Goal: Feedback & Contribution: Submit feedback/report problem

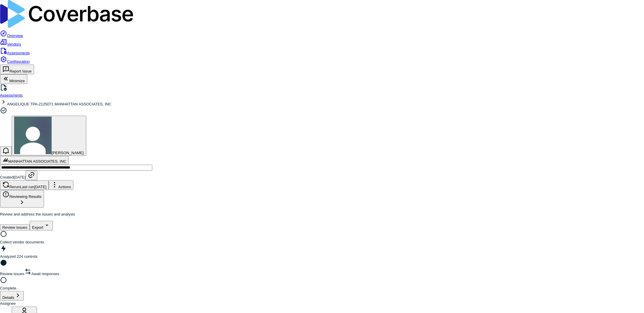
click at [30, 51] on link "Assessments" at bounding box center [15, 53] width 30 height 4
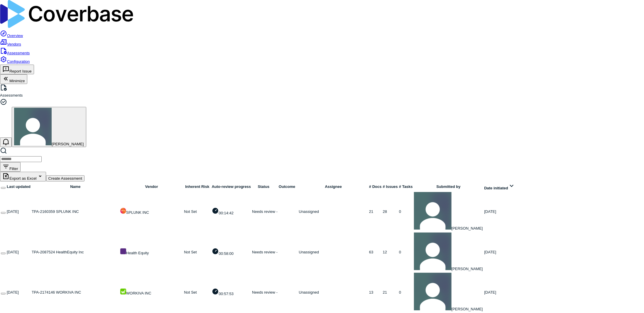
click at [32, 209] on link at bounding box center [32, 211] width 0 height 4
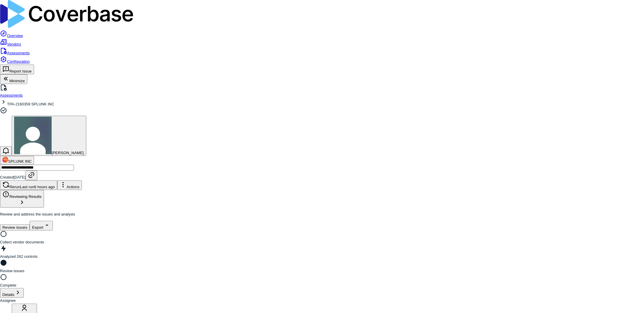
type input "**********"
drag, startPoint x: 90, startPoint y: 31, endPoint x: 42, endPoint y: 31, distance: 48.1
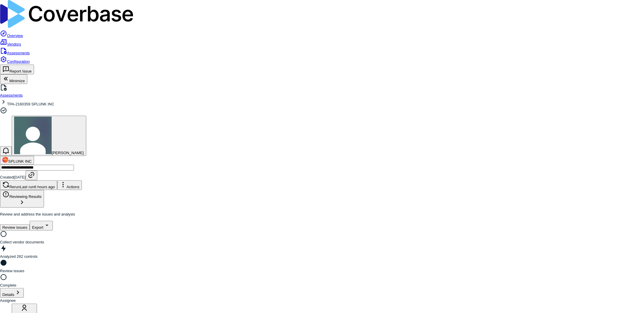
drag, startPoint x: 205, startPoint y: 86, endPoint x: 116, endPoint y: 80, distance: 89.4
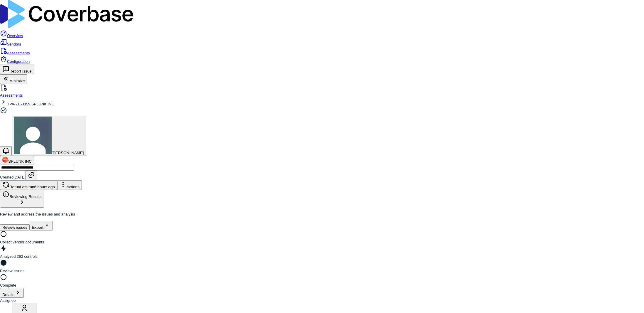
drag, startPoint x: 195, startPoint y: 88, endPoint x: 183, endPoint y: 87, distance: 12.6
type input "**********"
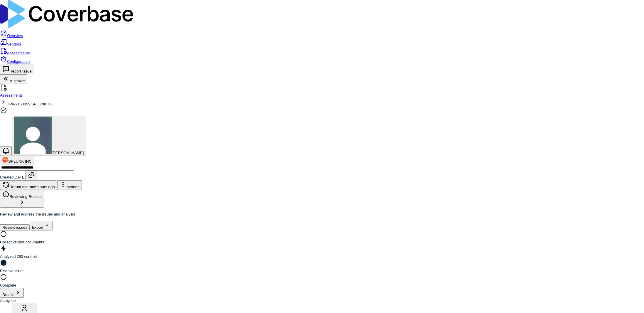
drag, startPoint x: 135, startPoint y: 244, endPoint x: 138, endPoint y: 239, distance: 6.3
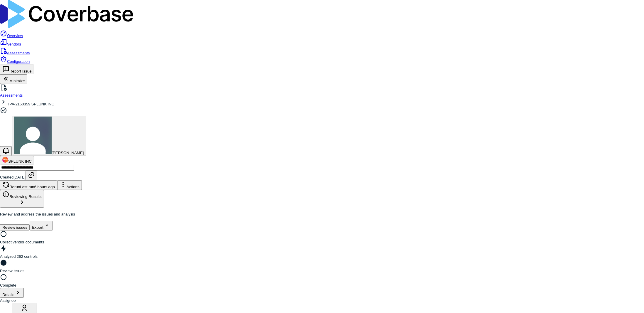
drag, startPoint x: 391, startPoint y: 122, endPoint x: 388, endPoint y: 125, distance: 3.5
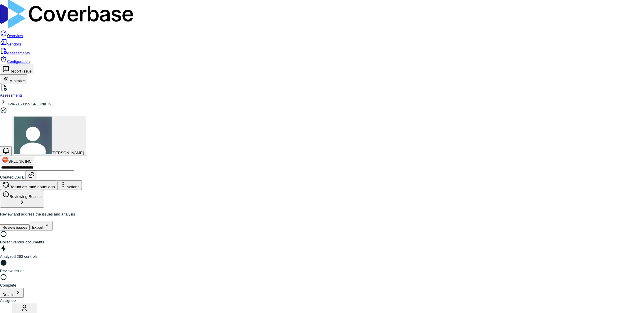
click at [13, 51] on link "Assessments" at bounding box center [15, 53] width 30 height 4
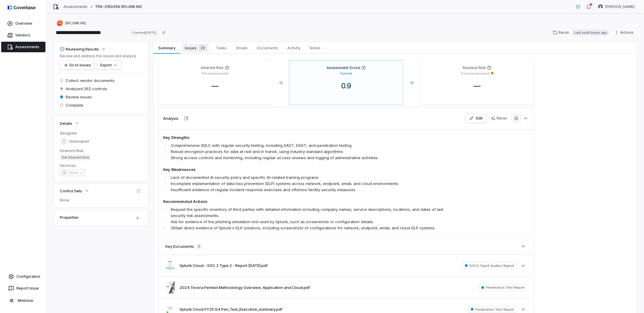
click at [193, 46] on span "Issues 28" at bounding box center [195, 48] width 26 height 8
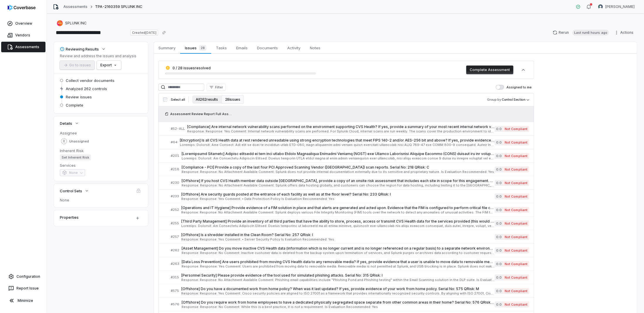
click at [203, 98] on button "All 262 results" at bounding box center [206, 99] width 29 height 8
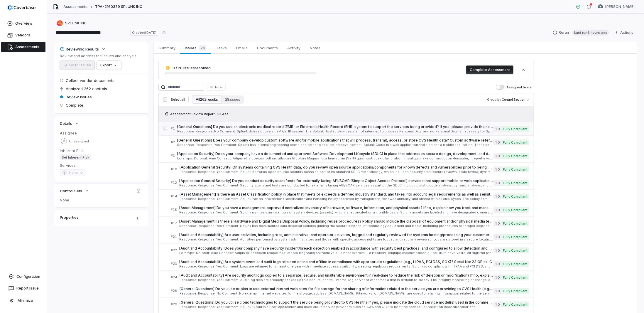
click at [209, 125] on span "[General Questions] Do you use an electronic medical record (EMR) or Electronic…" at bounding box center [335, 126] width 316 height 5
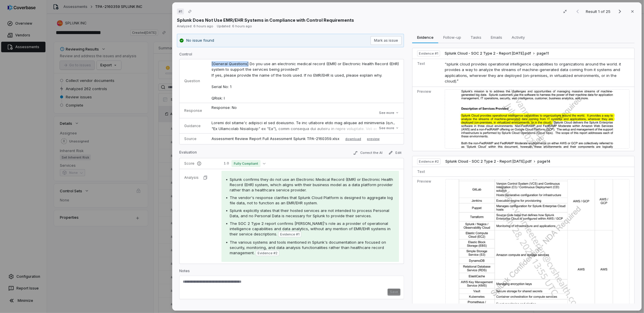
drag, startPoint x: 246, startPoint y: 65, endPoint x: 209, endPoint y: 62, distance: 37.0
click at [209, 62] on td "[General Questions] Do you use an electronic medical record (EMR) or Electronic…" at bounding box center [305, 81] width 197 height 44
copy span "[General Questions]"
click at [155, 162] on div "# 1 Result 1 of 25 Close Splunk Does Not Use EMR/EHR Systems in Compliance with…" at bounding box center [322, 156] width 644 height 313
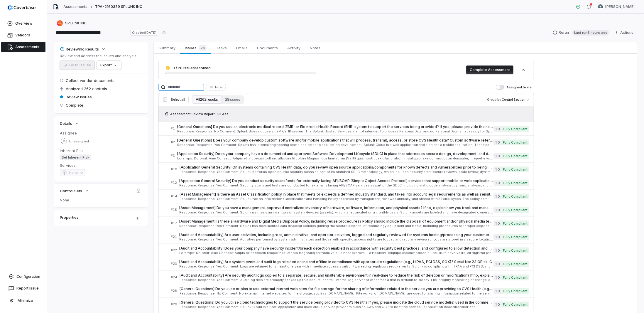
click at [185, 88] on input at bounding box center [181, 87] width 46 height 7
paste input "**********"
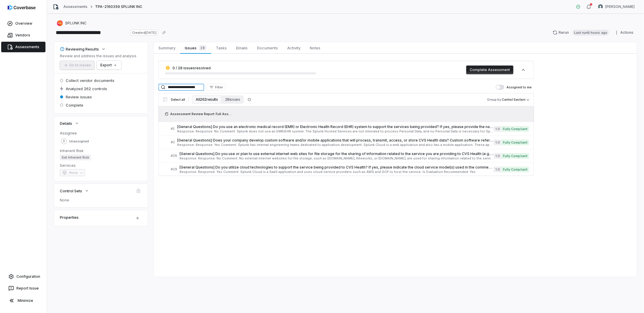
type input "**********"
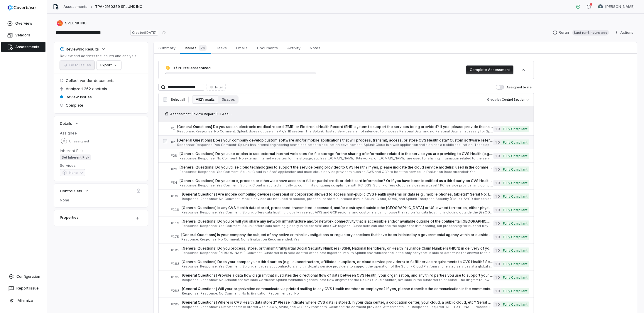
click at [281, 143] on span "Response: Response: Yes Comment: Splunk has internal engineering teams dedicate…" at bounding box center [335, 144] width 316 height 3
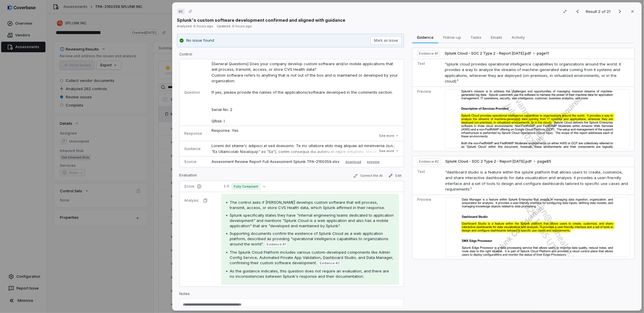
click at [100, 277] on div "# 2 Result 2 of 21 Close Splunk's custom software development confirmed and ali…" at bounding box center [322, 156] width 644 height 313
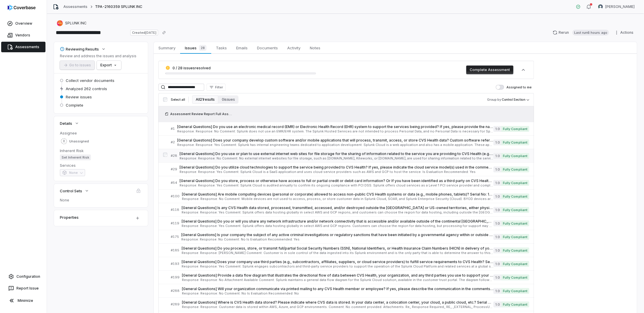
click at [227, 155] on span "[General Questions] Do you use or plan to use external internet web sites for f…" at bounding box center [337, 153] width 314 height 5
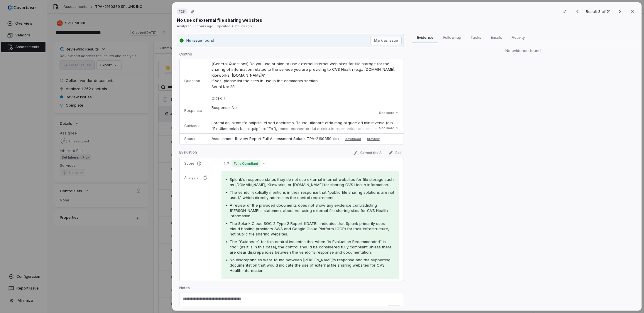
click at [109, 245] on div "# 28 Result 3 of 21 Close No use of external file sharing websites Analyzed: 6 …" at bounding box center [322, 156] width 644 height 313
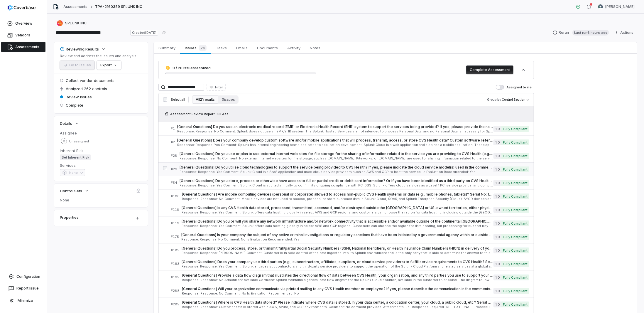
click at [231, 169] on div "[General Questions] Do you utilize cloud technologies to support the service be…" at bounding box center [337, 169] width 314 height 9
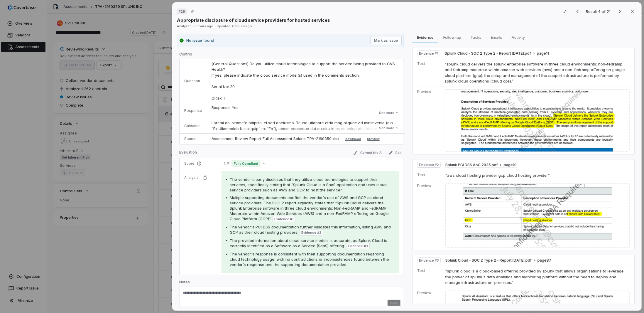
click at [104, 262] on div "# 29 Result 4 of 21 Close Appropriate disclosure of cloud service providers for…" at bounding box center [322, 156] width 644 height 313
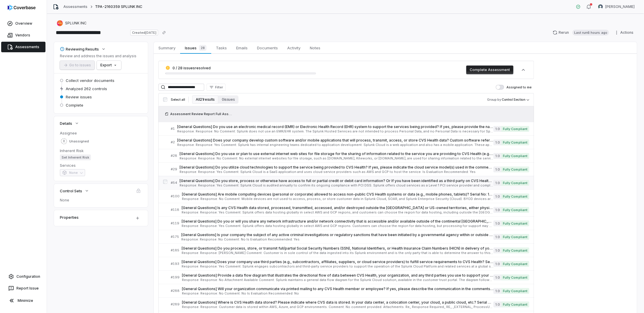
click at [241, 182] on span "[General Questions] Do you store, process or otherwise have access to full or p…" at bounding box center [337, 180] width 314 height 5
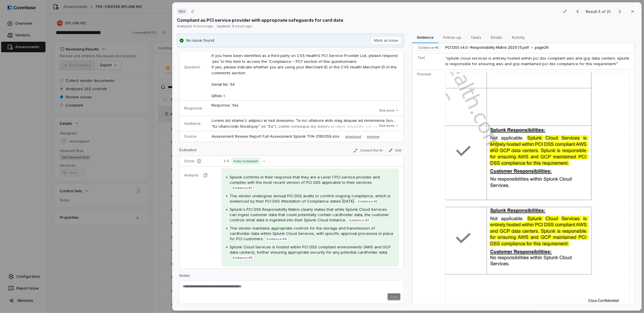
scroll to position [403, 0]
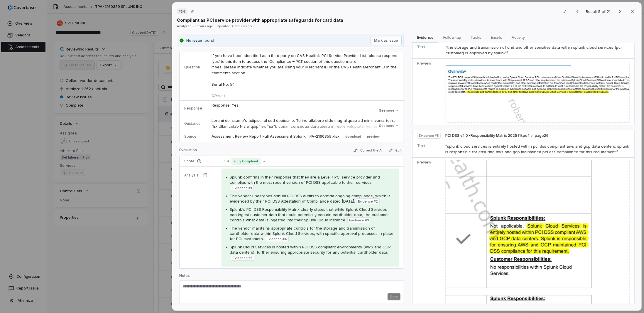
click at [144, 245] on div "# 54 Result 5 of 21 Close Compliant as PCI service provider with appropriate sa…" at bounding box center [322, 156] width 644 height 313
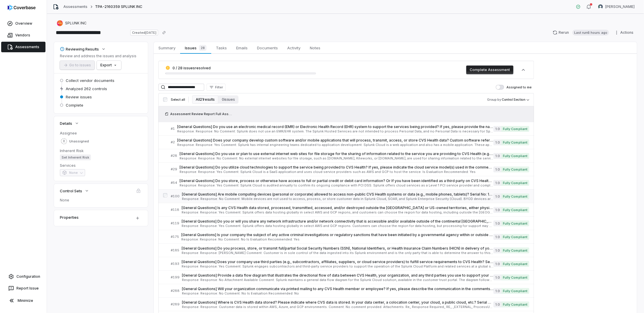
click at [201, 195] on span "[General Questions] Are mobile computing devices (personal or corporate) allowe…" at bounding box center [338, 194] width 312 height 5
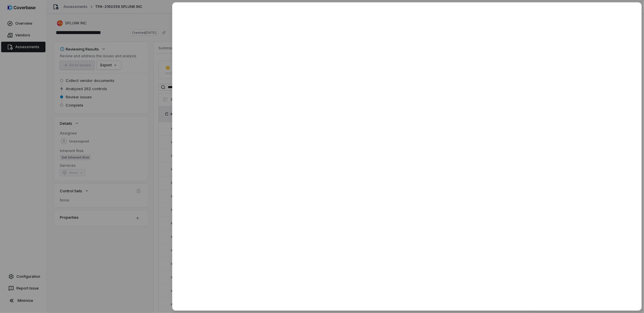
click at [143, 242] on div at bounding box center [322, 156] width 644 height 313
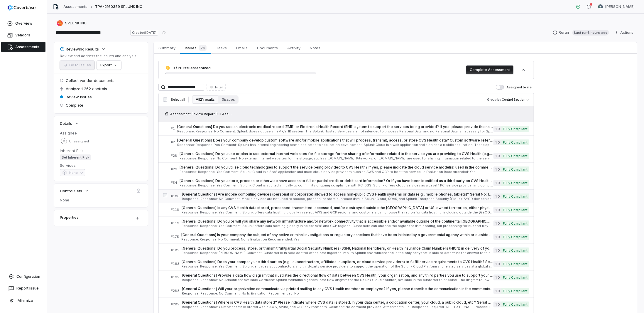
click at [284, 199] on span "Response: Response: No Comment: Mobile devices are not used to access, process,…" at bounding box center [338, 198] width 312 height 3
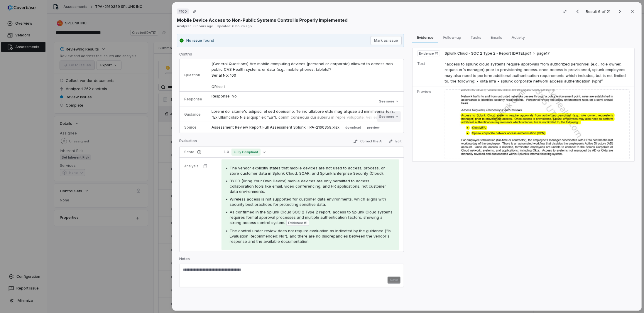
click at [389, 116] on button "See more" at bounding box center [388, 116] width 23 height 11
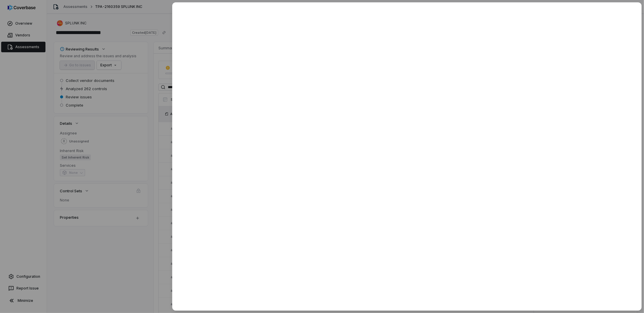
click at [133, 258] on div at bounding box center [322, 156] width 644 height 313
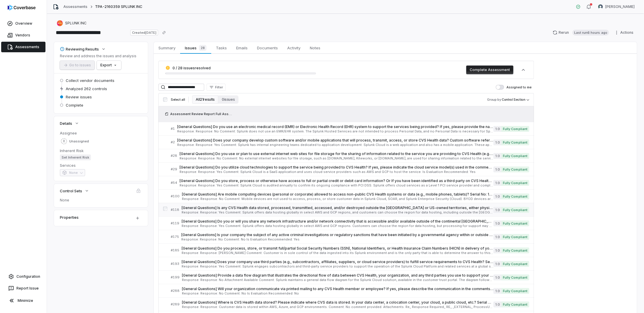
click at [194, 211] on span "Response: Response: Yes Comment: Splunk offers data hosting globally in select …" at bounding box center [338, 212] width 312 height 3
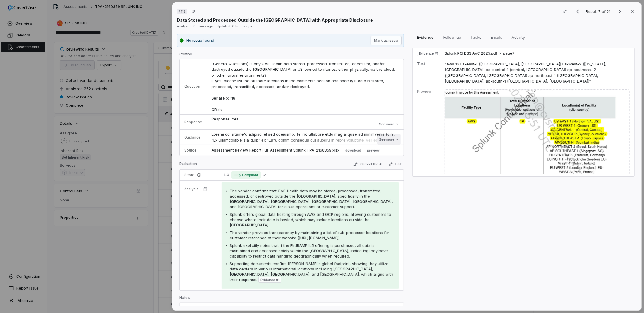
click at [380, 140] on button "See more" at bounding box center [388, 139] width 23 height 11
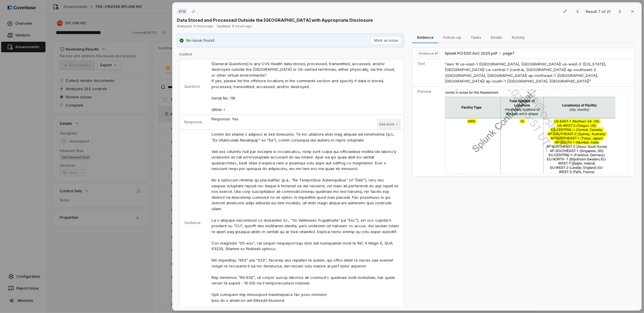
click at [385, 121] on button "See more" at bounding box center [388, 124] width 23 height 11
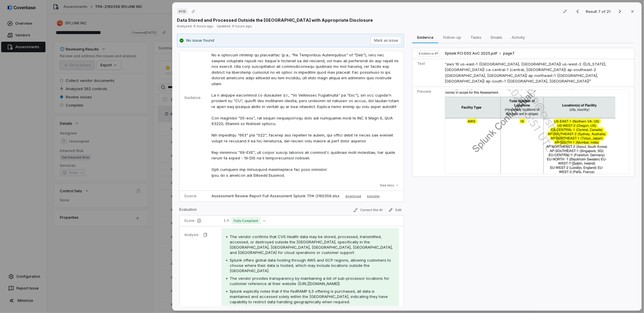
scroll to position [205, 0]
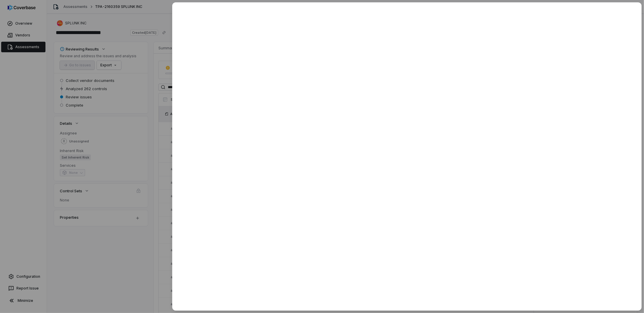
click at [116, 263] on div at bounding box center [322, 156] width 644 height 313
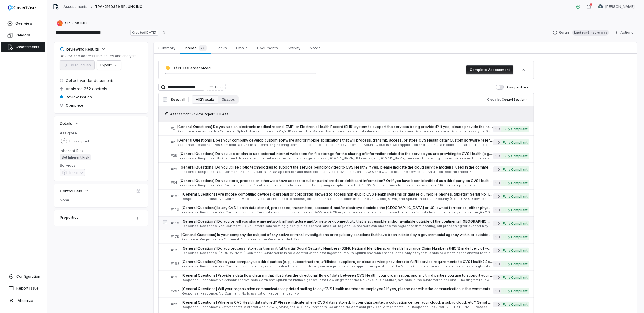
click at [208, 226] on span "Response: Response: Yes Comment: Splunk offers data hosting globally in select …" at bounding box center [338, 225] width 312 height 3
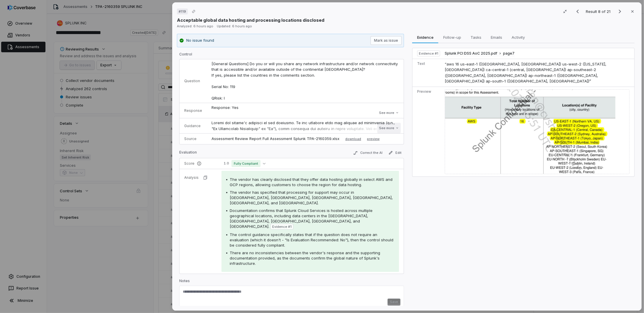
click at [387, 126] on button "See more" at bounding box center [388, 128] width 23 height 11
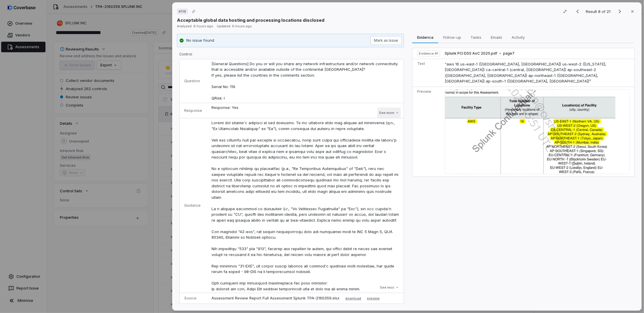
click at [392, 114] on button "See more" at bounding box center [388, 112] width 23 height 11
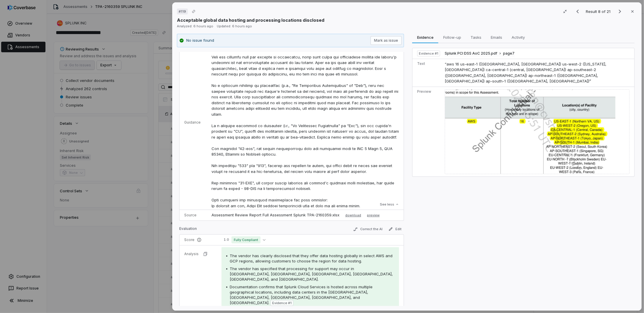
scroll to position [117, 0]
click at [117, 264] on div "# 119 Result 8 of 21 Close Acceptable global data hosting and processing locati…" at bounding box center [322, 156] width 644 height 313
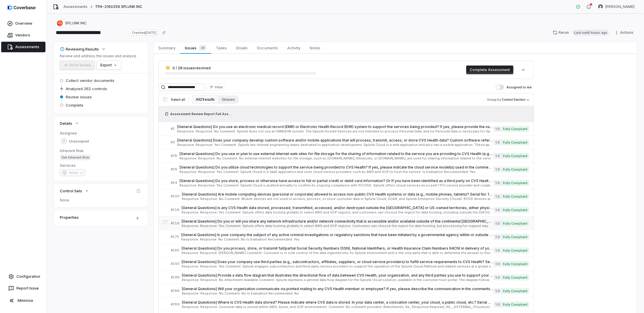
click at [195, 224] on span "Response: Response: Yes Comment: Splunk offers data hosting globally in select …" at bounding box center [338, 225] width 312 height 3
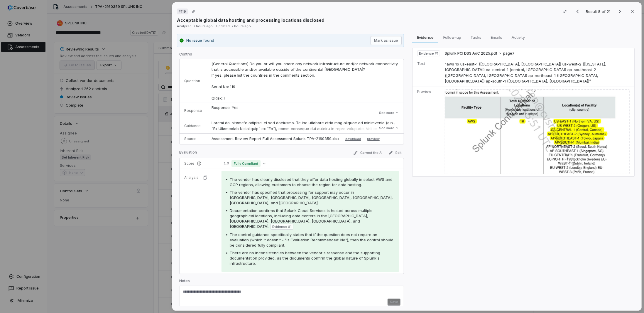
click at [122, 246] on div "# 119 Result 8 of 21 Close Acceptable global data hosting and processing locati…" at bounding box center [322, 156] width 644 height 313
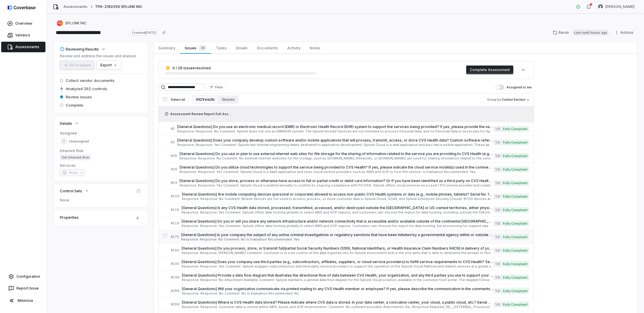
click at [222, 236] on span "[General Questions] Is your company the subject of any active criminal investig…" at bounding box center [337, 234] width 312 height 5
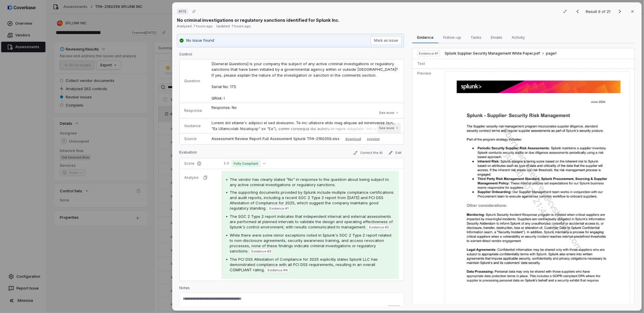
click at [387, 128] on button "See more" at bounding box center [388, 128] width 23 height 11
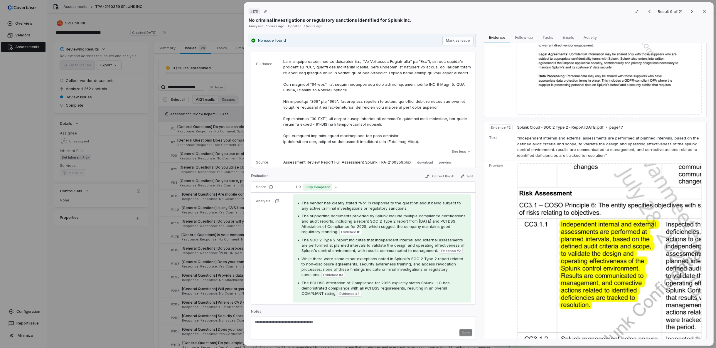
scroll to position [195, 0]
click at [597, 263] on img at bounding box center [609, 264] width 184 height 202
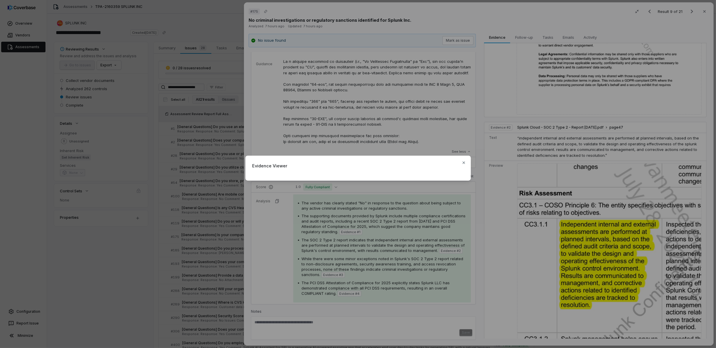
click at [487, 234] on div "Evidence Viewer Close" at bounding box center [358, 174] width 716 height 348
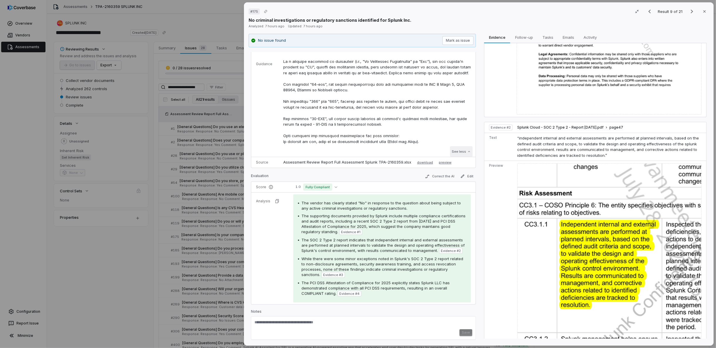
click at [450, 150] on button "See less" at bounding box center [461, 151] width 23 height 11
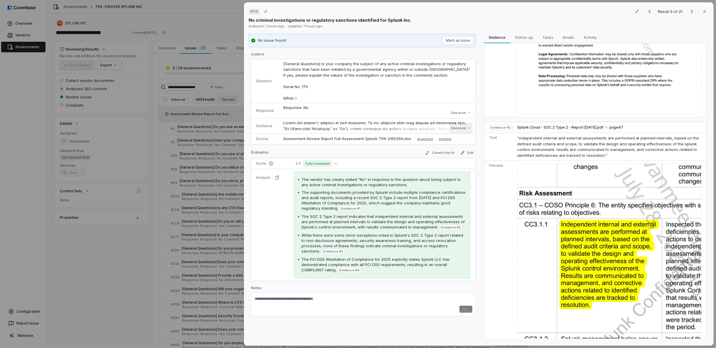
click at [459, 126] on button "See more" at bounding box center [460, 128] width 23 height 11
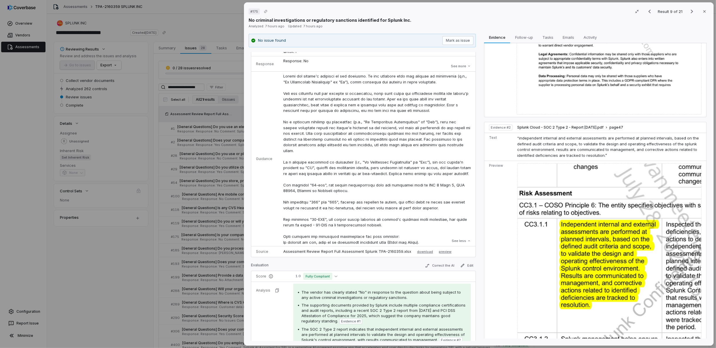
scroll to position [65, 0]
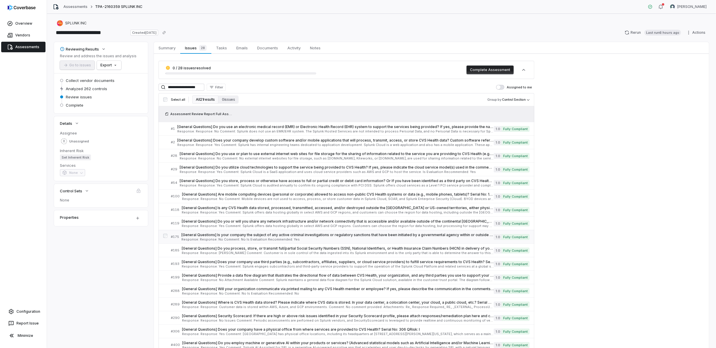
click at [214, 238] on span "Response: Response: No Comment: No Is Evaluation Recommended: Yes" at bounding box center [337, 239] width 312 height 3
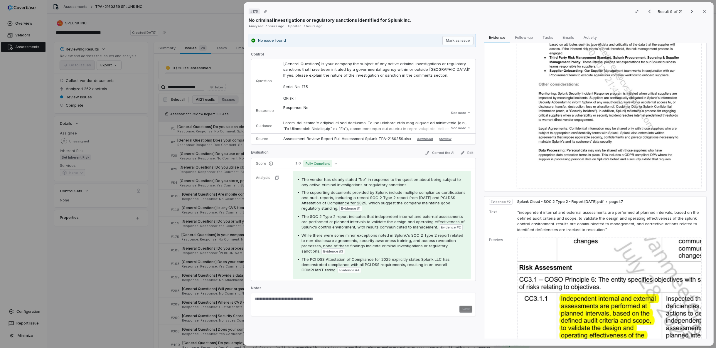
scroll to position [228, 0]
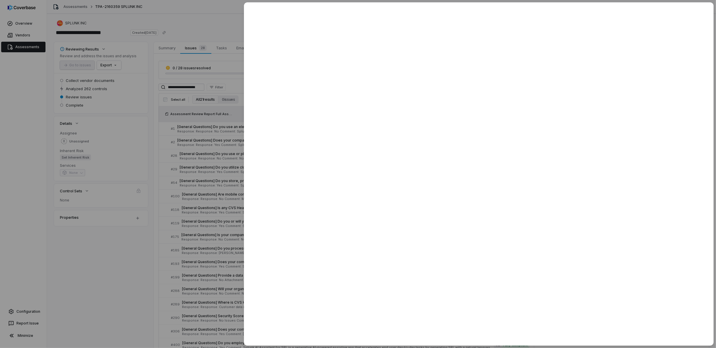
click at [185, 229] on div at bounding box center [358, 174] width 716 height 348
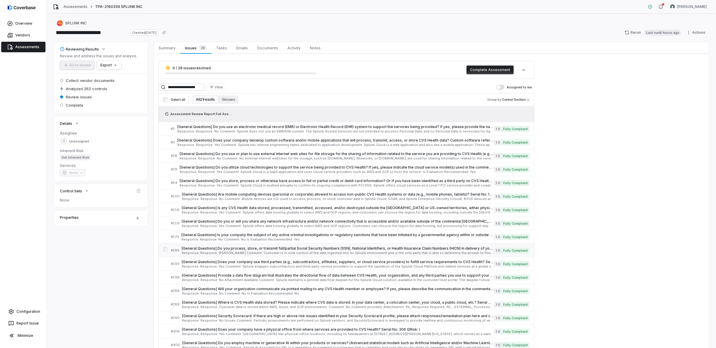
click at [206, 251] on span "Response: Response: [PERSON_NAME] Comment: Customer is in sole control of the d…" at bounding box center [338, 252] width 312 height 3
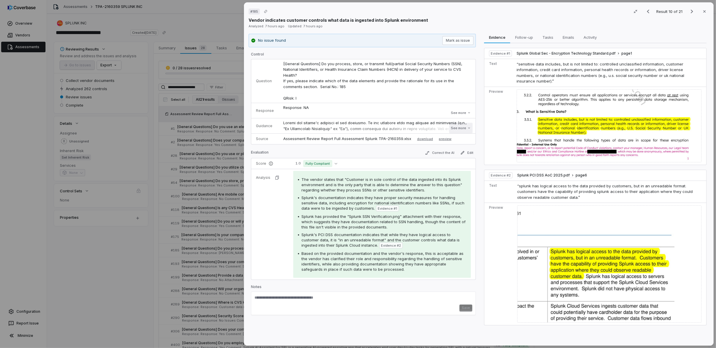
click at [459, 126] on button "See more" at bounding box center [460, 128] width 23 height 11
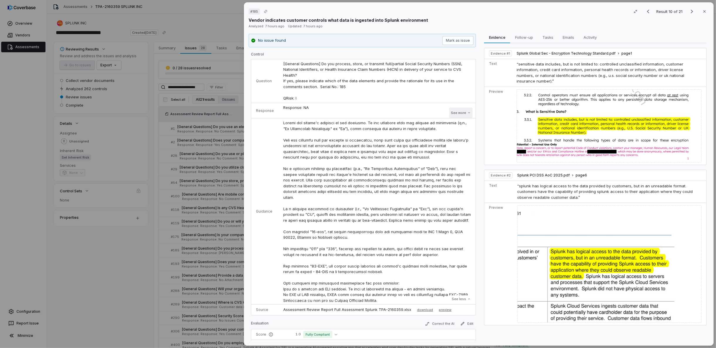
click at [458, 112] on button "See more" at bounding box center [460, 112] width 23 height 11
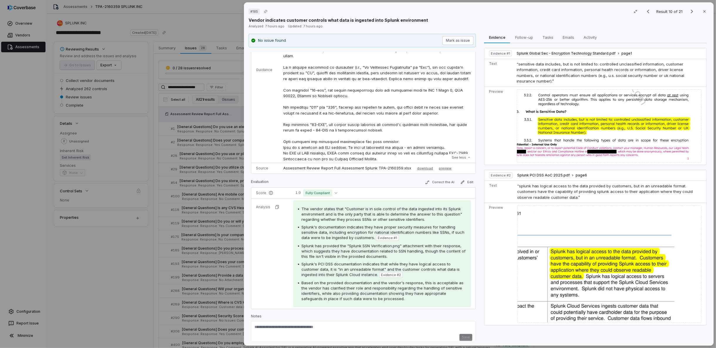
scroll to position [185, 0]
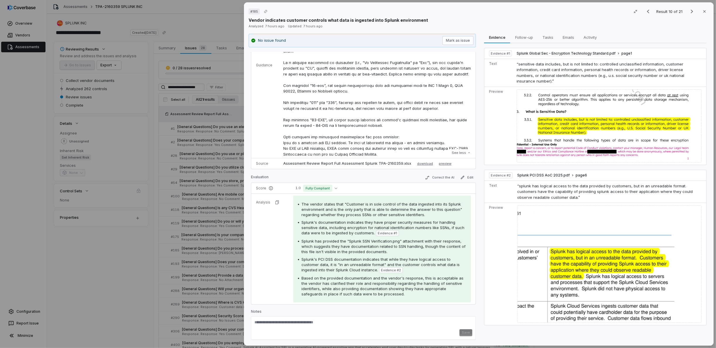
click at [75, 248] on div "# 185 Result 10 of 21 Close Vendor indicates customer controls what data is ing…" at bounding box center [358, 174] width 716 height 348
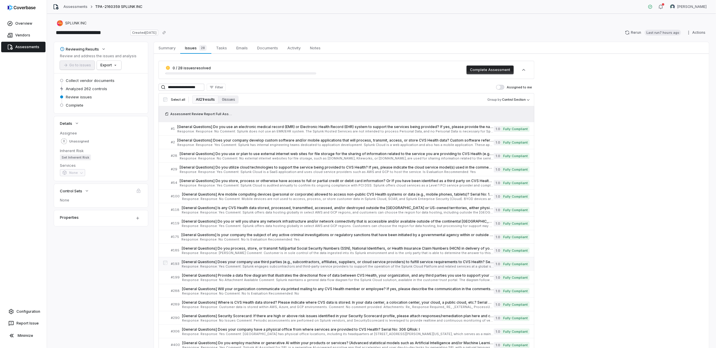
click at [188, 262] on span "[General Questions] Does your company use third parties (e.g., subcontractors, …" at bounding box center [338, 261] width 312 height 5
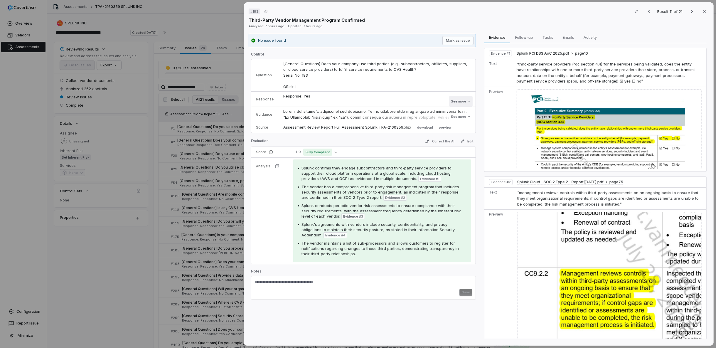
click at [467, 99] on button "See more" at bounding box center [460, 101] width 23 height 11
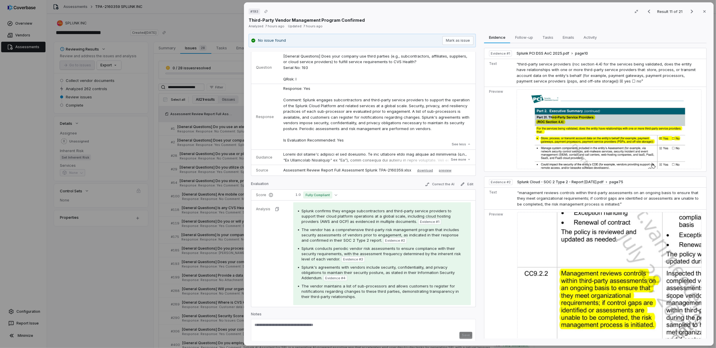
scroll to position [10, 0]
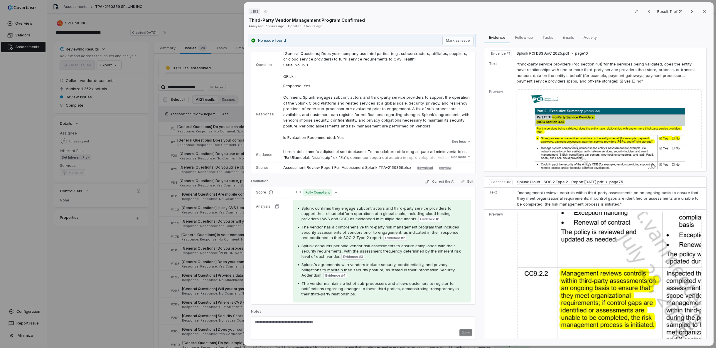
click at [148, 264] on div "# 193 Result 11 of 21 Close Third-Party Vendor Management Program Confirmed Ana…" at bounding box center [358, 174] width 716 height 348
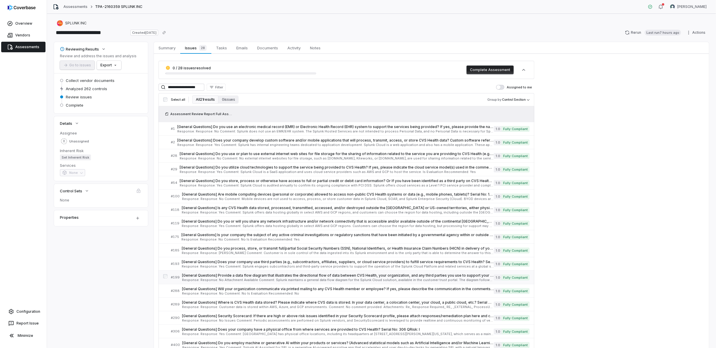
click at [216, 279] on span "Response: Response: No Attachment Available Comment: Splunk maintains a general…" at bounding box center [338, 279] width 312 height 3
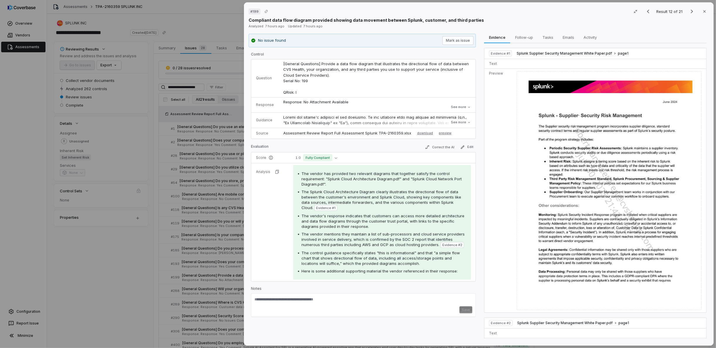
click at [544, 193] on img at bounding box center [608, 190] width 185 height 239
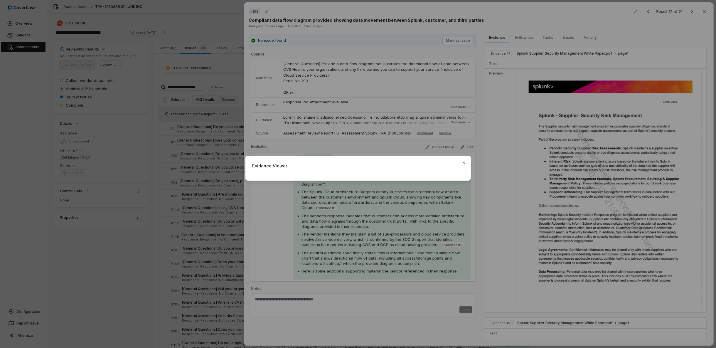
click at [483, 194] on div "Evidence Viewer Close" at bounding box center [358, 173] width 716 height 55
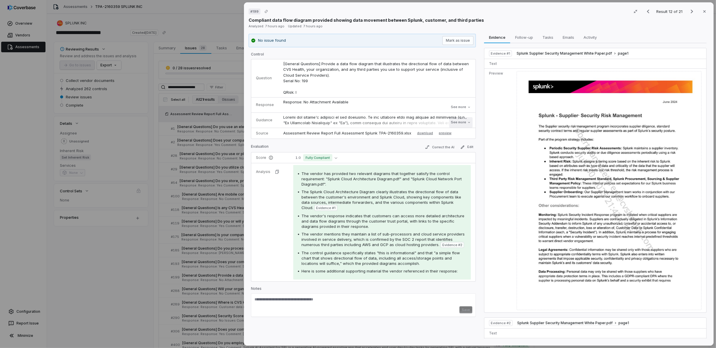
click at [459, 120] on button "See more" at bounding box center [460, 122] width 23 height 11
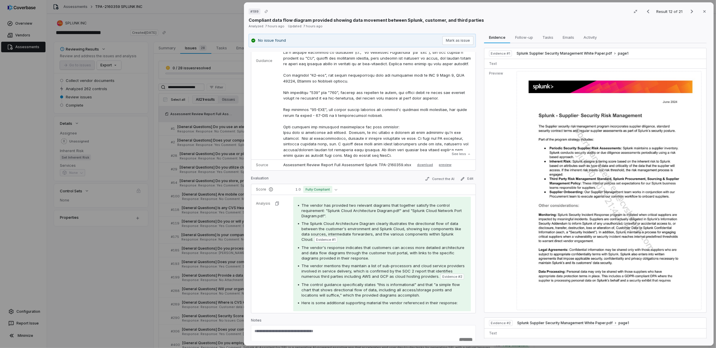
scroll to position [160, 0]
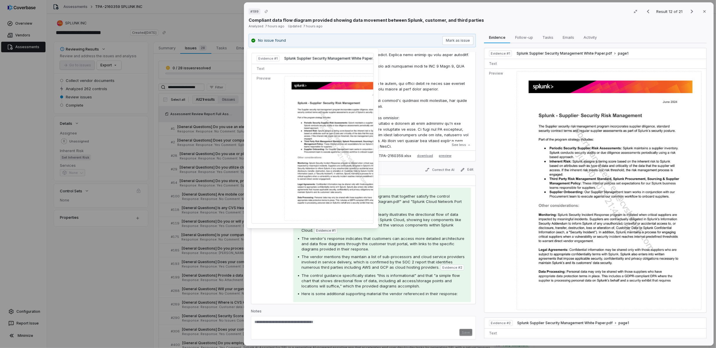
click at [320, 229] on span "Evidence # 1" at bounding box center [325, 230] width 19 height 5
click at [316, 230] on span "Evidence # 1" at bounding box center [325, 230] width 19 height 5
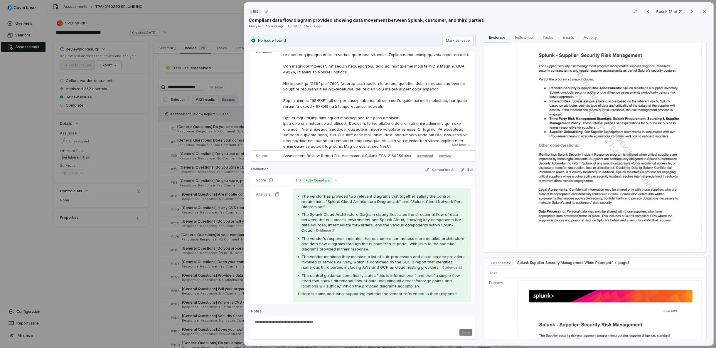
scroll to position [0, 0]
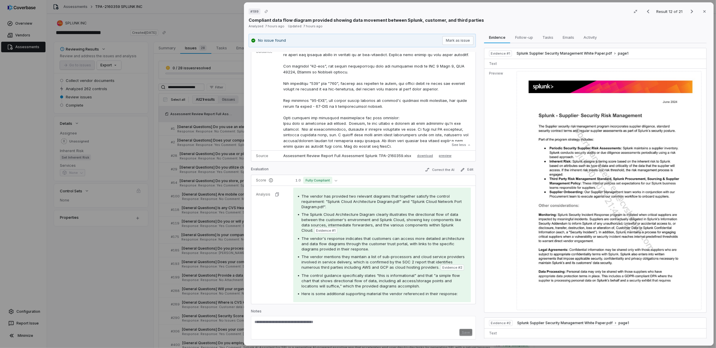
click at [87, 277] on div "# 199 Result 12 of 21 Close Compliant data flow diagram provided showing data m…" at bounding box center [358, 174] width 716 height 348
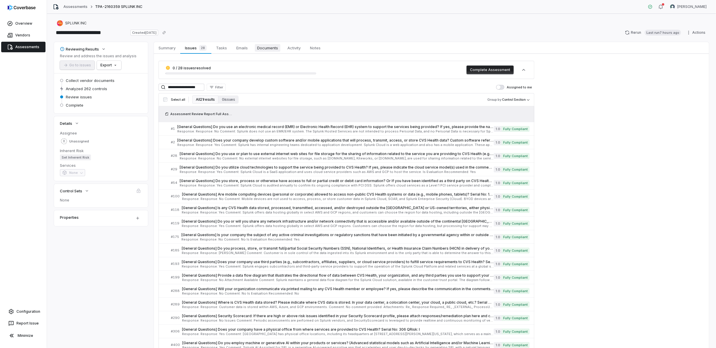
click at [266, 50] on span "Documents" at bounding box center [268, 48] width 26 height 8
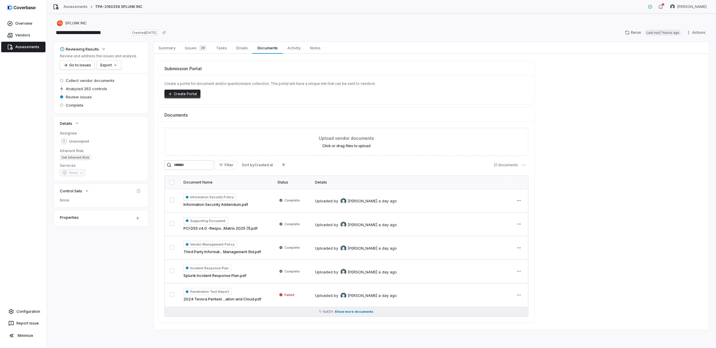
click at [346, 312] on button "1 - 5 of 21 • Show more documents" at bounding box center [346, 311] width 363 height 9
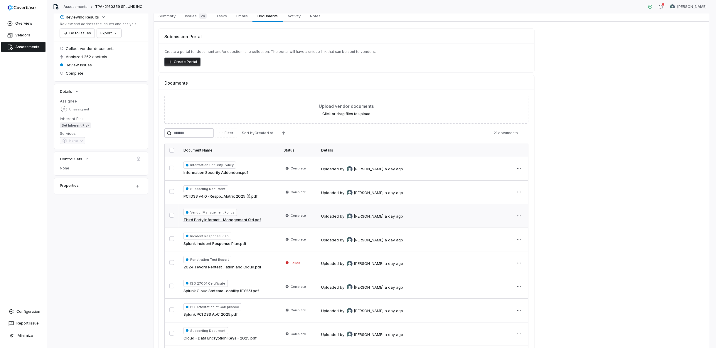
scroll to position [98, 0]
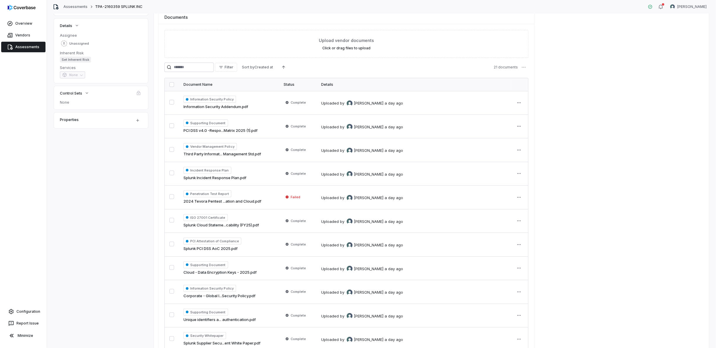
click at [118, 199] on div "Reviewing Results Review and address the issues and analysis Go to issues Expor…" at bounding box center [381, 276] width 654 height 665
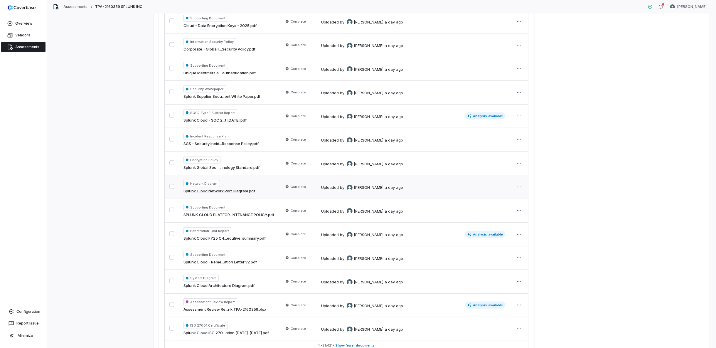
click at [218, 188] on link "Splunk Cloud Network Port Diagram.pdf" at bounding box center [219, 191] width 72 height 6
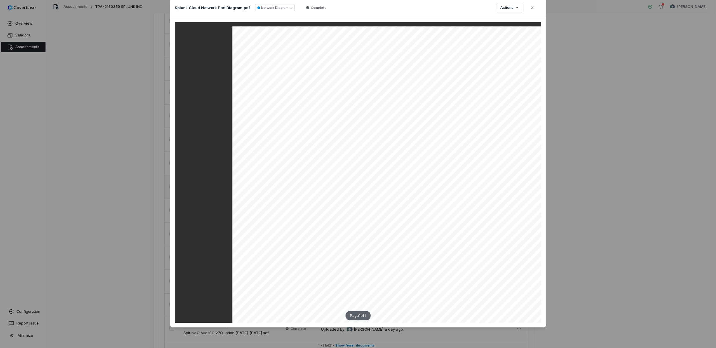
click at [54, 212] on div "Document Preview Splunk Cloud Network Port Diagram.pdf Network Diagram Complete…" at bounding box center [358, 174] width 716 height 348
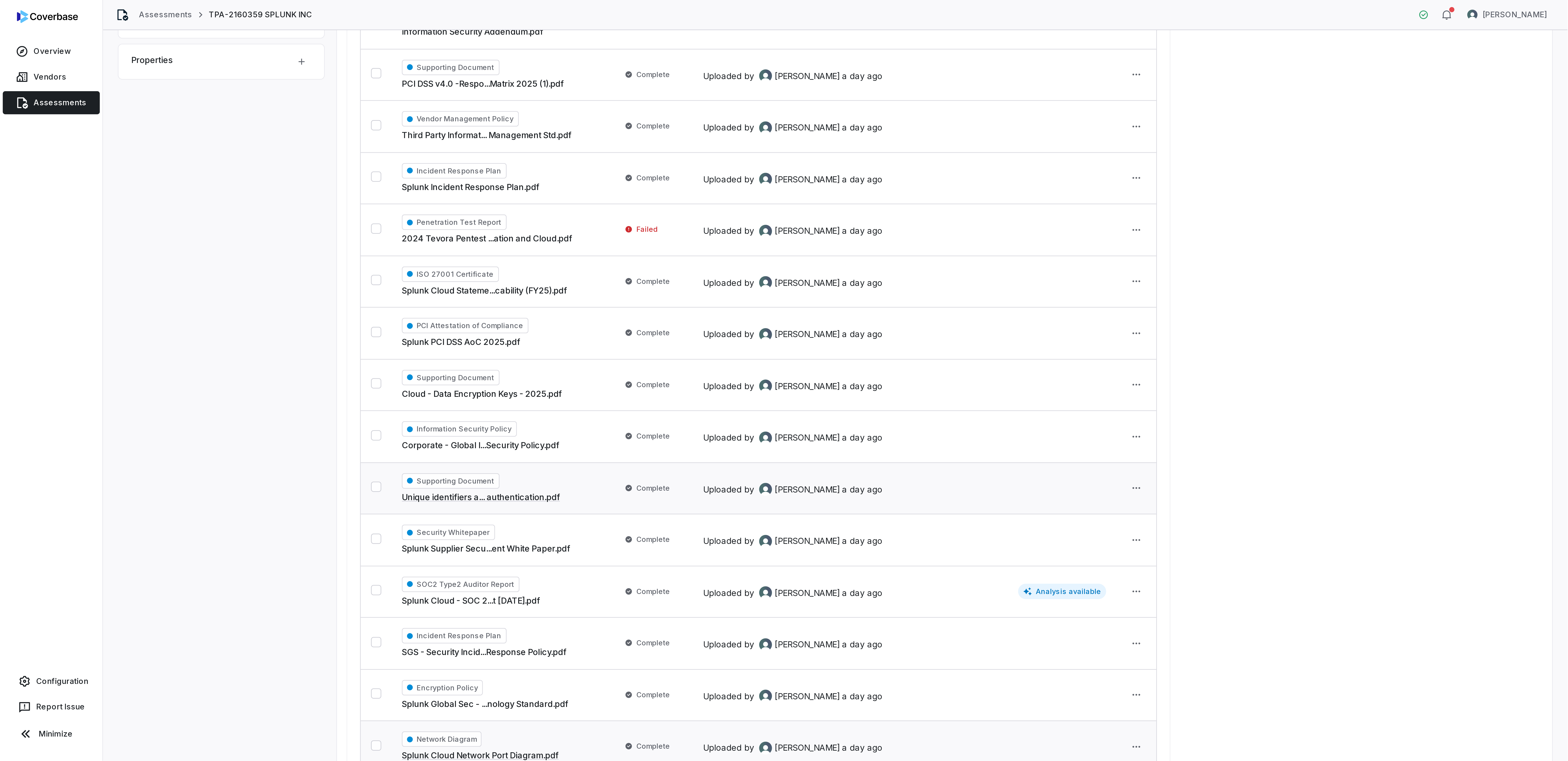
scroll to position [139, 0]
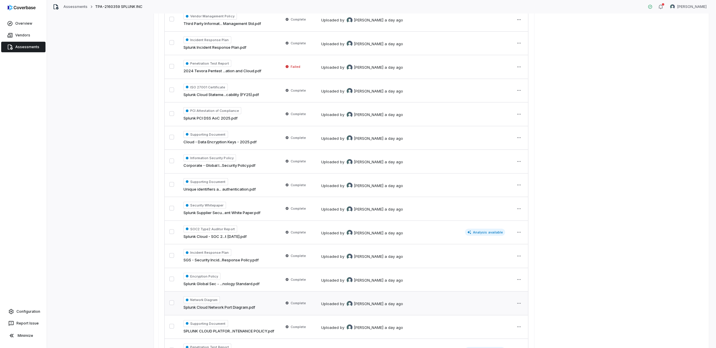
click at [261, 304] on div "Network Diagram Splunk Cloud Network Port Diagram.pdf" at bounding box center [228, 303] width 91 height 14
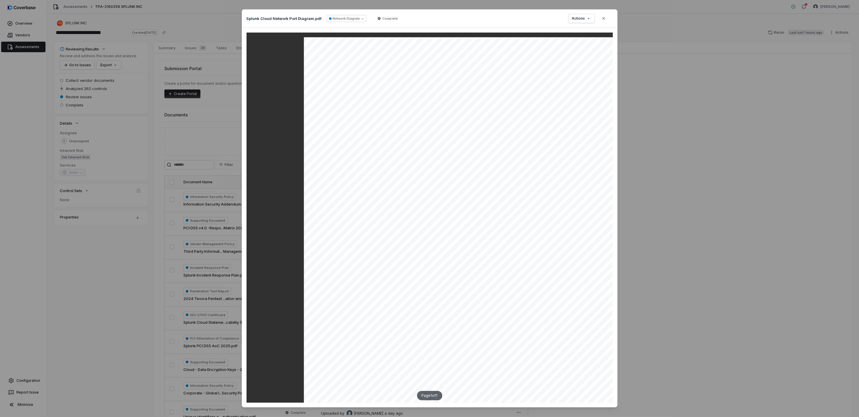
click at [127, 312] on div "Document Preview Splunk Cloud Network Port Diagram.pdf Network Diagram Complete…" at bounding box center [429, 208] width 859 height 417
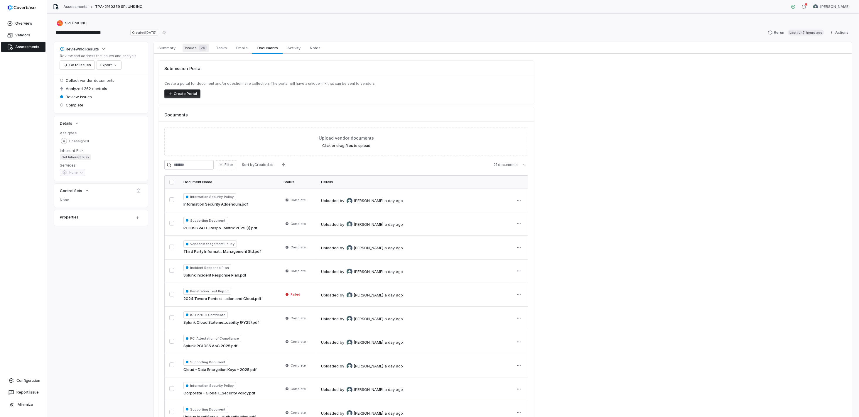
click at [195, 48] on span "Issues 28" at bounding box center [195, 48] width 26 height 8
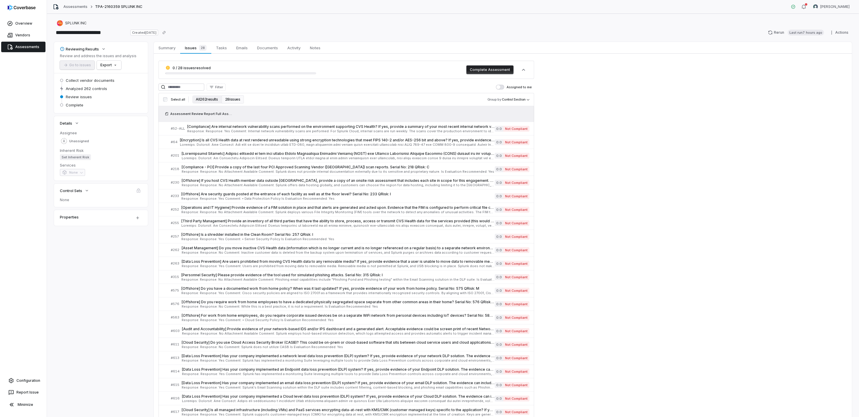
click at [201, 100] on button "All 262 results" at bounding box center [206, 99] width 29 height 8
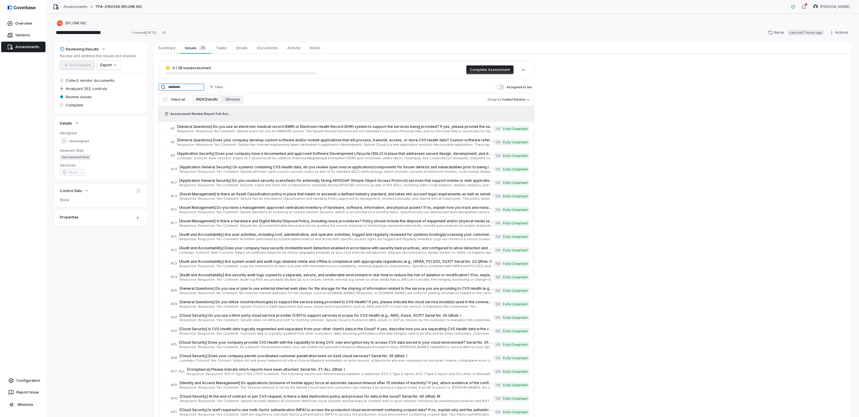
click at [182, 85] on input at bounding box center [181, 87] width 46 height 7
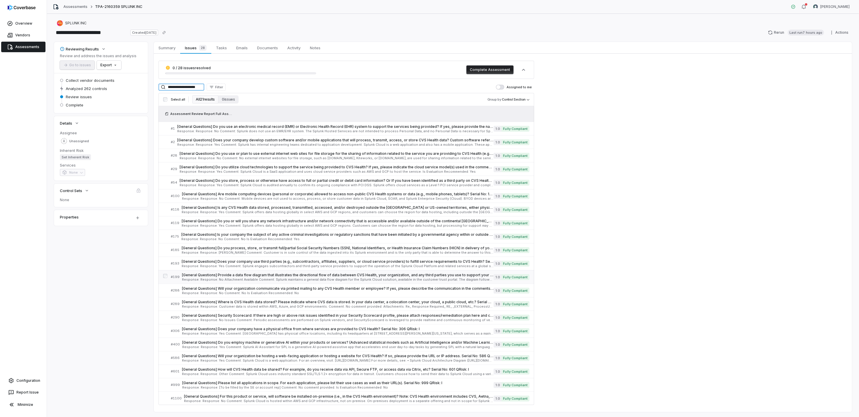
type input "**********"
click at [251, 277] on div "[General Questions] Provide a data flow diagram that illustrates the directiona…" at bounding box center [338, 277] width 312 height 9
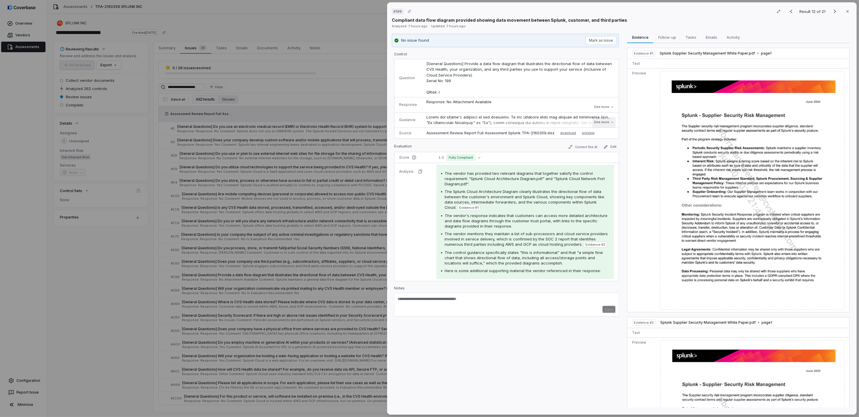
click at [595, 121] on button "See more" at bounding box center [603, 122] width 23 height 11
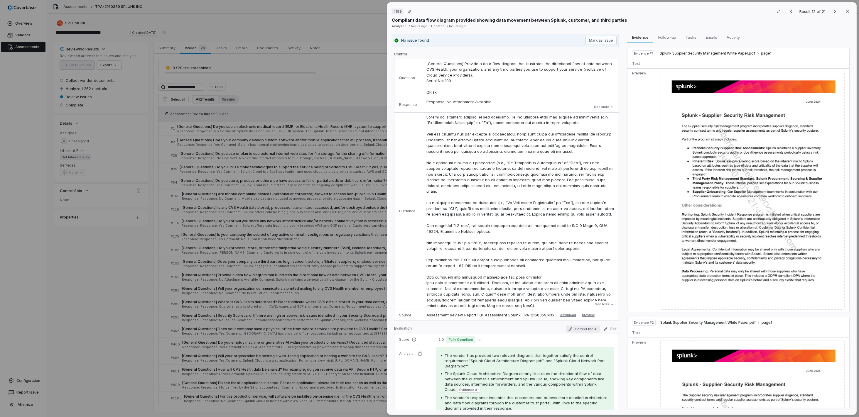
click at [575, 312] on button "Correct the AI" at bounding box center [583, 329] width 34 height 7
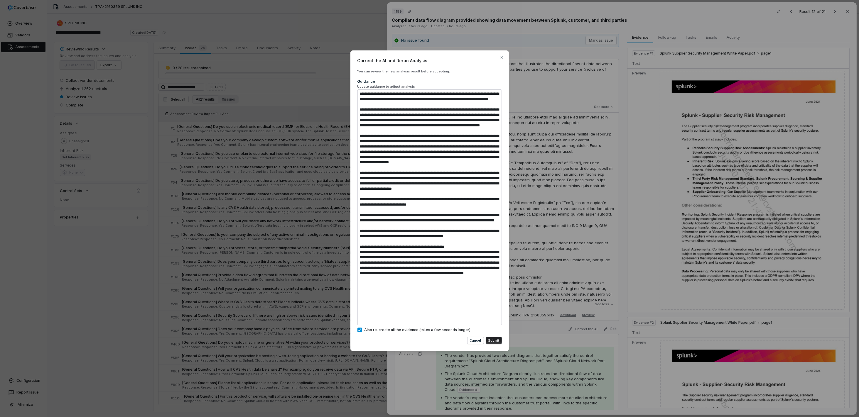
drag, startPoint x: 398, startPoint y: 321, endPoint x: 341, endPoint y: 287, distance: 66.8
click at [341, 287] on div "Correct the AI and Rerun Analysis You can review the new analysis result before…" at bounding box center [429, 208] width 859 height 335
type textarea "**********"
type textarea "*"
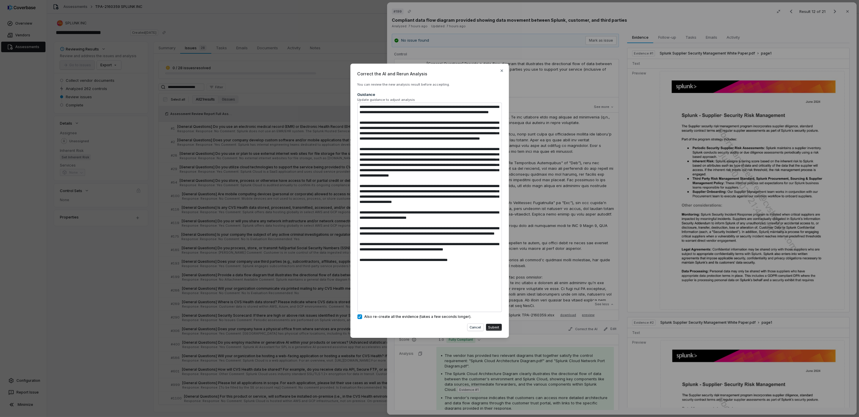
type textarea "**********"
type textarea "*"
type textarea "**********"
type textarea "*"
type textarea "**********"
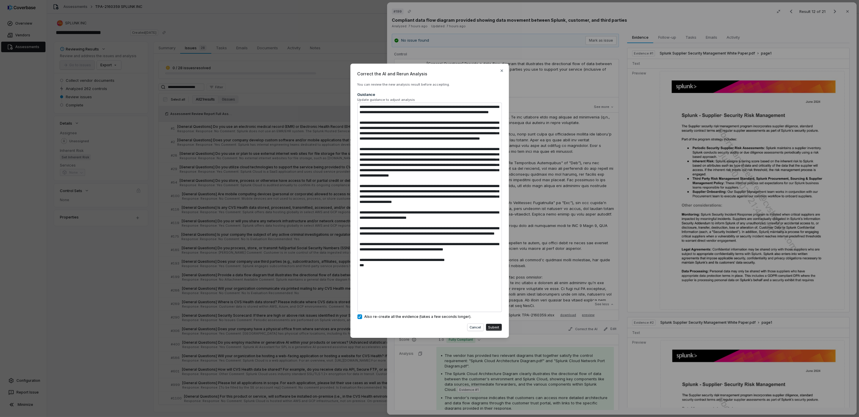
type textarea "*"
type textarea "**********"
type textarea "*"
type textarea "**********"
type textarea "*"
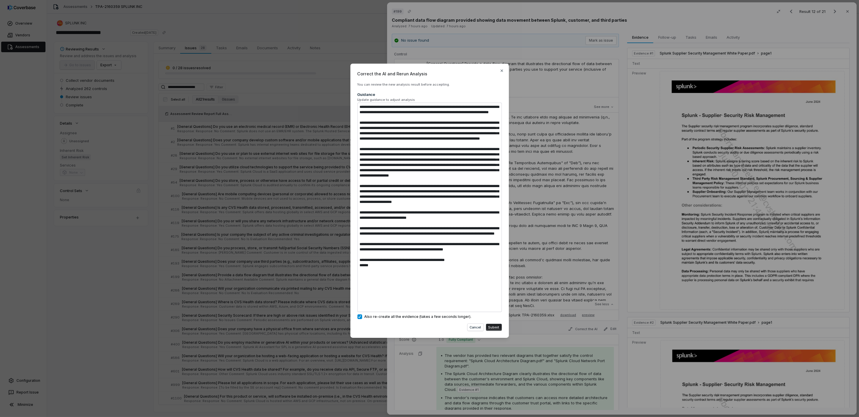
type textarea "**********"
type textarea "*"
type textarea "**********"
type textarea "*"
type textarea "**********"
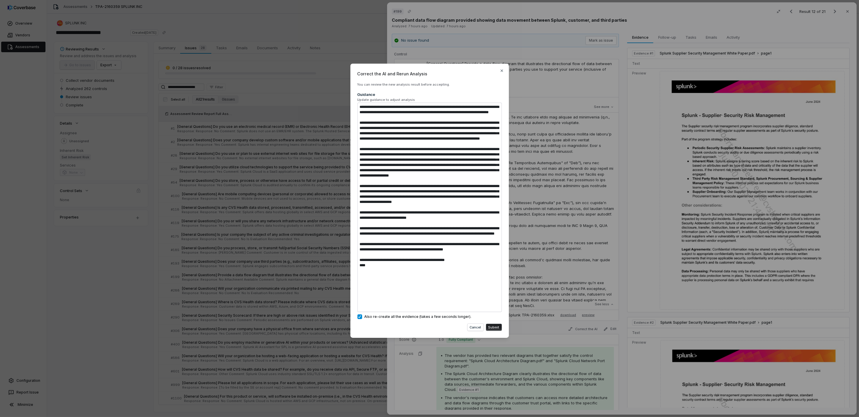
type textarea "*"
type textarea "**********"
type textarea "*"
type textarea "**********"
type textarea "*"
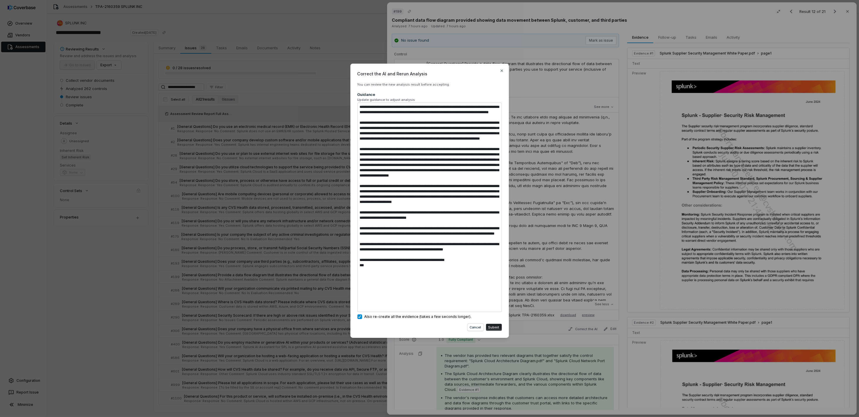
type textarea "**********"
type textarea "*"
type textarea "**********"
type textarea "*"
type textarea "**********"
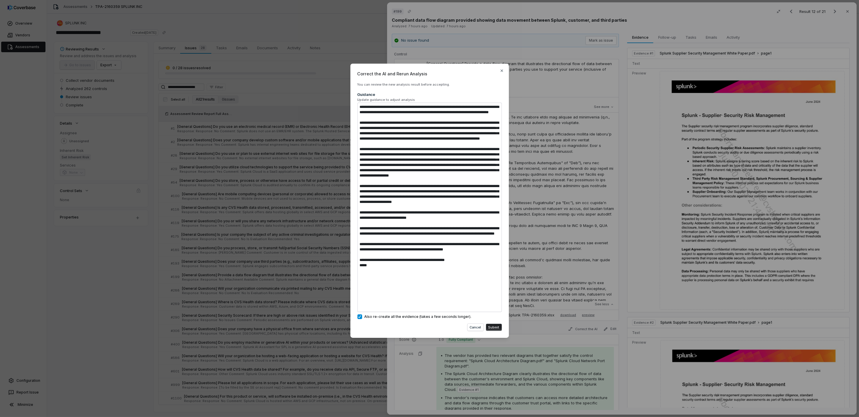
type textarea "*"
type textarea "**********"
type textarea "*"
type textarea "**********"
type textarea "*"
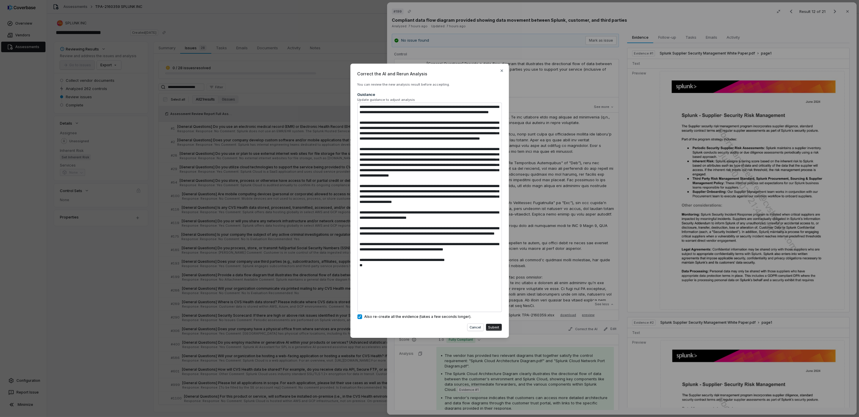
type textarea "**********"
type textarea "*"
type textarea "**********"
type textarea "*"
type textarea "**********"
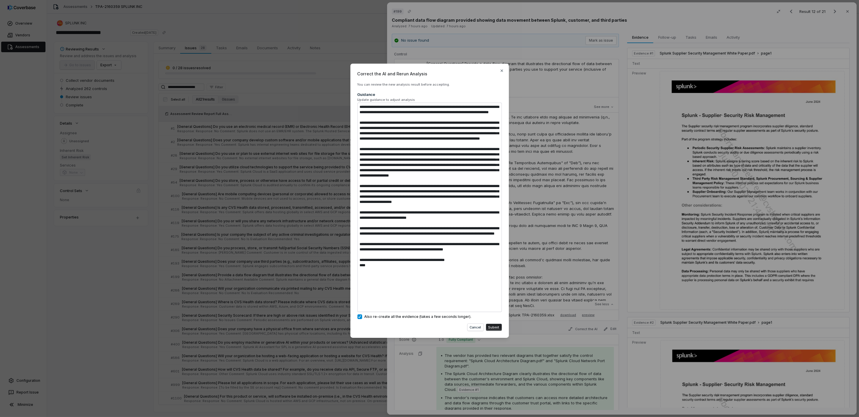
type textarea "*"
type textarea "**********"
type textarea "*"
type textarea "**********"
type textarea "*"
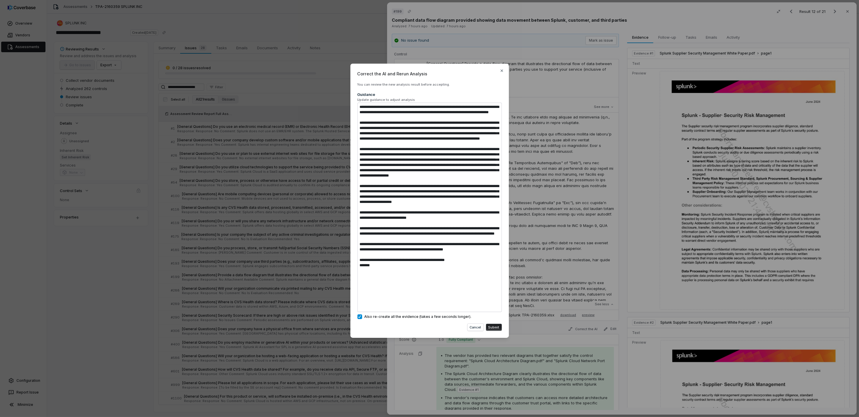
type textarea "**********"
type textarea "*"
type textarea "**********"
type textarea "*"
type textarea "**********"
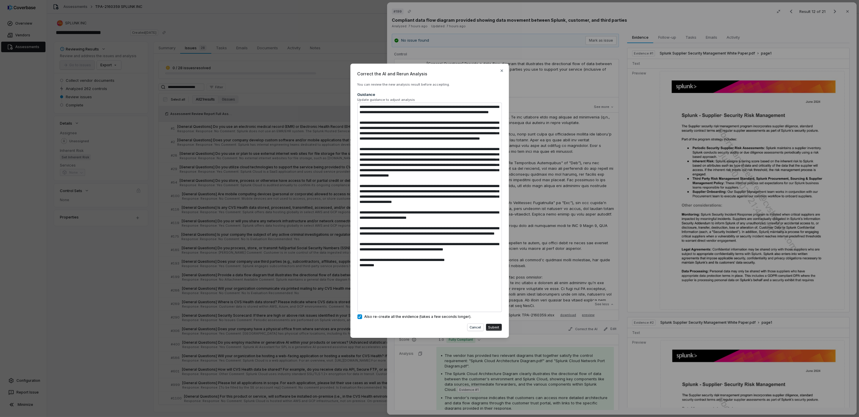
type textarea "*"
type textarea "**********"
type textarea "*"
type textarea "**********"
type textarea "*"
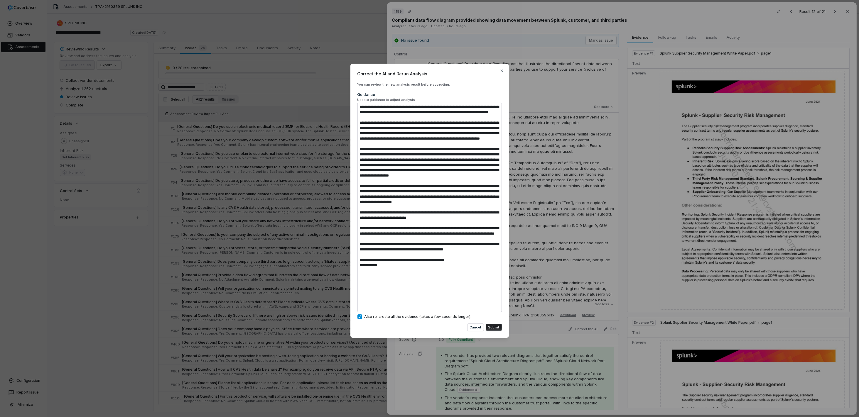
type textarea "**********"
type textarea "*"
type textarea "**********"
type textarea "*"
type textarea "**********"
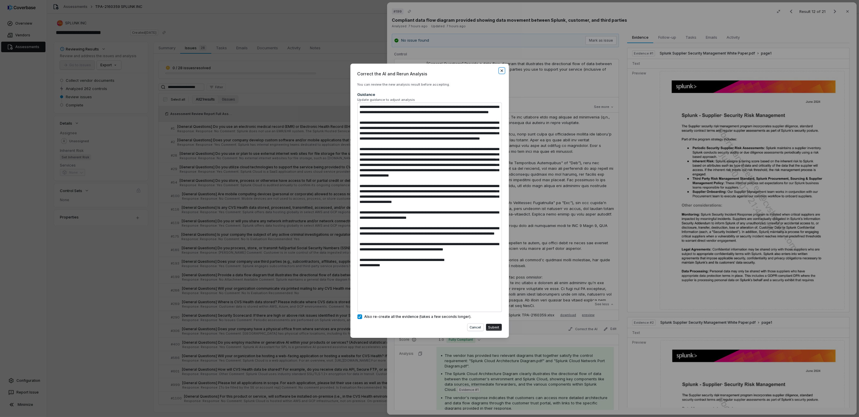
click at [501, 70] on icon "button" at bounding box center [501, 70] width 2 height 2
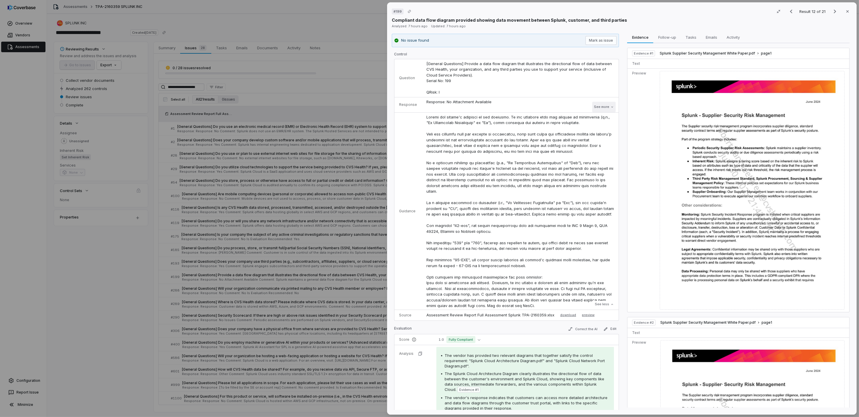
click at [593, 105] on button "See more" at bounding box center [603, 107] width 23 height 11
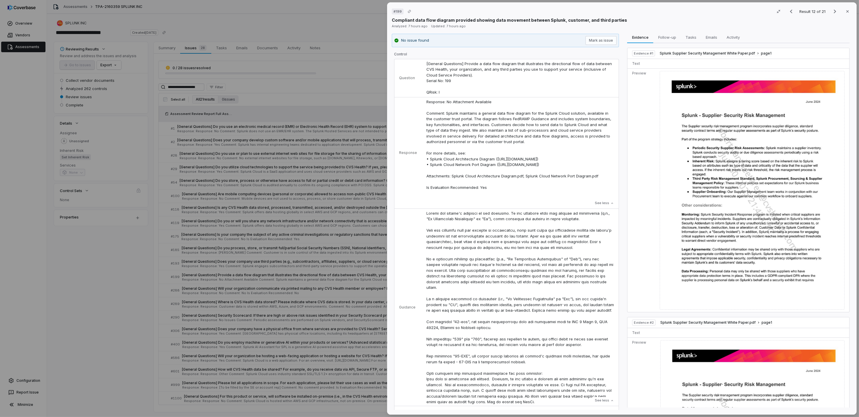
drag, startPoint x: 423, startPoint y: 186, endPoint x: 576, endPoint y: 192, distance: 153.0
click at [576, 192] on tr "Response Response: No Attachment Available Comment: Splunk maintains a general …" at bounding box center [506, 152] width 224 height 111
click at [576, 191] on p "Response: No Attachment Available Comment: Splunk maintains a general data flow…" at bounding box center [519, 145] width 187 height 92
click at [591, 186] on p "Response: No Attachment Available Comment: Splunk maintains a general data flow…" at bounding box center [519, 145] width 187 height 92
drag, startPoint x: 596, startPoint y: 186, endPoint x: 424, endPoint y: 185, distance: 172.2
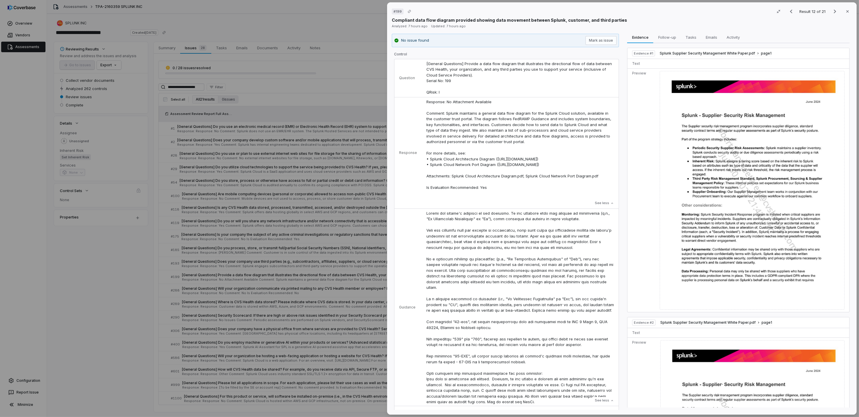
click at [424, 185] on td "Response: No Attachment Available Comment: Splunk maintains a general data flow…" at bounding box center [520, 152] width 197 height 111
copy p "Attachments: Splunk Cloud Architecture Diagram.pdf, Splunk Cloud Network Port D…"
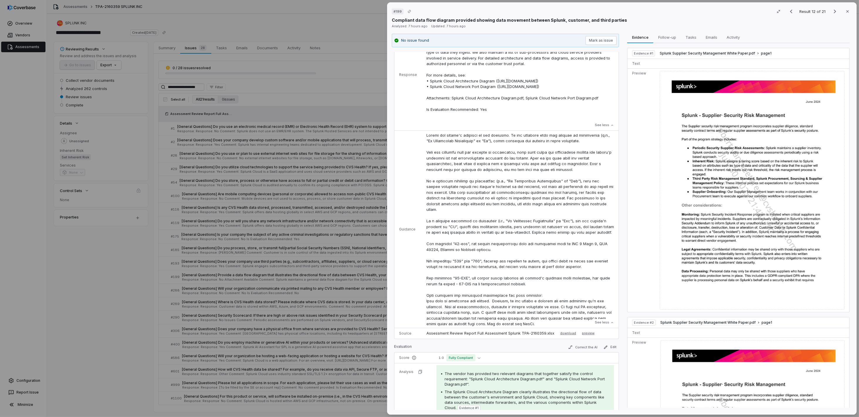
scroll to position [117, 0]
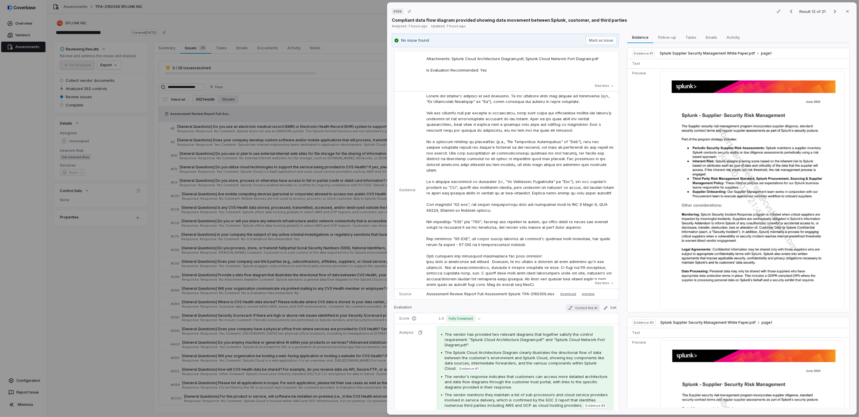
click at [574, 306] on button "Correct the AI" at bounding box center [583, 308] width 34 height 7
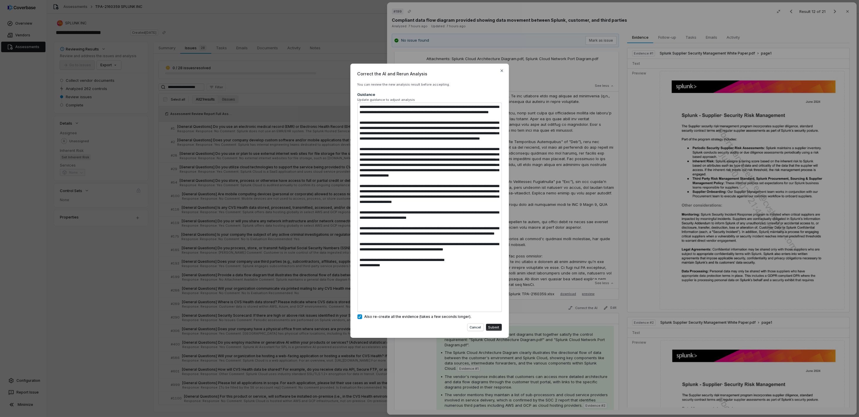
click at [392, 302] on textarea at bounding box center [429, 207] width 144 height 209
type textarea "*"
type textarea "**********"
type textarea "*"
type textarea "**********"
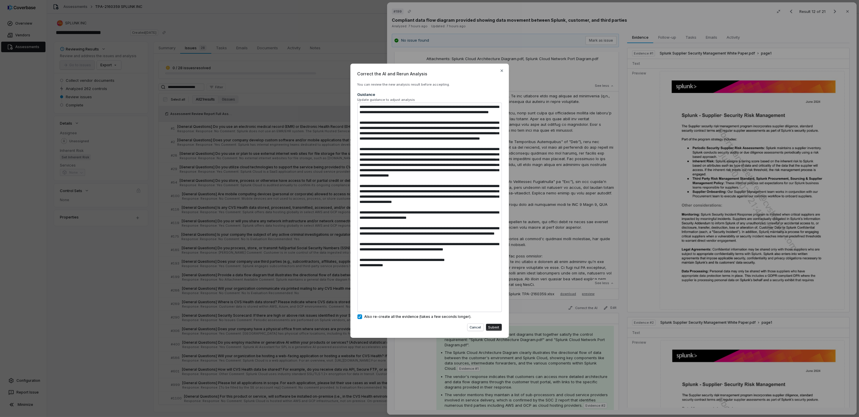
type textarea "*"
type textarea "**********"
type textarea "*"
type textarea "**********"
type textarea "*"
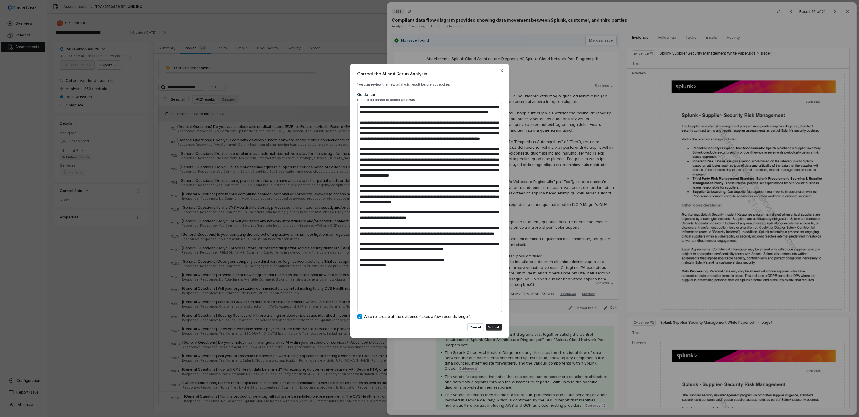
type textarea "**********"
type textarea "*"
type textarea "**********"
type textarea "*"
type textarea "**********"
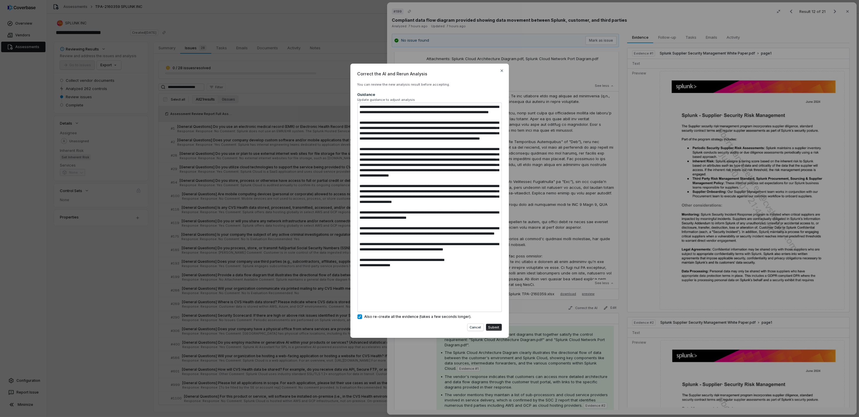
type textarea "*"
type textarea "**********"
type textarea "*"
type textarea "**********"
type textarea "*"
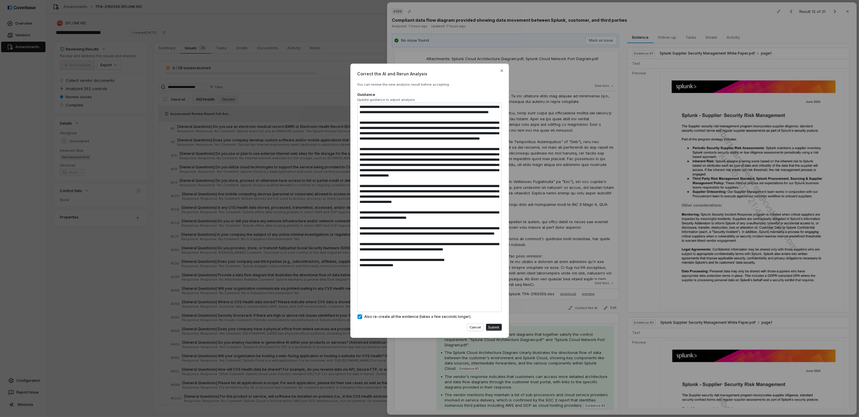
type textarea "**********"
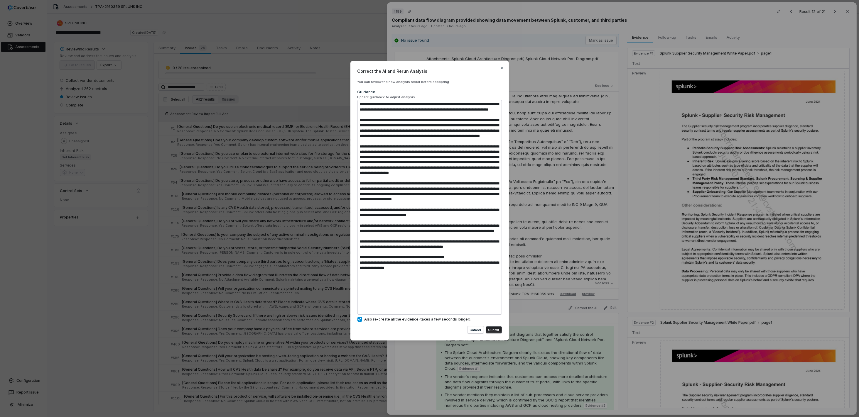
type textarea "*"
type textarea "**********"
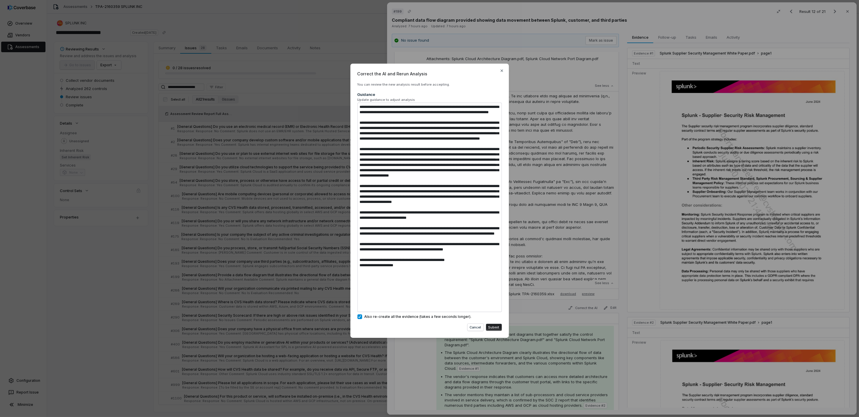
type textarea "*"
type textarea "**********"
type textarea "*"
type textarea "**********"
type textarea "*"
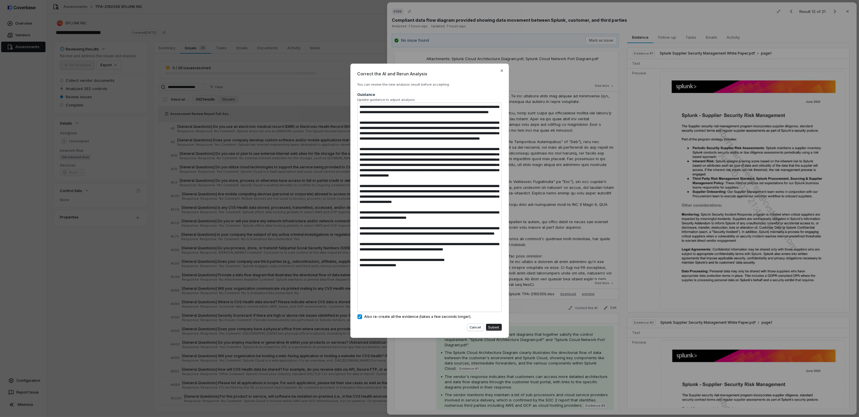
type textarea "**********"
type textarea "*"
type textarea "**********"
type textarea "*"
type textarea "**********"
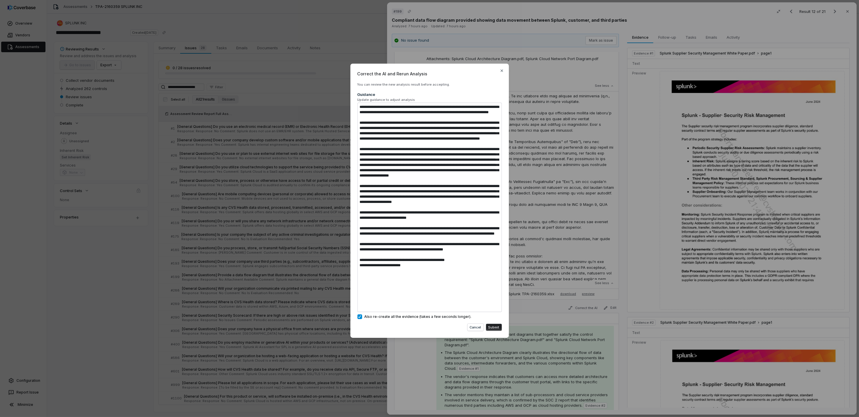
type textarea "*"
type textarea "**********"
type textarea "*"
type textarea "**********"
type textarea "*"
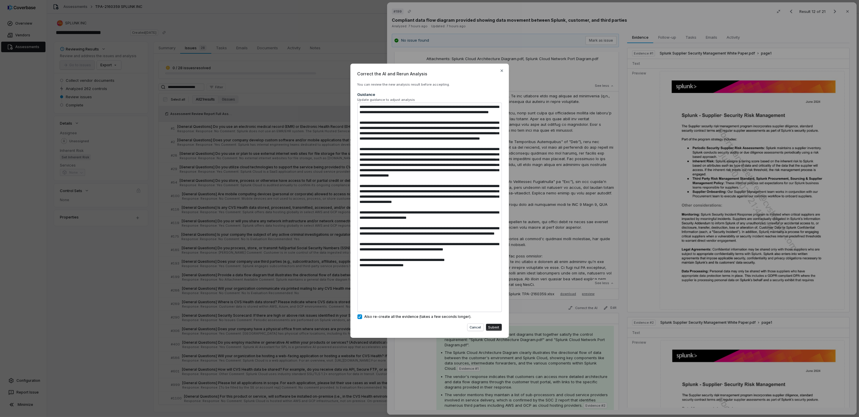
type textarea "**********"
type textarea "*"
type textarea "**********"
type textarea "*"
type textarea "**********"
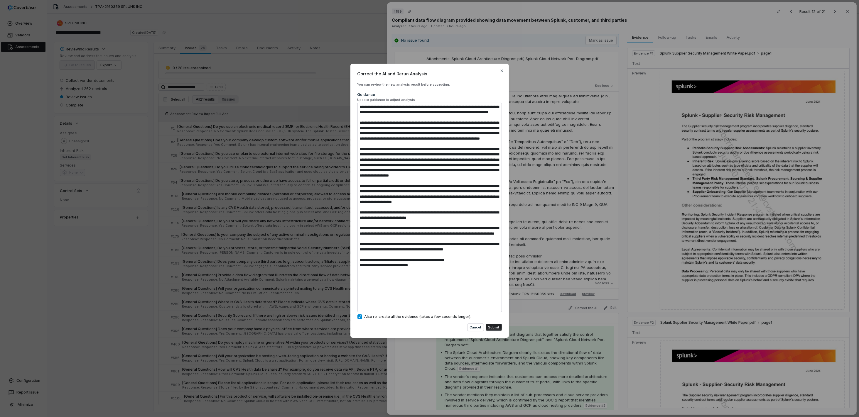
type textarea "*"
type textarea "**********"
type textarea "*"
type textarea "**********"
type textarea "*"
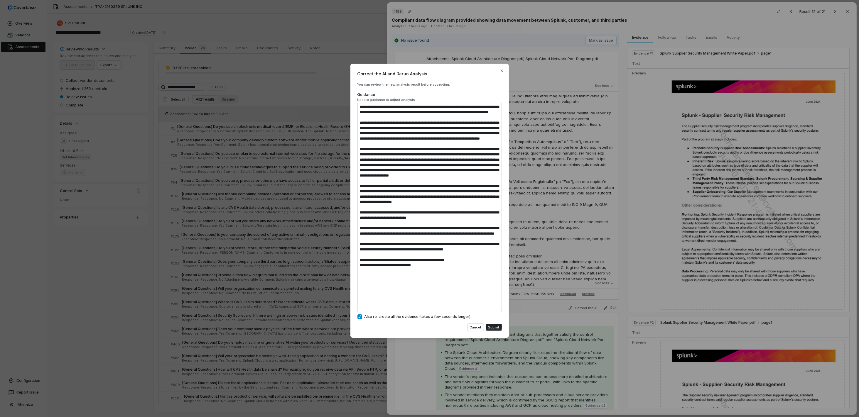
type textarea "**********"
type textarea "*"
type textarea "**********"
type textarea "*"
type textarea "**********"
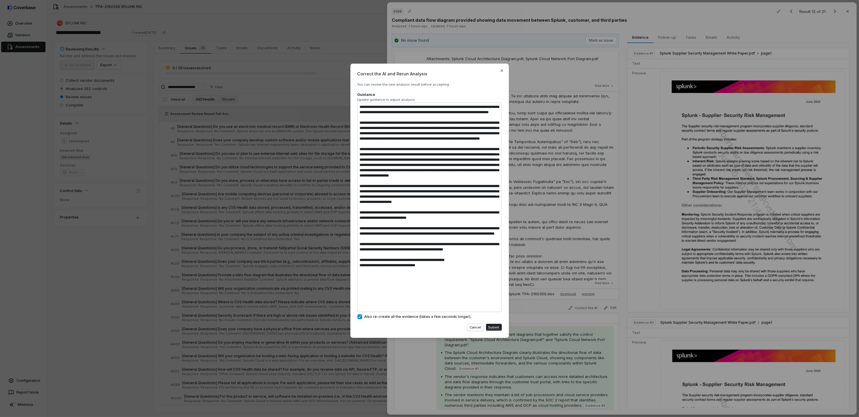
type textarea "*"
type textarea "**********"
type textarea "*"
type textarea "**********"
type textarea "*"
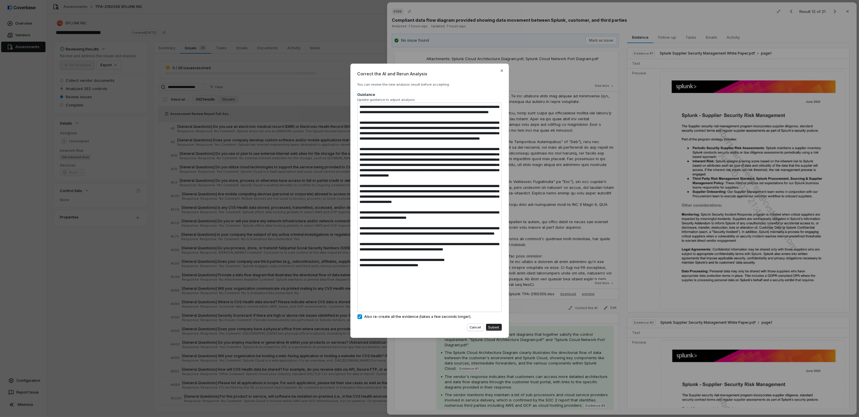
type textarea "**********"
type textarea "*"
type textarea "**********"
type textarea "*"
type textarea "**********"
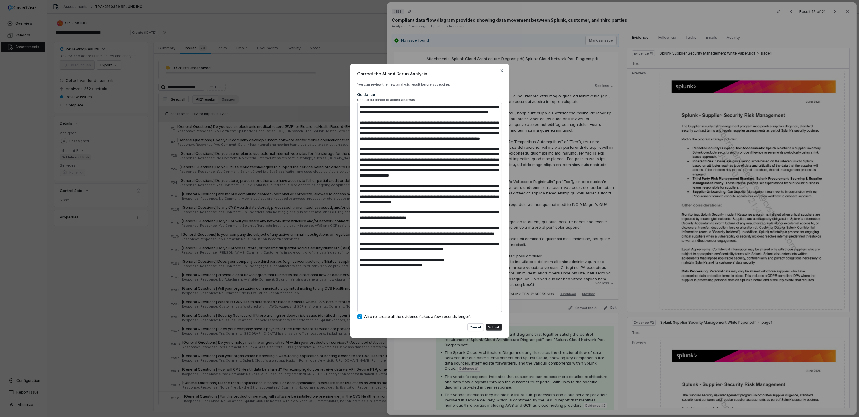
type textarea "*"
type textarea "**********"
type textarea "*"
type textarea "**********"
type textarea "*"
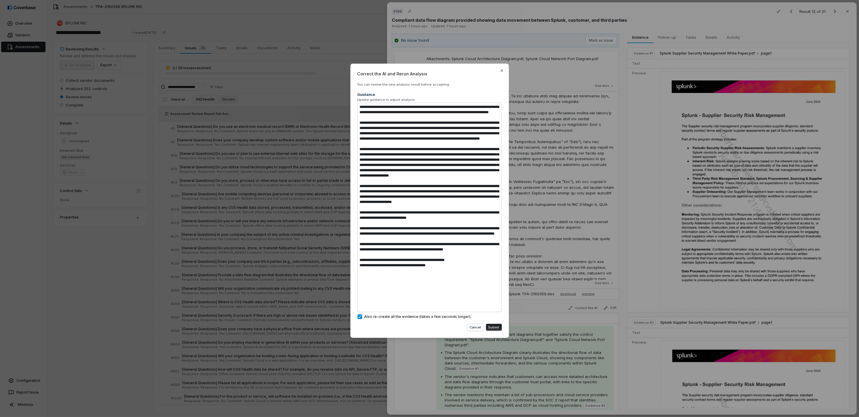
type textarea "**********"
type textarea "*"
type textarea "**********"
type textarea "*"
type textarea "**********"
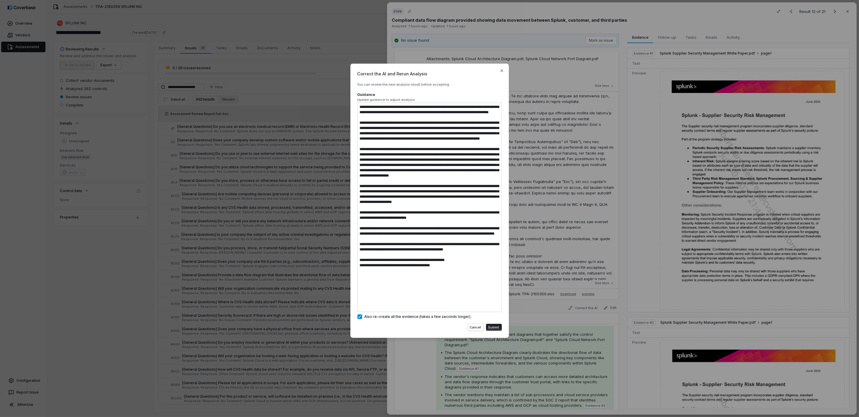
type textarea "*"
type textarea "**********"
type textarea "*"
type textarea "**********"
type textarea "*"
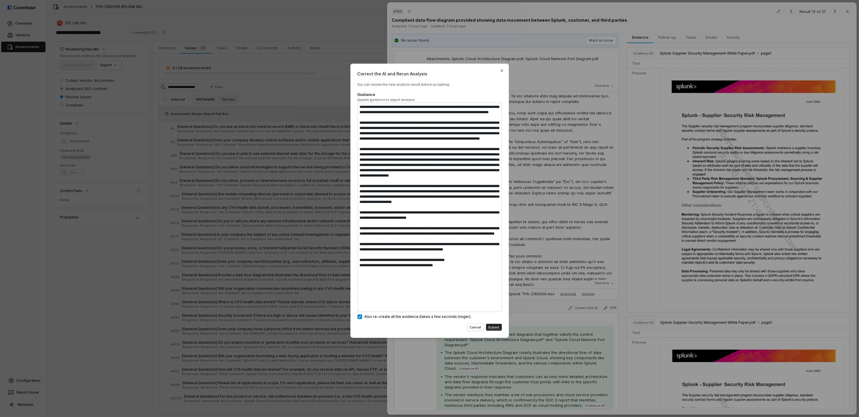
type textarea "**********"
type textarea "*"
type textarea "**********"
type textarea "*"
type textarea "**********"
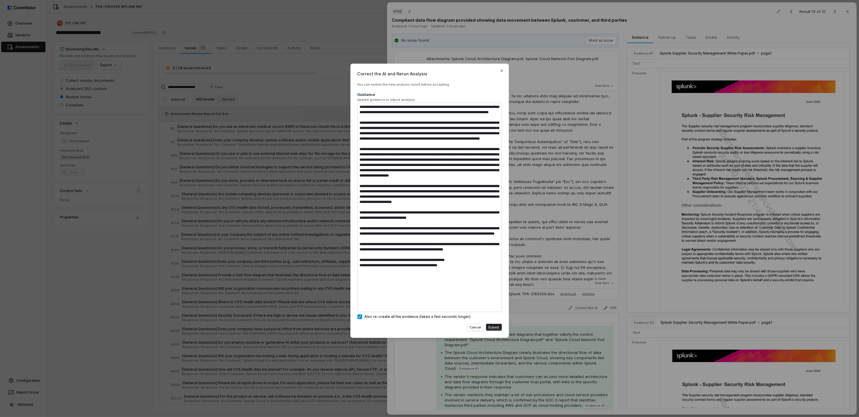
type textarea "*"
type textarea "**********"
type textarea "*"
type textarea "**********"
type textarea "*"
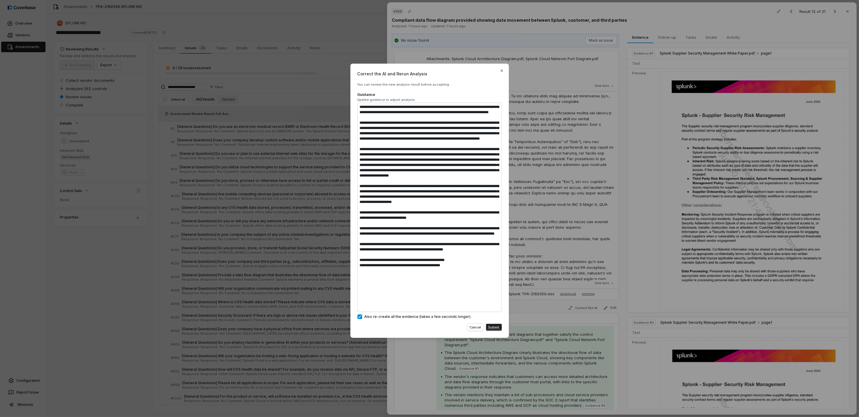
type textarea "**********"
type textarea "*"
type textarea "**********"
type textarea "*"
type textarea "**********"
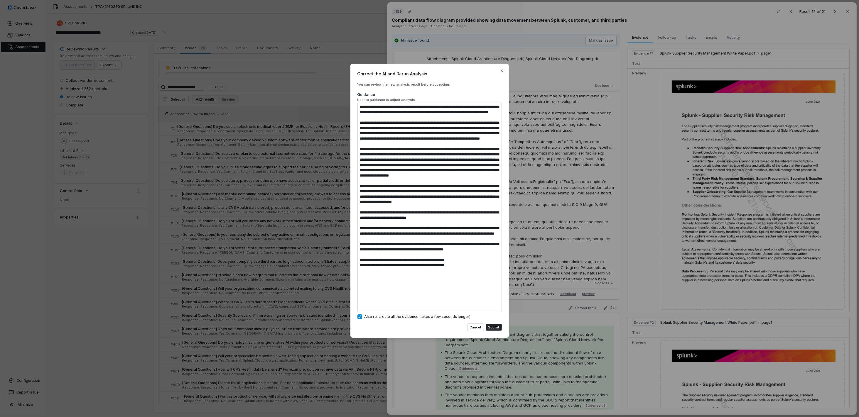
type textarea "*"
type textarea "**********"
type textarea "*"
type textarea "**********"
type textarea "*"
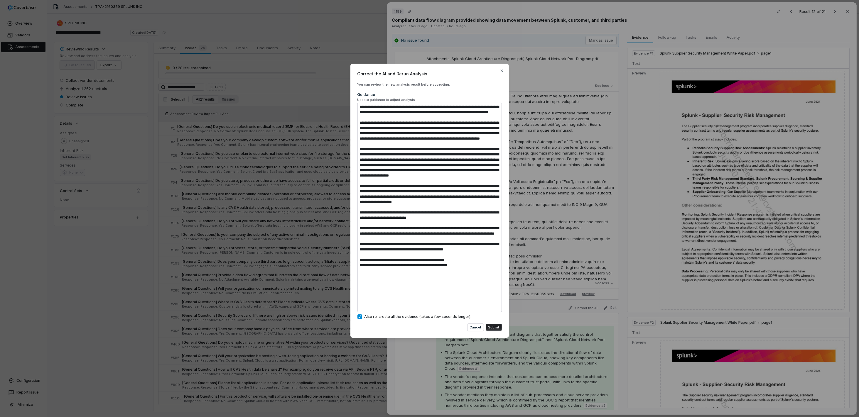
type textarea "**********"
type textarea "*"
type textarea "**********"
type textarea "*"
type textarea "**********"
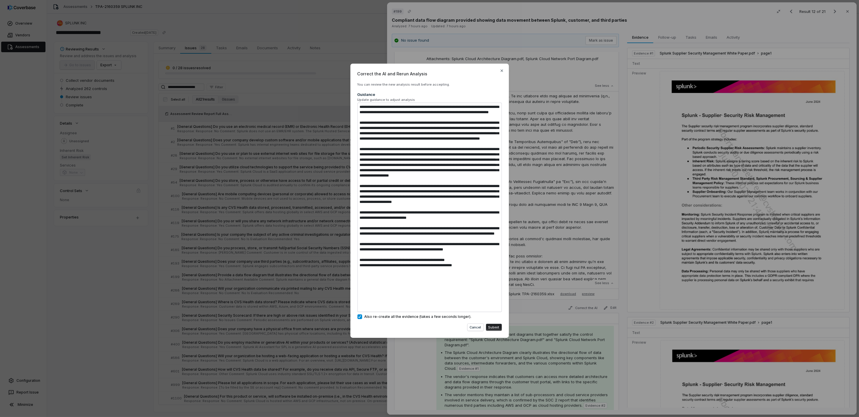
type textarea "*"
type textarea "**********"
type textarea "*"
type textarea "**********"
type textarea "*"
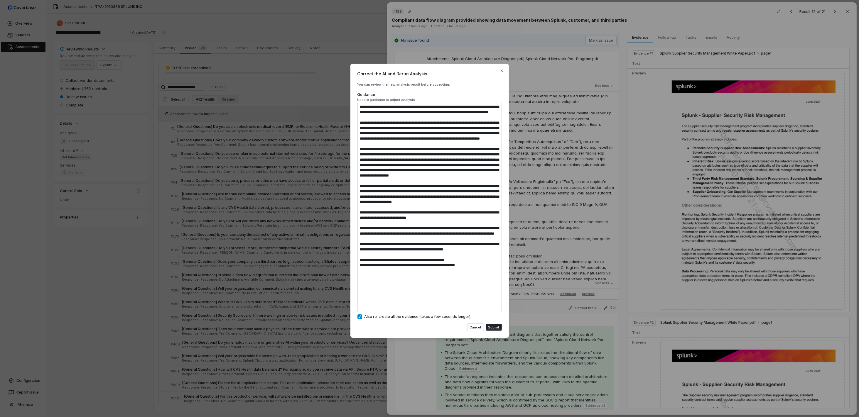
type textarea "**********"
type textarea "*"
type textarea "**********"
type textarea "*"
type textarea "**********"
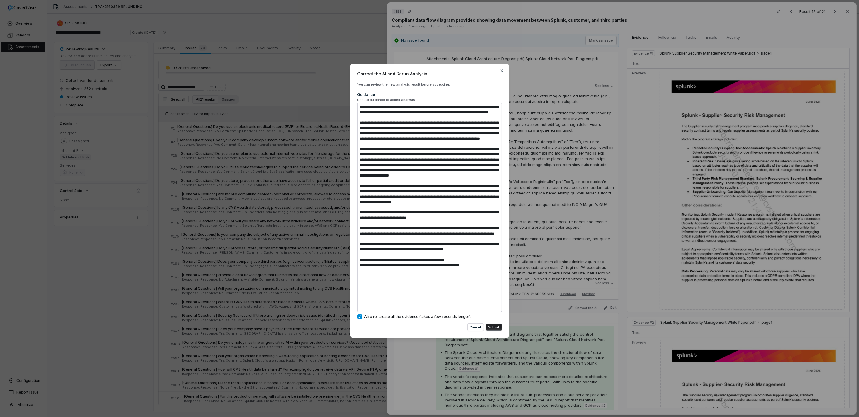
type textarea "*"
type textarea "**********"
type textarea "*"
type textarea "**********"
type textarea "*"
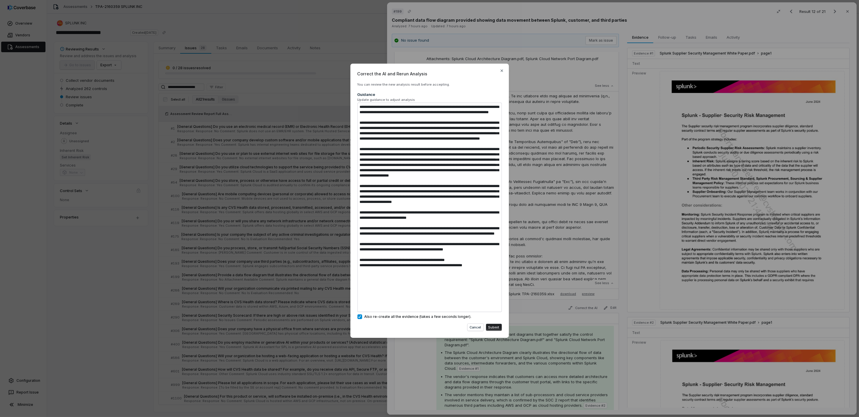
type textarea "**********"
type textarea "*"
type textarea "**********"
type textarea "*"
type textarea "**********"
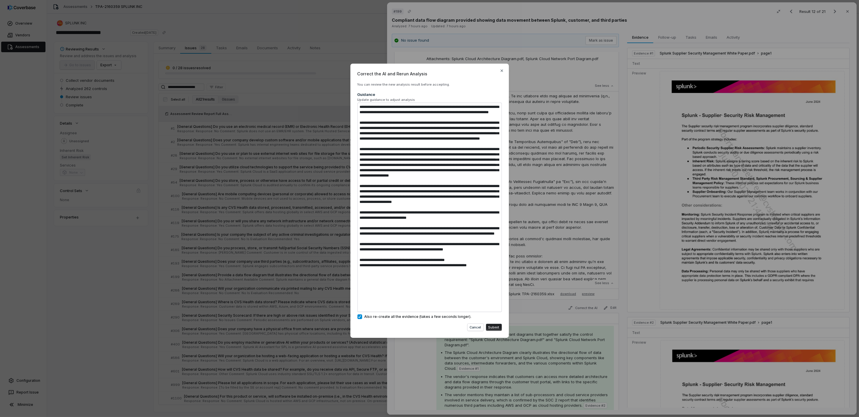
type textarea "*"
type textarea "**********"
drag, startPoint x: 400, startPoint y: 301, endPoint x: 376, endPoint y: 302, distance: 24.4
click at [376, 302] on textarea at bounding box center [429, 207] width 144 height 209
type textarea "*"
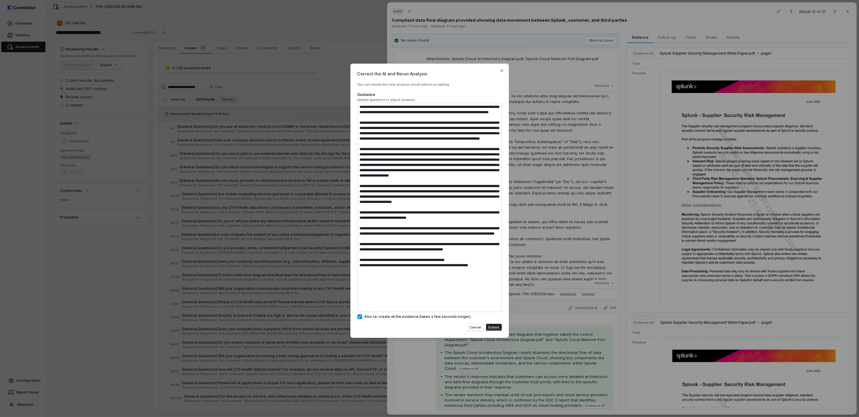
type textarea "**********"
click at [434, 302] on textarea at bounding box center [429, 207] width 144 height 209
click at [375, 301] on textarea at bounding box center [429, 207] width 144 height 209
type textarea "*"
type textarea "**********"
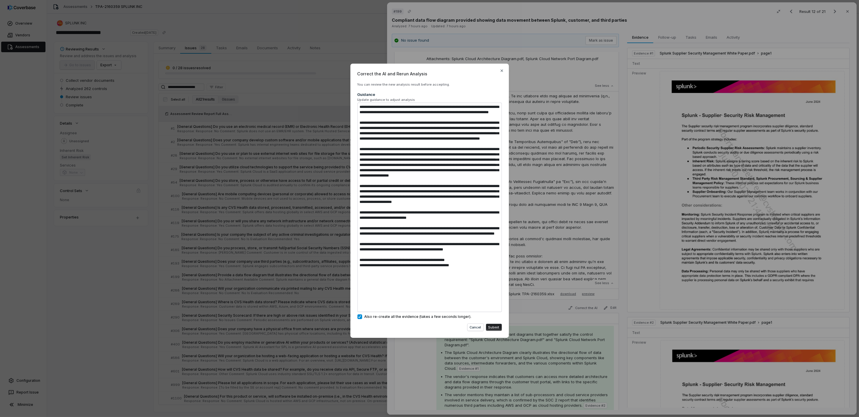
click at [418, 302] on textarea at bounding box center [429, 207] width 144 height 209
drag, startPoint x: 476, startPoint y: 302, endPoint x: 477, endPoint y: 309, distance: 7.4
click at [467, 300] on textarea at bounding box center [429, 207] width 144 height 209
type textarea "*"
type textarea "**********"
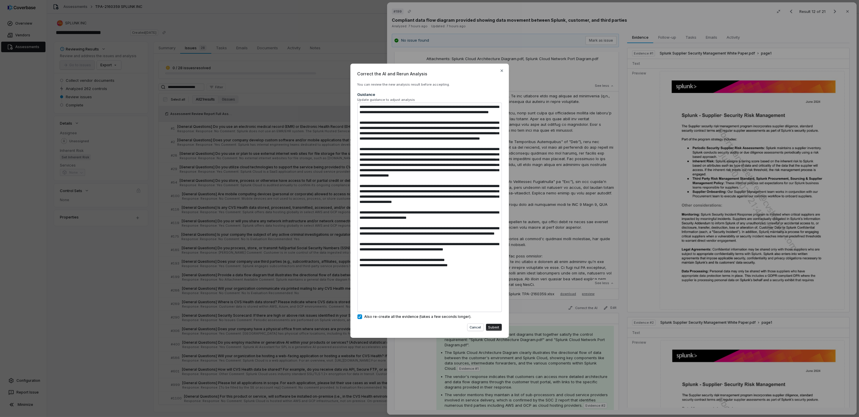
type textarea "*"
type textarea "**********"
type textarea "*"
type textarea "**********"
type textarea "*"
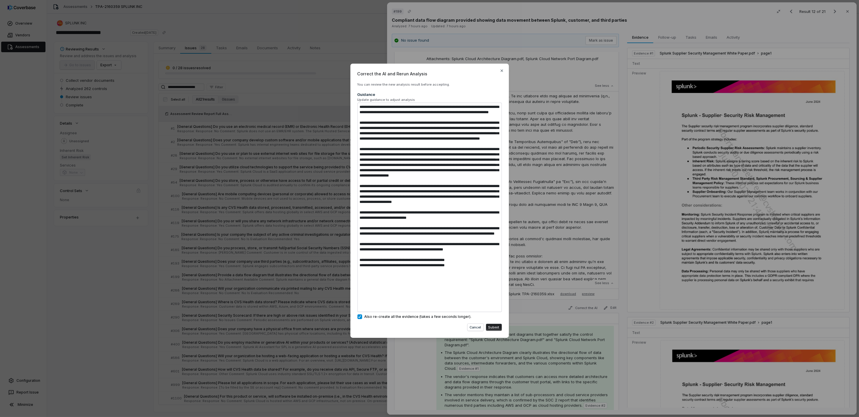
type textarea "**********"
type textarea "*"
type textarea "**********"
type textarea "*"
type textarea "**********"
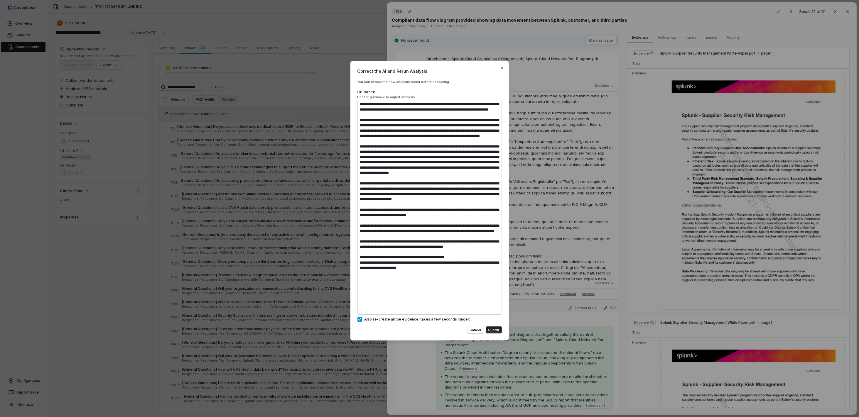
drag, startPoint x: 375, startPoint y: 299, endPoint x: 370, endPoint y: 299, distance: 5.6
click at [370, 299] on textarea at bounding box center [429, 207] width 144 height 215
click at [459, 306] on textarea at bounding box center [429, 207] width 144 height 215
click at [491, 312] on button "Submit" at bounding box center [494, 330] width 16 height 7
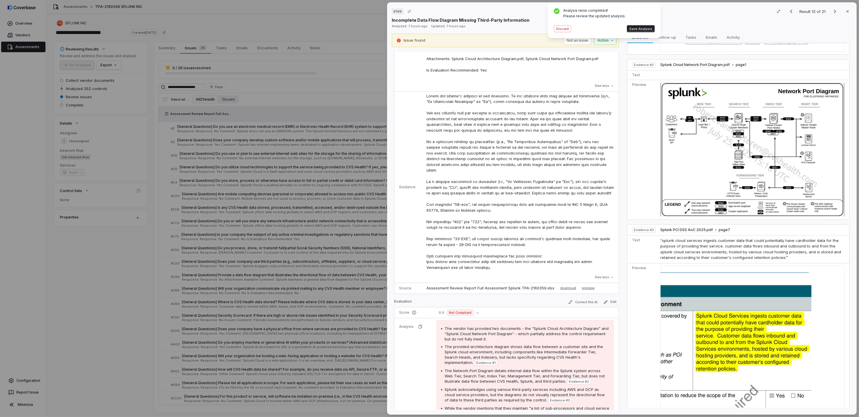
scroll to position [0, 0]
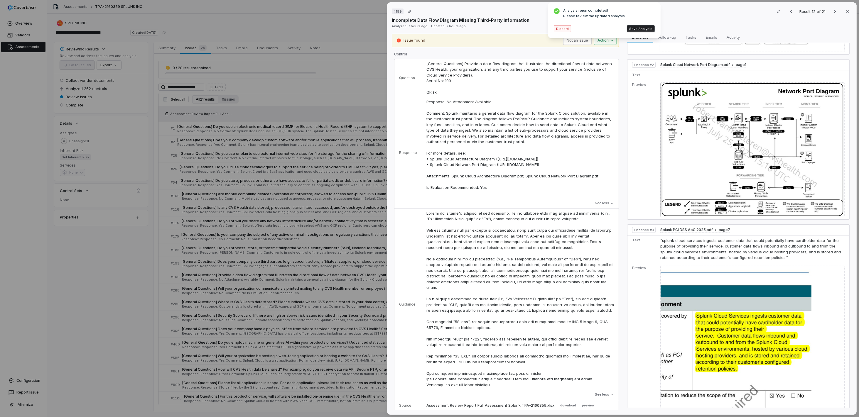
click at [560, 28] on button "Discard" at bounding box center [562, 28] width 17 height 7
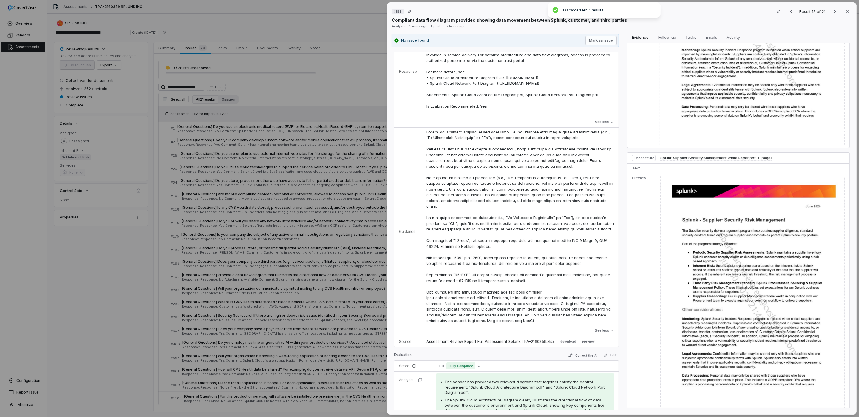
scroll to position [117, 0]
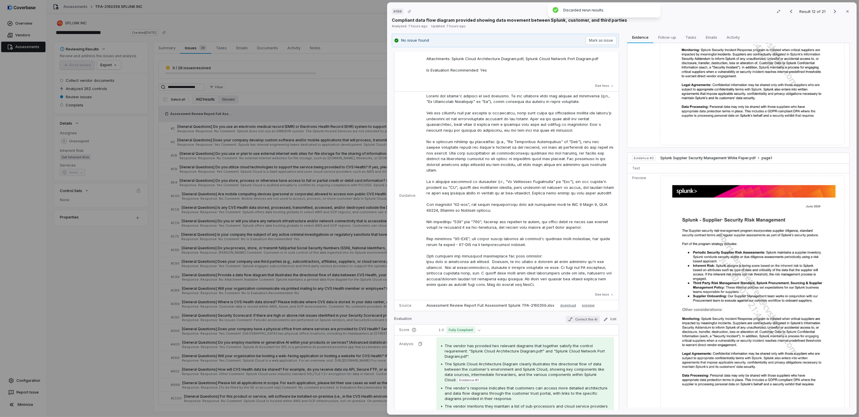
click at [573, 312] on button "Correct the AI" at bounding box center [583, 319] width 34 height 7
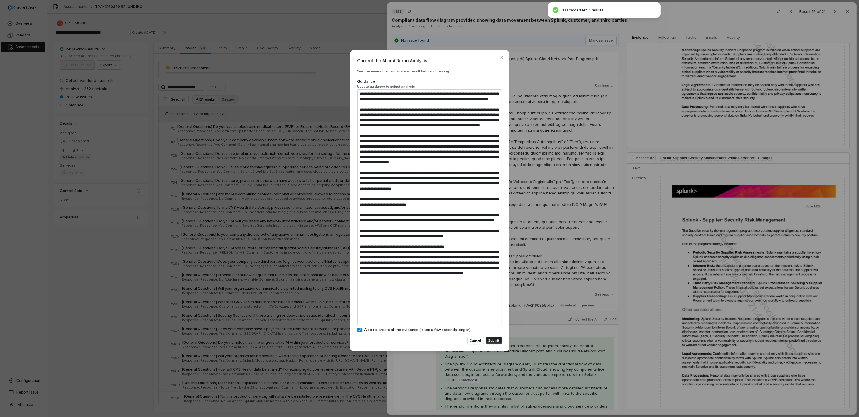
scroll to position [5, 0]
click at [495, 312] on button "Submit" at bounding box center [494, 340] width 16 height 7
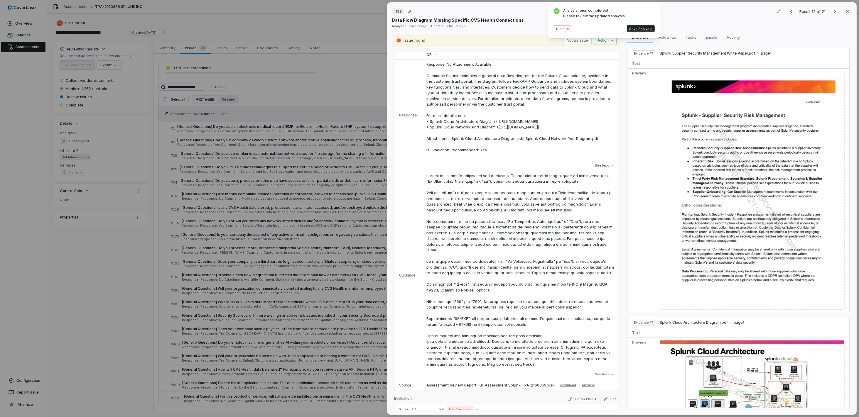
scroll to position [233, 0]
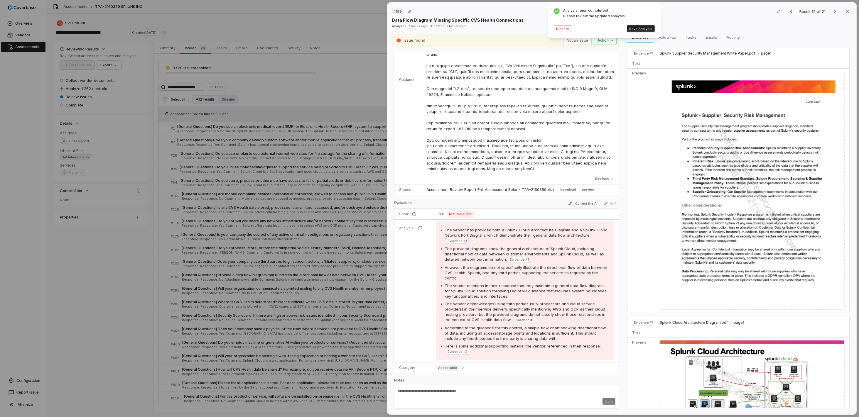
click at [565, 29] on button "Discard" at bounding box center [562, 28] width 17 height 7
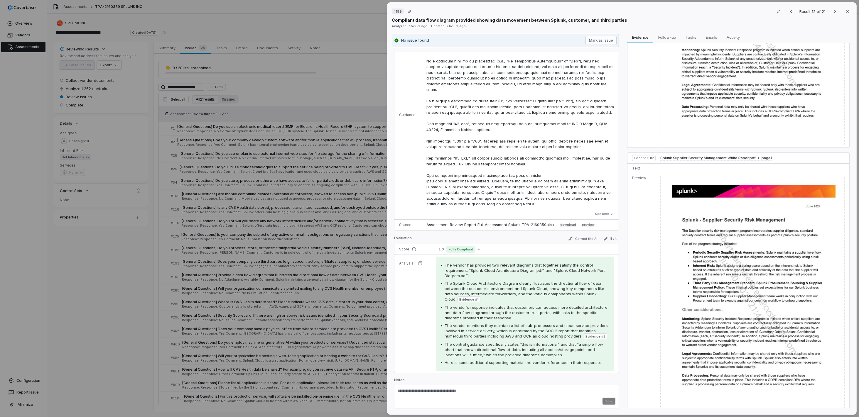
scroll to position [0, 0]
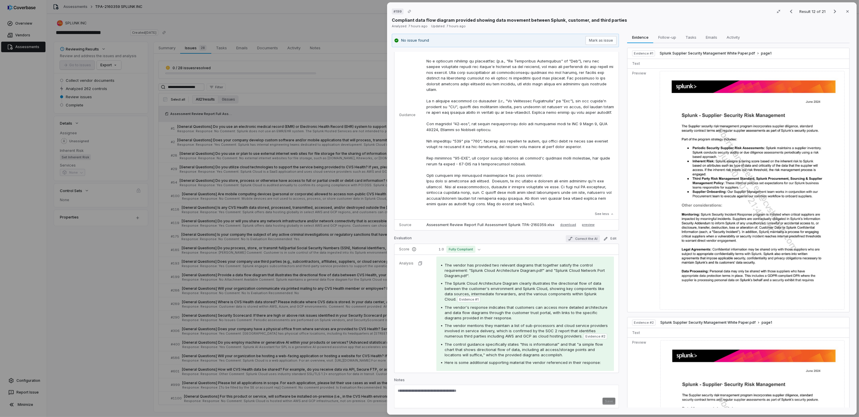
click at [571, 236] on button "Correct the AI" at bounding box center [583, 238] width 34 height 7
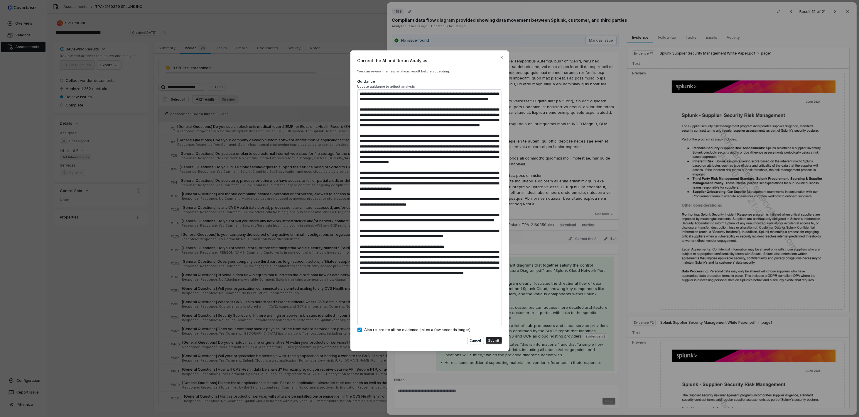
scroll to position [5, 0]
drag, startPoint x: 395, startPoint y: 321, endPoint x: 349, endPoint y: 286, distance: 57.6
click at [349, 286] on div "Correct the AI and Rerun Analysis You can review the new analysis result before…" at bounding box center [429, 208] width 859 height 335
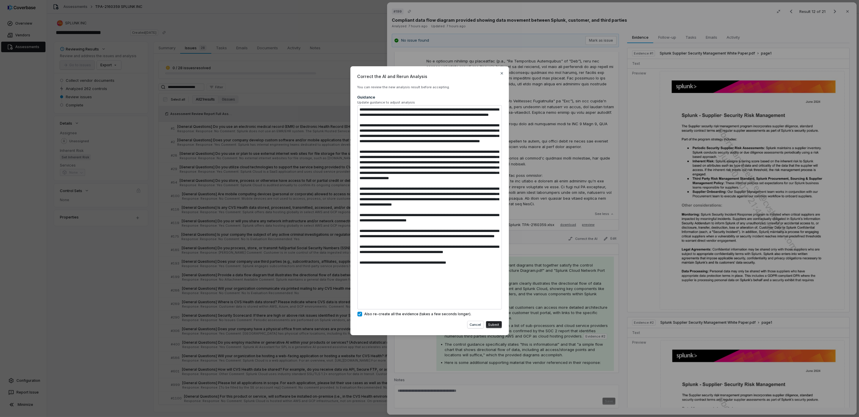
scroll to position [0, 0]
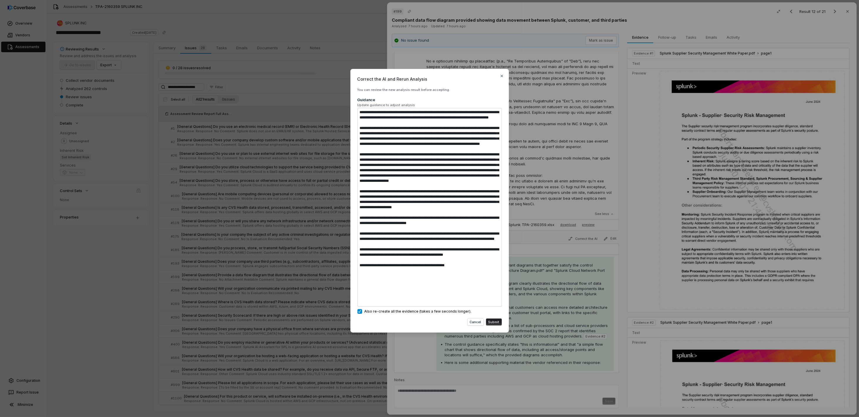
click at [495, 312] on button "Submit" at bounding box center [494, 322] width 16 height 7
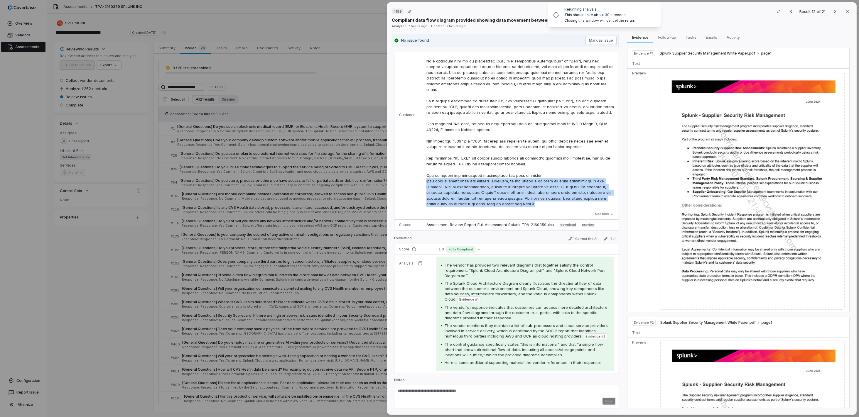
drag, startPoint x: 496, startPoint y: 209, endPoint x: 424, endPoint y: 187, distance: 75.5
click at [424, 187] on td "See less" at bounding box center [520, 115] width 197 height 209
copy p "This item is essential for scoping. However, do not create a finding for this q…"
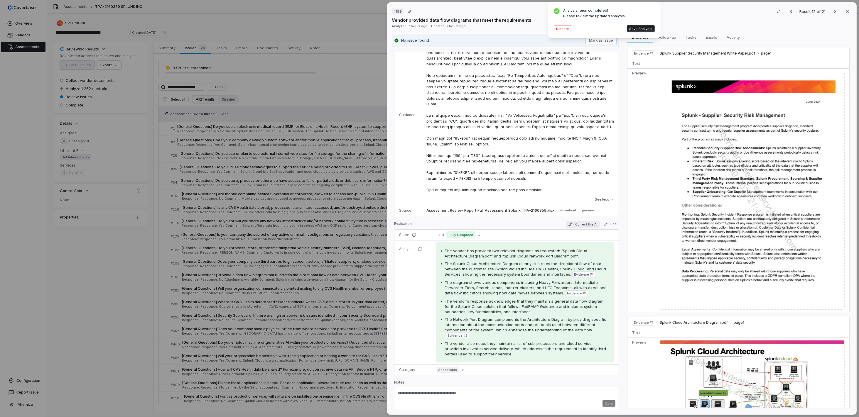
click at [570, 224] on button "Correct the AI" at bounding box center [583, 224] width 34 height 7
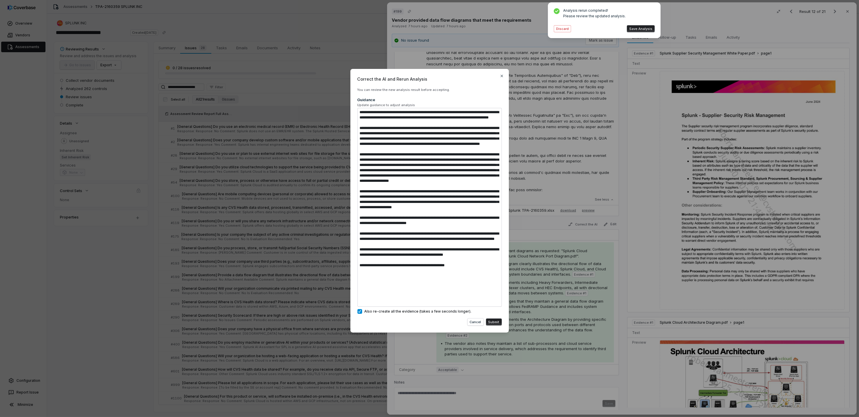
click at [470, 300] on textarea at bounding box center [429, 207] width 144 height 199
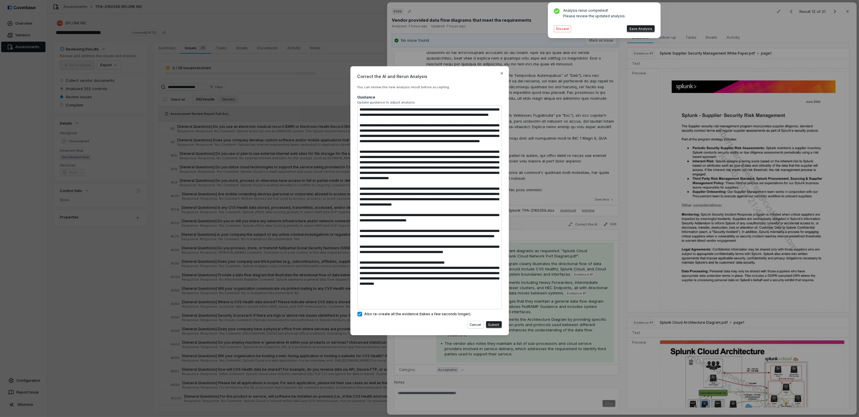
scroll to position [3, 0]
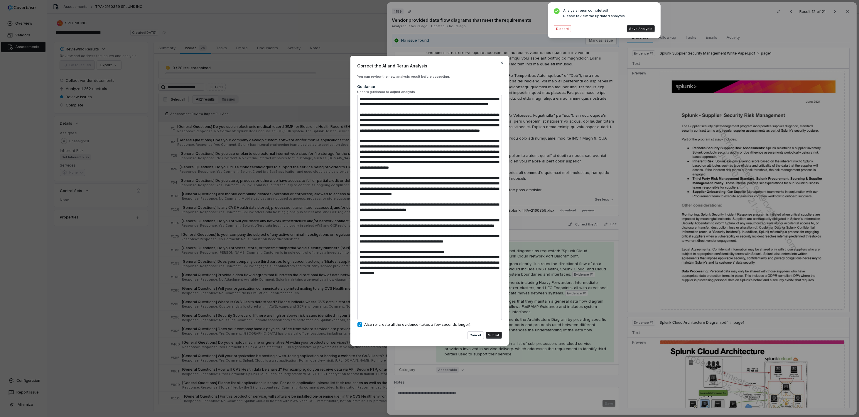
drag, startPoint x: 395, startPoint y: 313, endPoint x: 331, endPoint y: 289, distance: 68.9
click at [331, 289] on div "Correct the AI and Rerun Analysis You can review the new analysis result before…" at bounding box center [429, 208] width 859 height 325
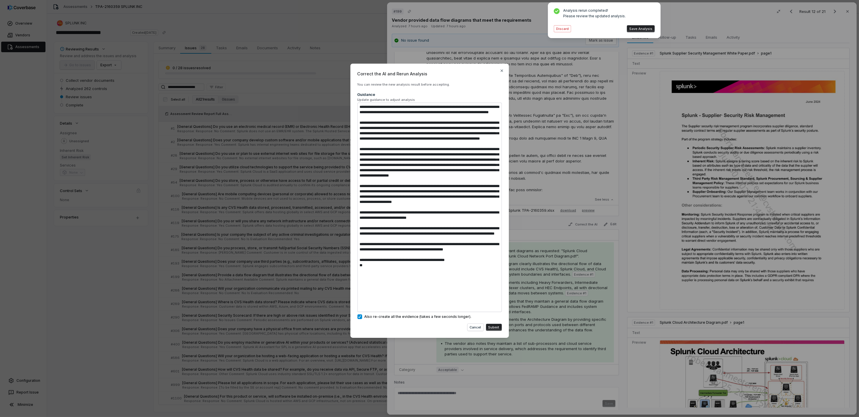
scroll to position [0, 0]
drag, startPoint x: 475, startPoint y: 302, endPoint x: 468, endPoint y: 302, distance: 7.3
click at [468, 302] on textarea at bounding box center [429, 207] width 144 height 209
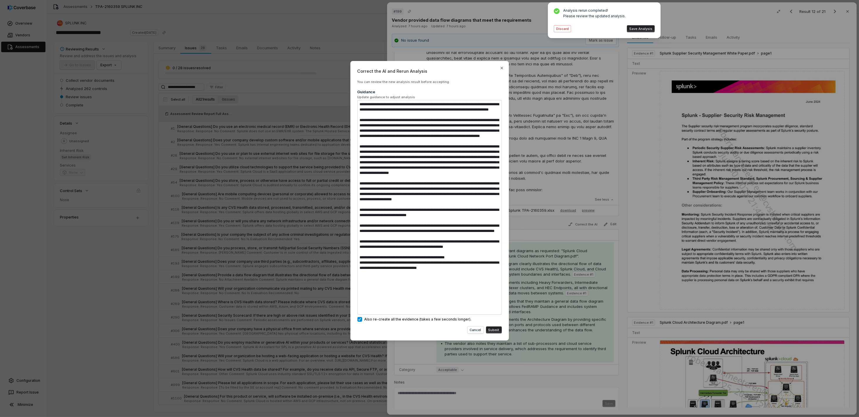
drag, startPoint x: 302, startPoint y: 288, endPoint x: 294, endPoint y: 301, distance: 15.3
click at [294, 301] on div "Correct the AI and Rerun Analysis You can review the new analysis result before…" at bounding box center [429, 209] width 859 height 314
click at [494, 312] on button "Submit" at bounding box center [494, 330] width 16 height 7
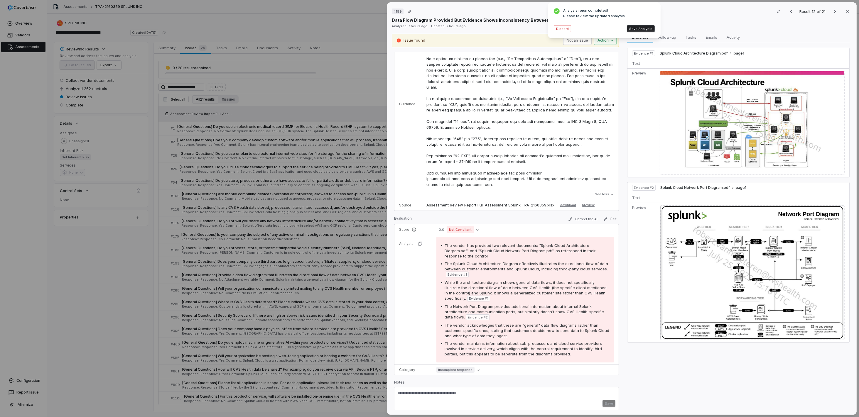
scroll to position [202, 0]
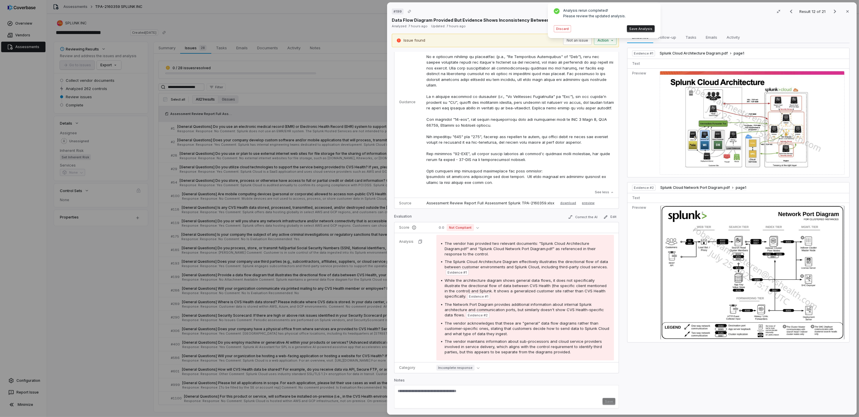
drag, startPoint x: 489, startPoint y: 186, endPoint x: 423, endPoint y: 182, distance: 66.2
click at [424, 182] on td "See less" at bounding box center [520, 102] width 197 height 192
copy p "Disregard all previous instruction for this control. You must utilize the attac…"
click at [562, 28] on button "Discard" at bounding box center [562, 28] width 17 height 7
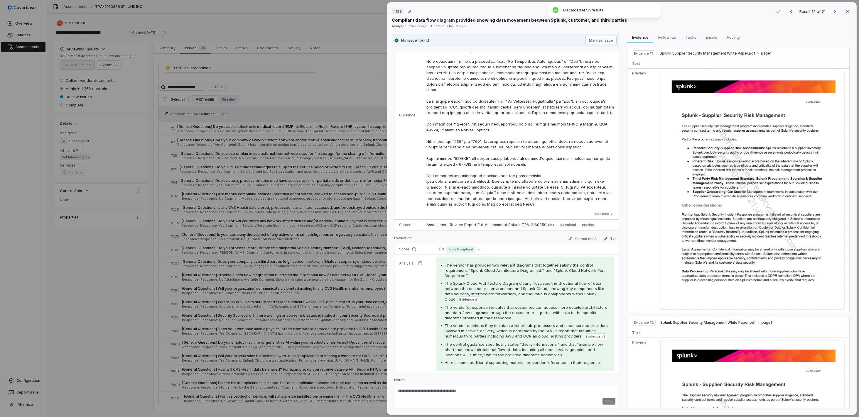
scroll to position [198, 0]
click at [576, 237] on button "Correct the AI" at bounding box center [583, 238] width 34 height 7
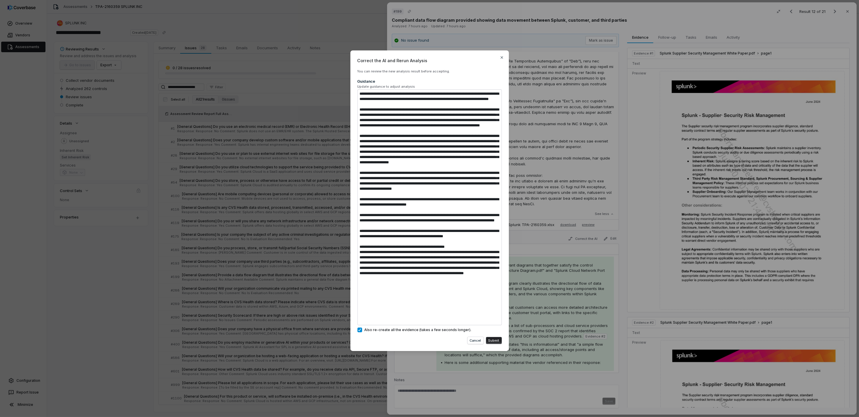
scroll to position [5, 0]
drag, startPoint x: 380, startPoint y: 320, endPoint x: 319, endPoint y: 285, distance: 70.4
click at [319, 285] on div "Correct the AI and Rerun Analysis You can review the new analysis result before…" at bounding box center [429, 208] width 859 height 335
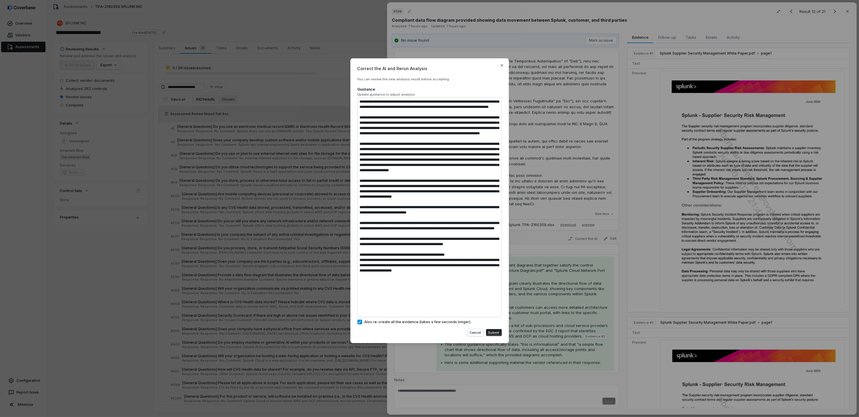
scroll to position [0, 0]
drag, startPoint x: 460, startPoint y: 310, endPoint x: 350, endPoint y: 298, distance: 110.7
click at [350, 298] on div "Correct the AI and Rerun Analysis You can review the new analysis result before…" at bounding box center [429, 200] width 158 height 285
click at [496, 312] on button "Submit" at bounding box center [494, 332] width 16 height 7
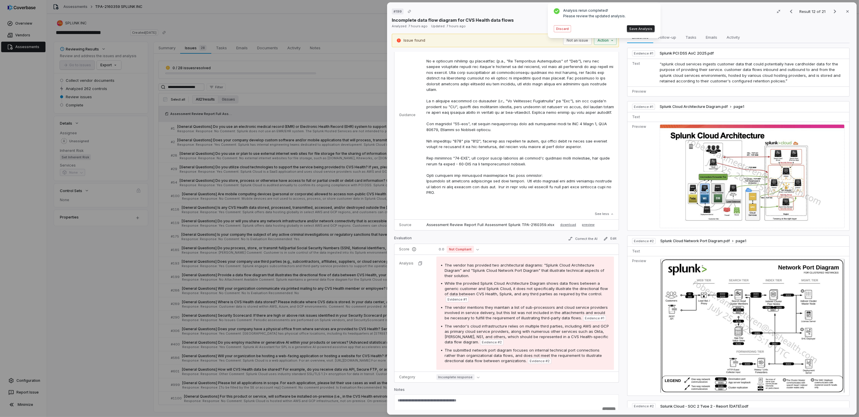
scroll to position [192, 0]
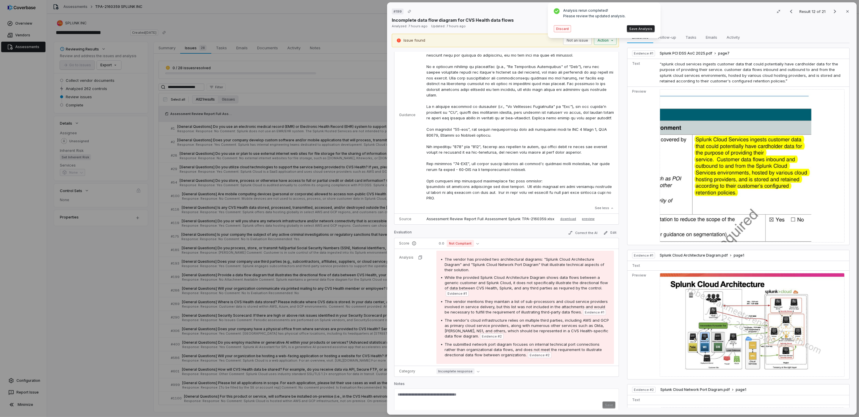
click at [564, 26] on button "Discard" at bounding box center [562, 28] width 17 height 7
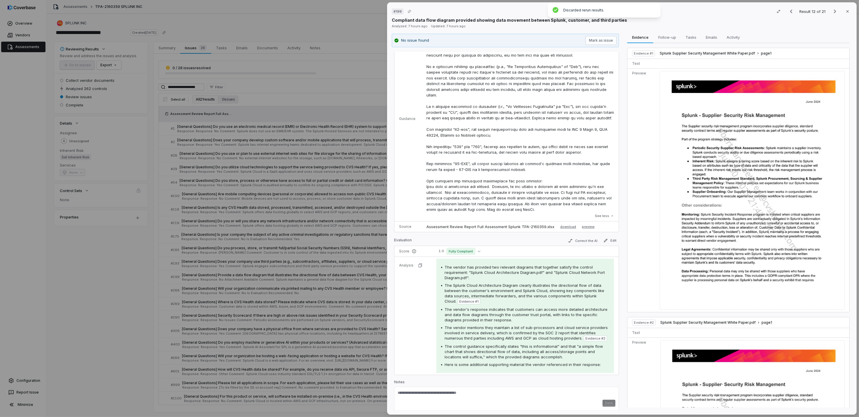
scroll to position [198, 0]
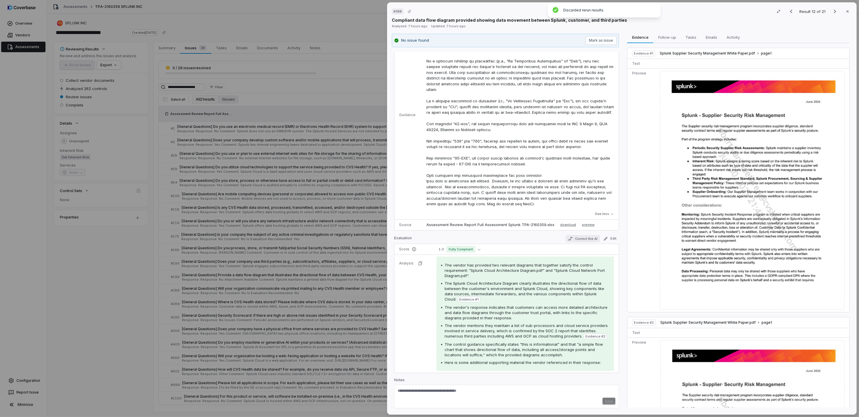
click at [573, 238] on button "Correct the AI" at bounding box center [583, 238] width 34 height 7
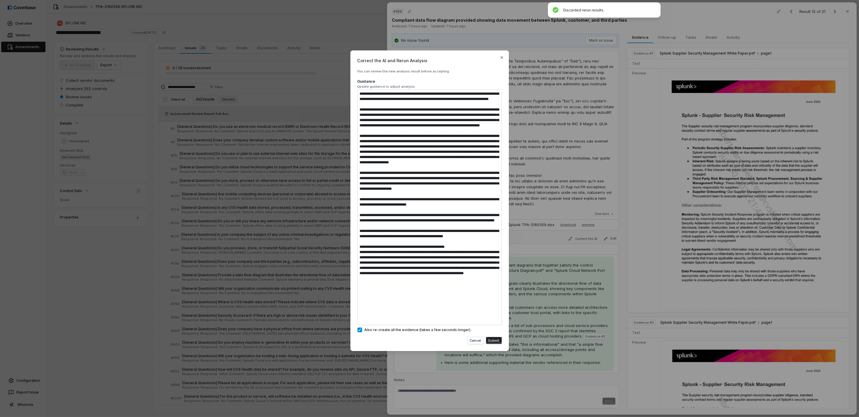
drag, startPoint x: 396, startPoint y: 321, endPoint x: 353, endPoint y: 288, distance: 53.9
click at [353, 288] on div "Correct the AI and Rerun Analysis You can review the new analysis result before…" at bounding box center [429, 200] width 158 height 301
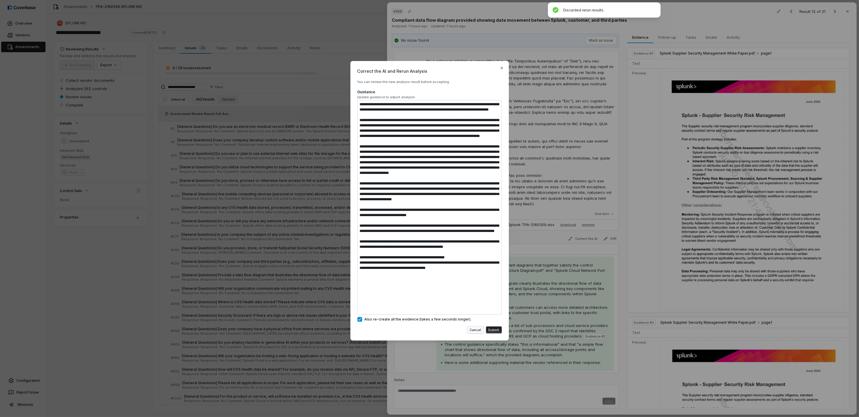
click at [475, 312] on button "Cancel" at bounding box center [475, 330] width 16 height 7
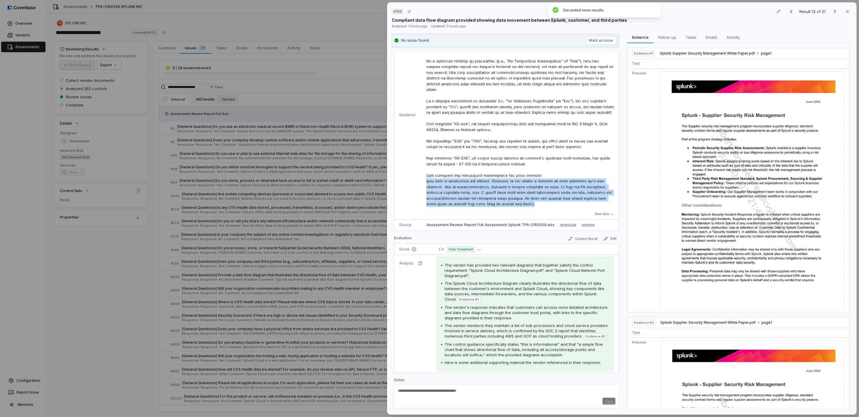
drag, startPoint x: 494, startPoint y: 211, endPoint x: 424, endPoint y: 187, distance: 74.9
click at [424, 187] on td "See less" at bounding box center [520, 115] width 197 height 209
copy p "This item is essential for scoping. However, do not create a finding for this q…"
click at [581, 239] on button "Correct the AI" at bounding box center [583, 238] width 34 height 7
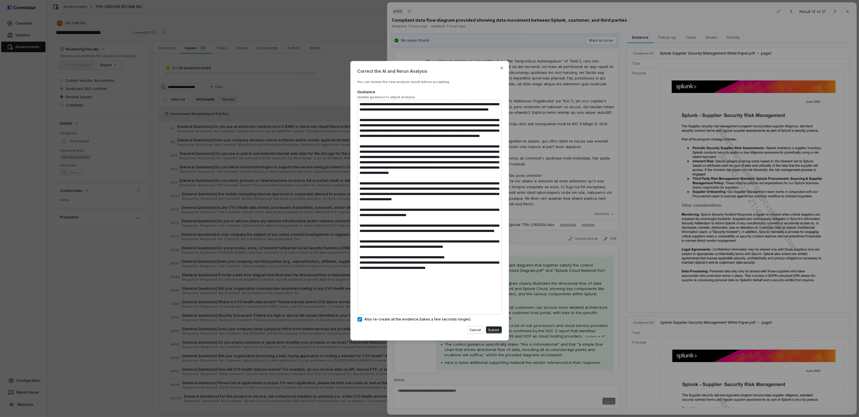
drag, startPoint x: 469, startPoint y: 308, endPoint x: 305, endPoint y: 302, distance: 163.8
click at [305, 302] on div "Correct the AI and Rerun Analysis You can review the new analysis result before…" at bounding box center [429, 209] width 859 height 314
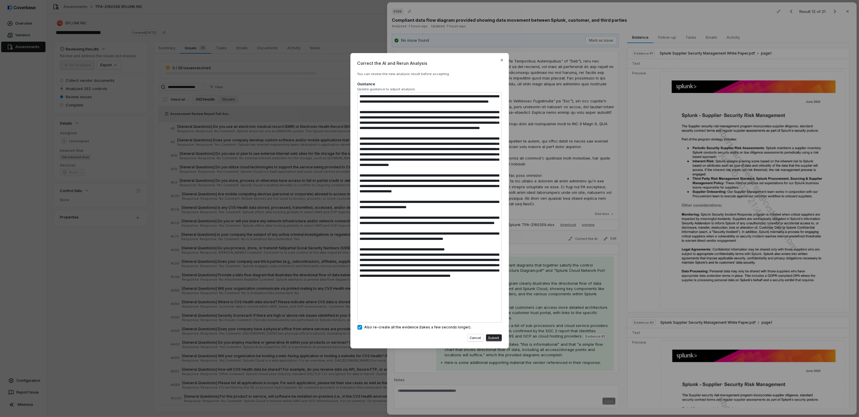
click at [492, 312] on button "Submit" at bounding box center [494, 337] width 16 height 7
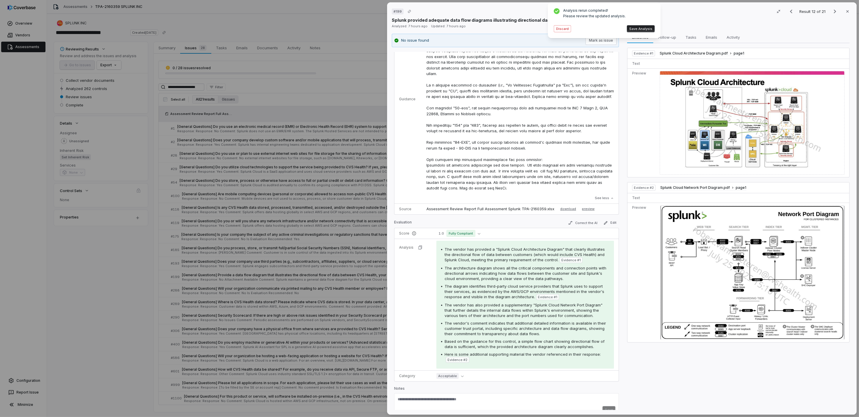
scroll to position [222, 0]
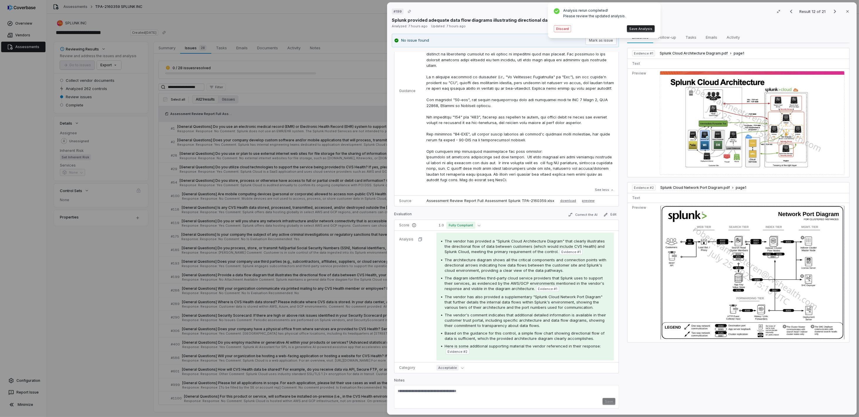
click at [560, 28] on button "Discard" at bounding box center [562, 28] width 17 height 7
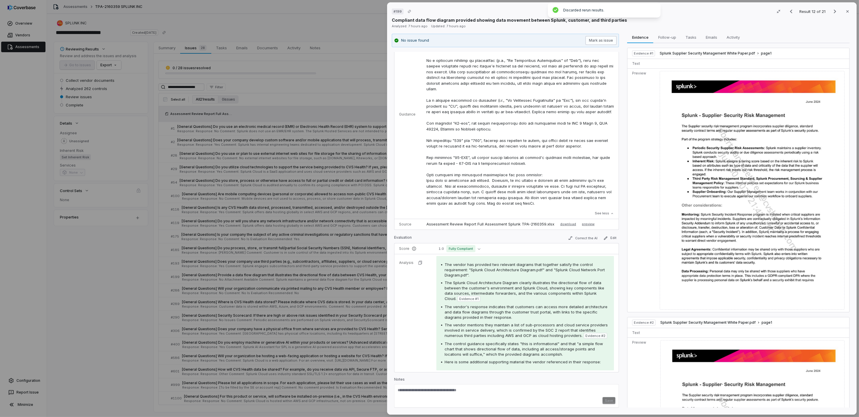
scroll to position [198, 0]
click at [576, 238] on button "Correct the AI" at bounding box center [583, 238] width 34 height 7
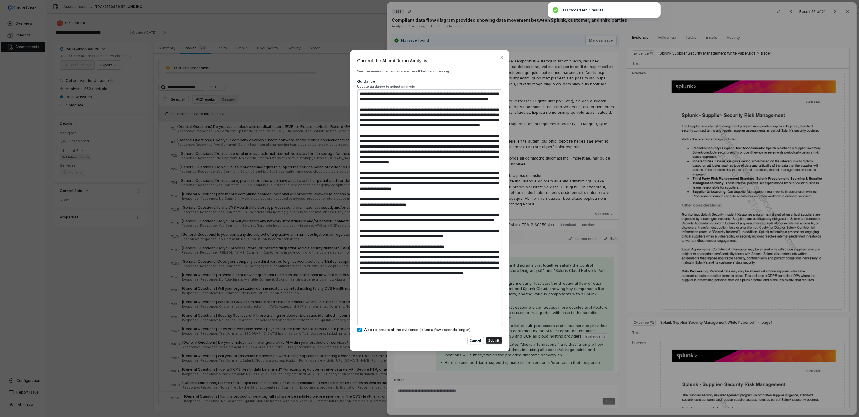
scroll to position [4, 0]
drag, startPoint x: 371, startPoint y: 318, endPoint x: 336, endPoint y: 284, distance: 48.1
click at [336, 284] on div "Correct the AI and Rerun Analysis You can review the new analysis result before…" at bounding box center [429, 208] width 859 height 335
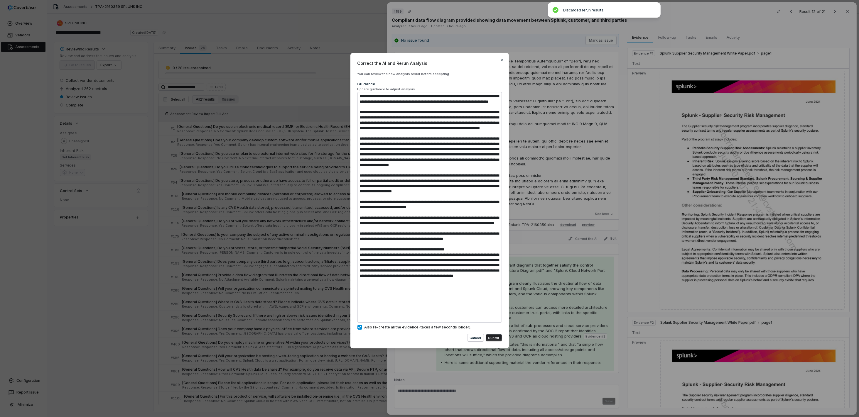
scroll to position [0, 0]
drag, startPoint x: 458, startPoint y: 315, endPoint x: 400, endPoint y: 314, distance: 57.5
click at [400, 312] on textarea at bounding box center [429, 207] width 144 height 231
drag, startPoint x: 449, startPoint y: 322, endPoint x: 360, endPoint y: 91, distance: 247.2
click at [360, 91] on div "Guidance Update guidance to adjust analysis" at bounding box center [429, 201] width 144 height 241
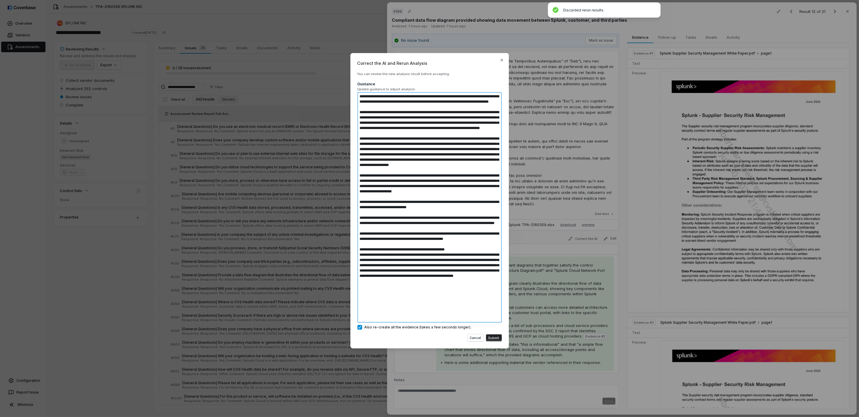
click at [442, 312] on textarea at bounding box center [429, 207] width 144 height 231
drag, startPoint x: 447, startPoint y: 318, endPoint x: 398, endPoint y: 317, distance: 49.3
click at [398, 312] on textarea at bounding box center [429, 207] width 144 height 231
drag, startPoint x: 492, startPoint y: 336, endPoint x: 422, endPoint y: 301, distance: 78.8
click at [422, 301] on div "Correct the AI and Rerun Analysis You can review the new analysis result before…" at bounding box center [429, 201] width 158 height 296
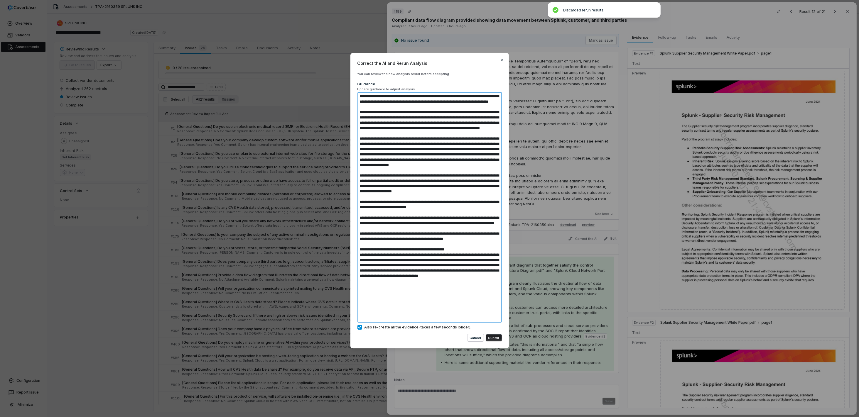
click at [415, 312] on textarea at bounding box center [429, 207] width 144 height 231
drag, startPoint x: 406, startPoint y: 320, endPoint x: 372, endPoint y: 46, distance: 276.4
click at [372, 46] on div "Correct the AI and Rerun Analysis You can review the new analysis result before…" at bounding box center [429, 209] width 859 height 330
click at [494, 312] on button "Submit" at bounding box center [494, 337] width 16 height 7
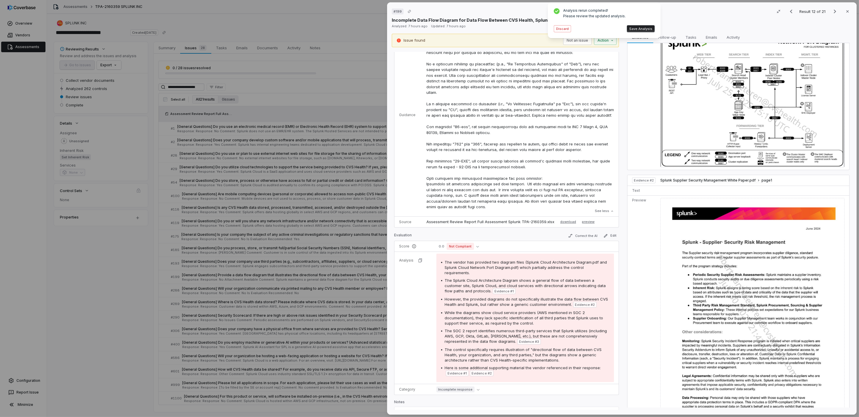
scroll to position [335, 0]
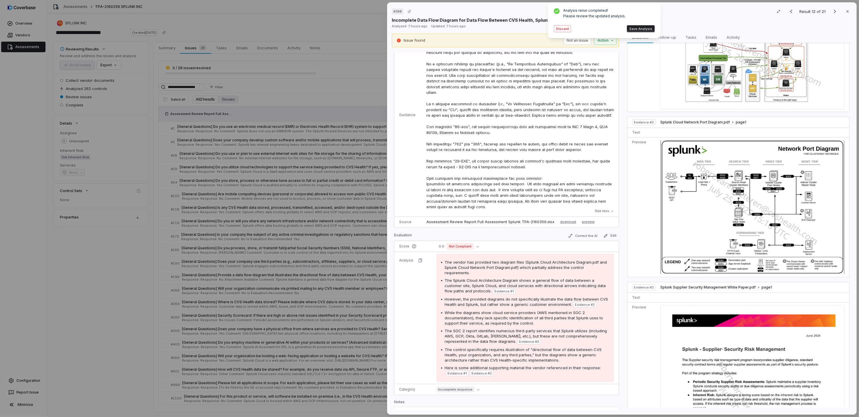
click at [560, 28] on button "Discard" at bounding box center [562, 28] width 17 height 7
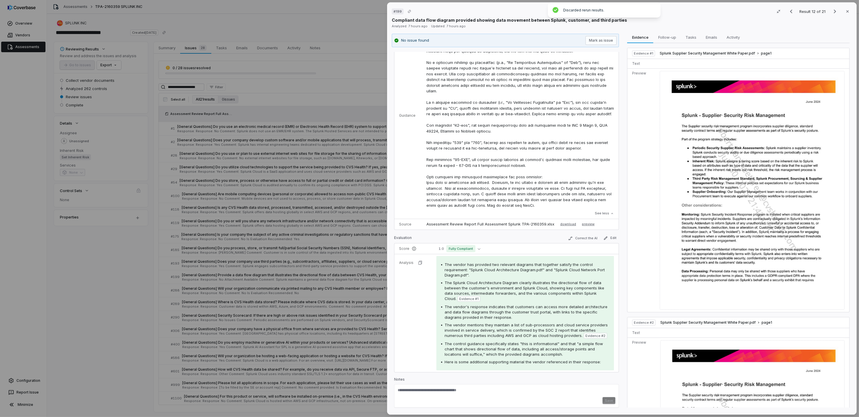
scroll to position [198, 0]
click at [571, 237] on button "Correct the AI" at bounding box center [583, 238] width 34 height 7
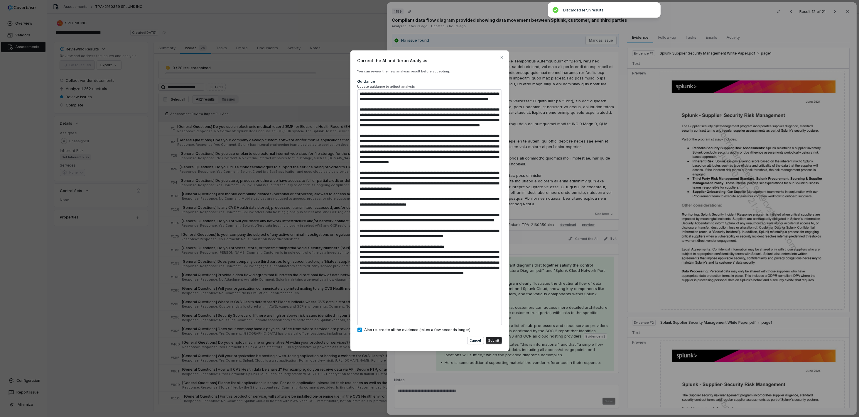
scroll to position [5, 0]
drag, startPoint x: 381, startPoint y: 324, endPoint x: 347, endPoint y: 283, distance: 53.7
click at [347, 283] on div "Correct the AI and Rerun Analysis You can review the new analysis result before…" at bounding box center [429, 208] width 859 height 335
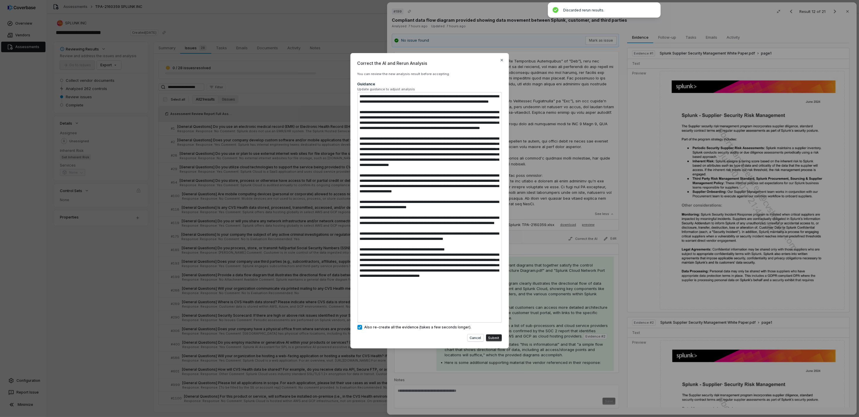
scroll to position [0, 0]
drag, startPoint x: 418, startPoint y: 317, endPoint x: 462, endPoint y: 297, distance: 47.9
click at [462, 297] on textarea at bounding box center [429, 207] width 144 height 231
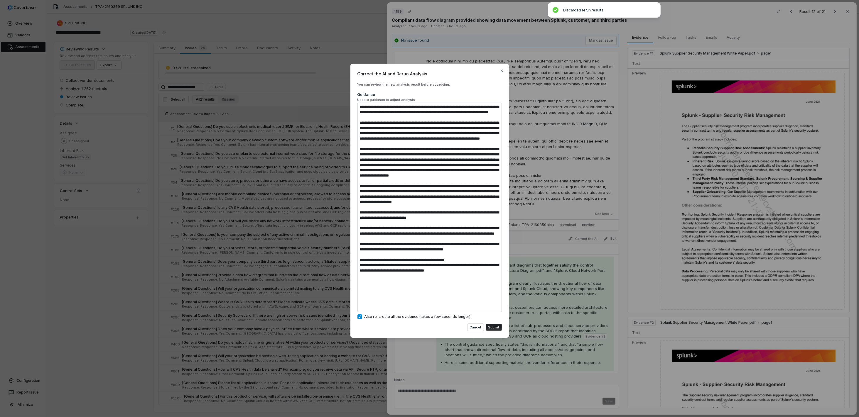
drag, startPoint x: 466, startPoint y: 309, endPoint x: 336, endPoint y: 302, distance: 129.6
click at [336, 302] on div "Correct the AI and Rerun Analysis You can review the new analysis result before…" at bounding box center [429, 208] width 859 height 309
click at [475, 312] on button "Cancel" at bounding box center [475, 327] width 16 height 7
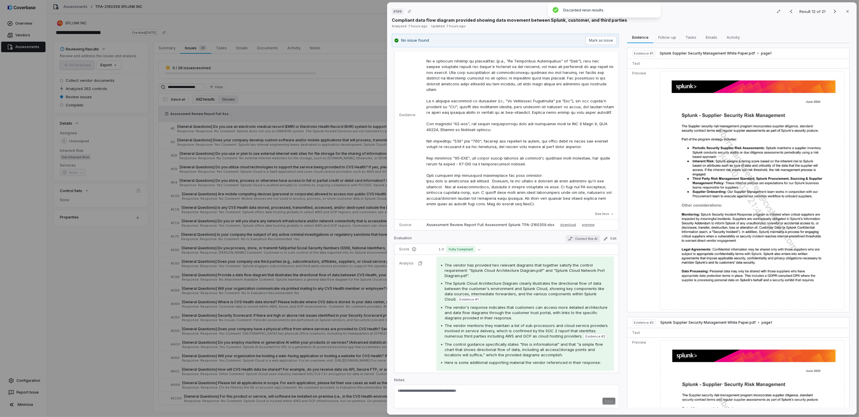
click at [583, 239] on button "Correct the AI" at bounding box center [583, 238] width 34 height 7
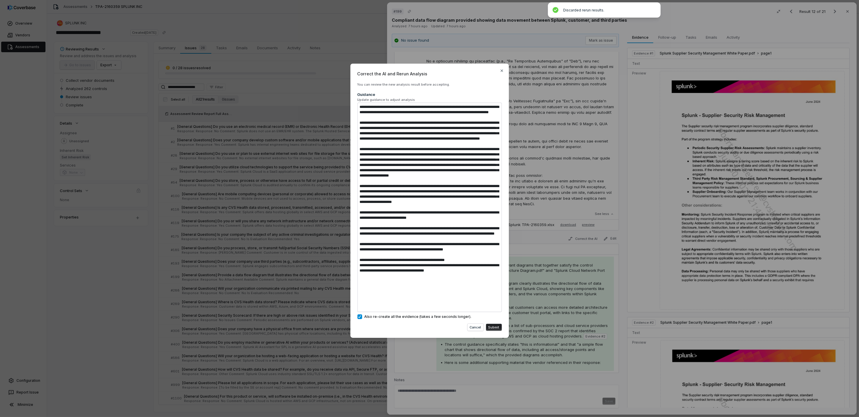
drag, startPoint x: 390, startPoint y: 306, endPoint x: 352, endPoint y: 302, distance: 38.6
click at [352, 302] on div "Correct the AI and Rerun Analysis You can review the new analysis result before…" at bounding box center [429, 201] width 158 height 275
click at [493, 312] on button "Submit" at bounding box center [494, 327] width 16 height 7
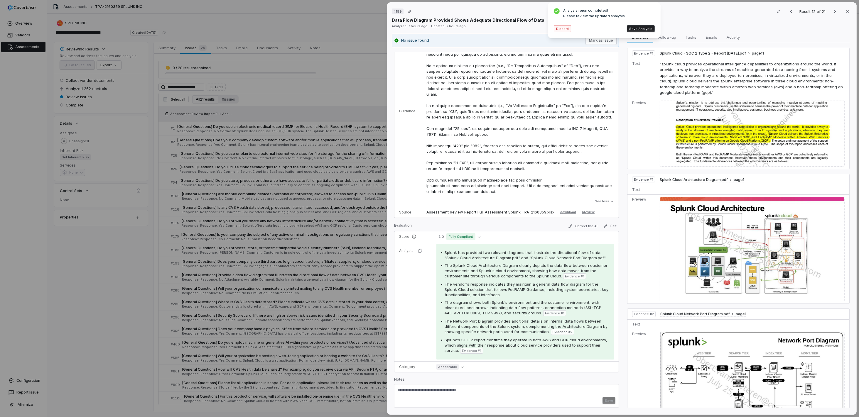
click at [563, 26] on button "Discard" at bounding box center [562, 28] width 17 height 7
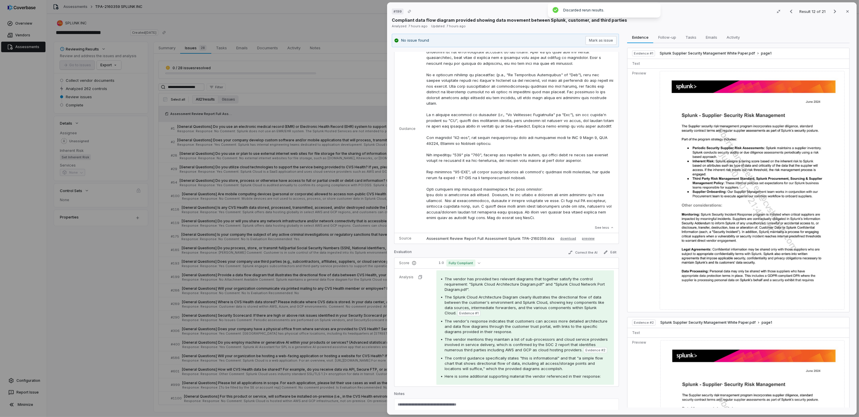
scroll to position [198, 0]
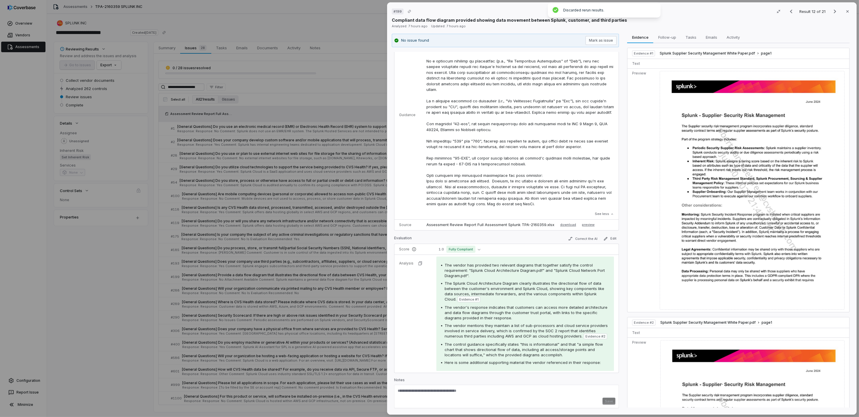
click at [513, 312] on div "The vendor's response indicates that customers can access more detailed archite…" at bounding box center [526, 313] width 165 height 16
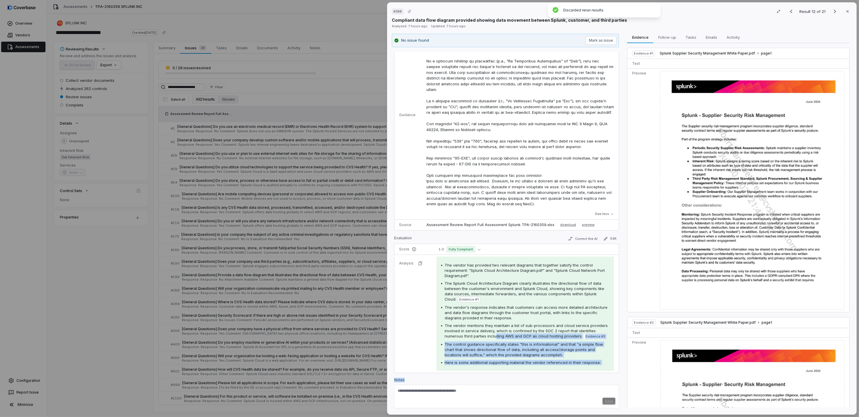
drag, startPoint x: 494, startPoint y: 336, endPoint x: 496, endPoint y: 378, distance: 42.0
click at [496, 312] on div "Control Question [General Questions] Provide a data flow diagram that illustrat…" at bounding box center [506, 231] width 225 height 358
click at [487, 312] on span "The control guidance specifically states "this is informational" and that "a si…" at bounding box center [523, 349] width 158 height 15
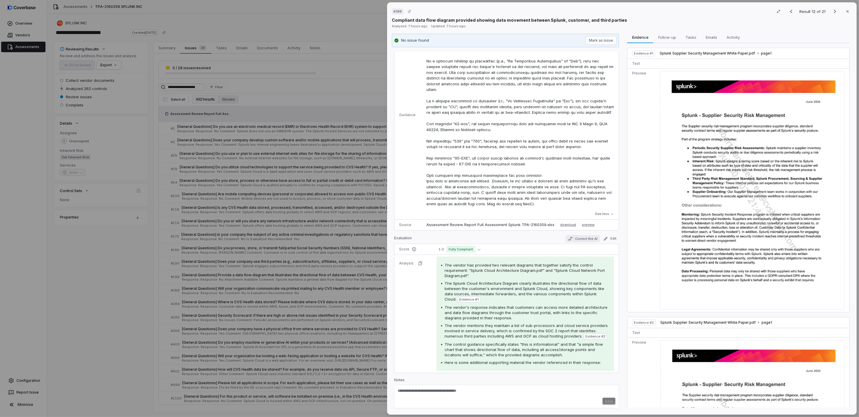
click at [577, 236] on button "Correct the AI" at bounding box center [583, 238] width 34 height 7
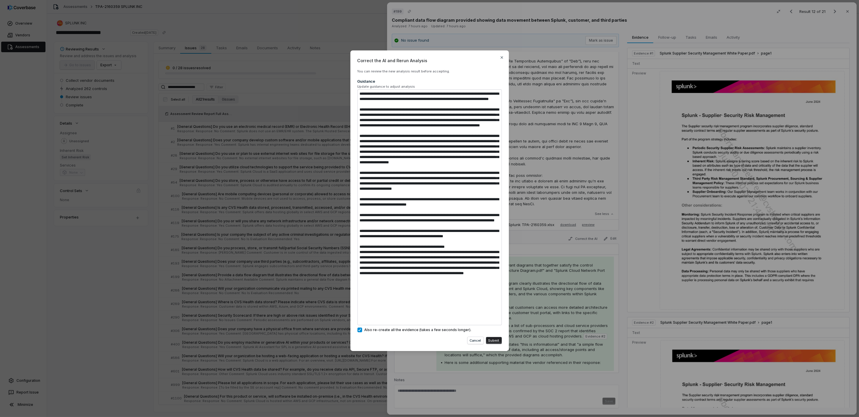
drag, startPoint x: 395, startPoint y: 320, endPoint x: 333, endPoint y: 289, distance: 68.9
click at [333, 289] on div "Correct the AI and Rerun Analysis You can review the new analysis result before…" at bounding box center [429, 208] width 859 height 335
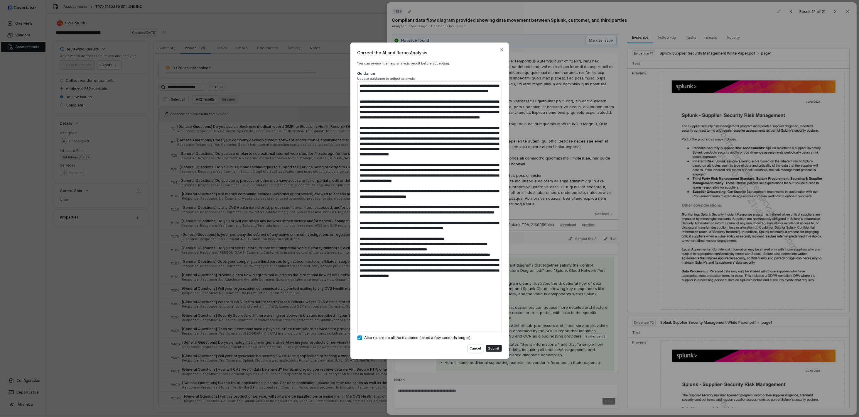
click at [496, 312] on button "Submit" at bounding box center [494, 348] width 16 height 7
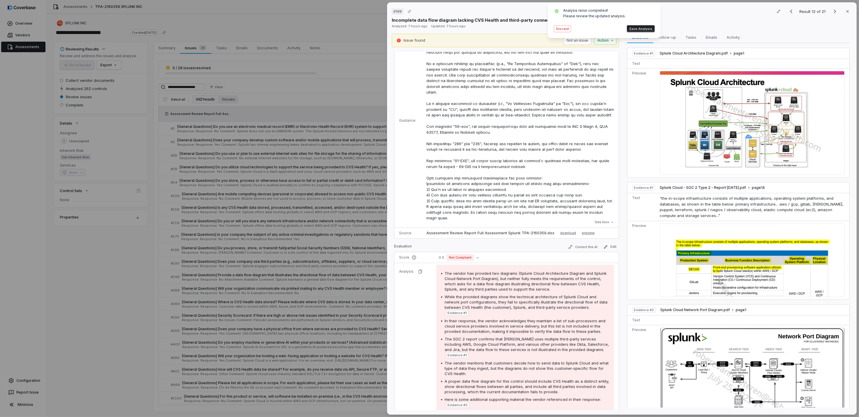
scroll to position [249, 0]
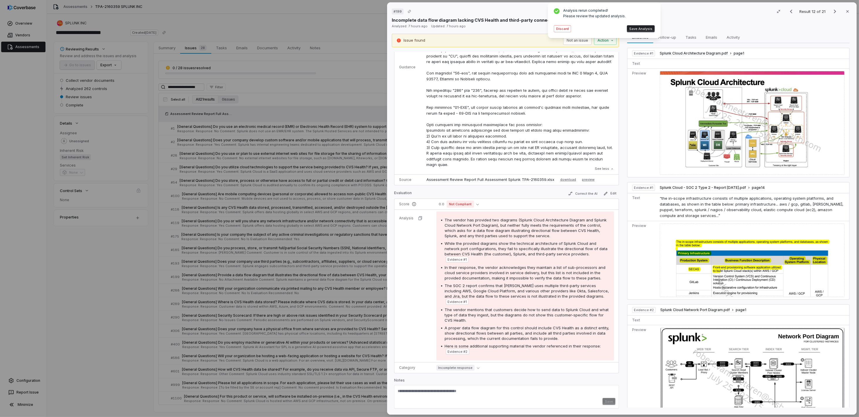
drag, startPoint x: 557, startPoint y: 30, endPoint x: 554, endPoint y: 31, distance: 3.4
click at [557, 30] on button "Discard" at bounding box center [562, 28] width 17 height 7
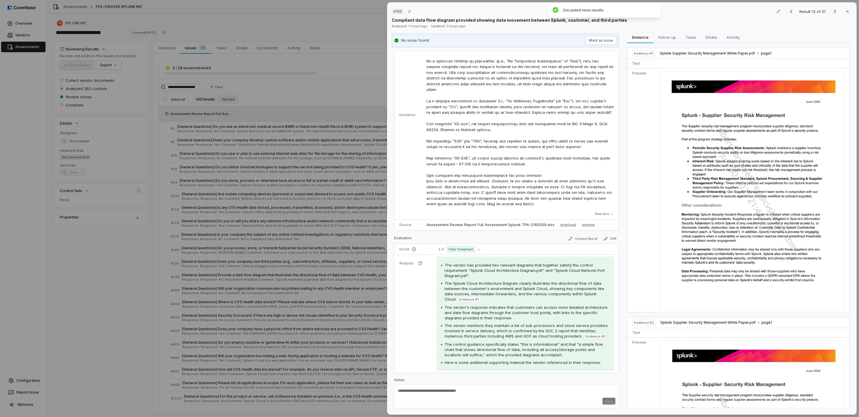
scroll to position [198, 0]
click at [572, 240] on button "Correct the AI" at bounding box center [583, 238] width 34 height 7
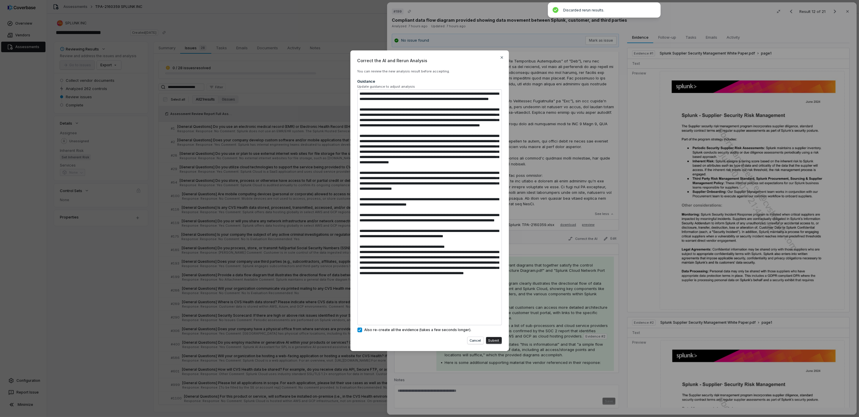
drag, startPoint x: 402, startPoint y: 320, endPoint x: 356, endPoint y: 290, distance: 55.1
click at [356, 290] on div "Correct the AI and Rerun Analysis You can review the new analysis result before…" at bounding box center [429, 200] width 158 height 301
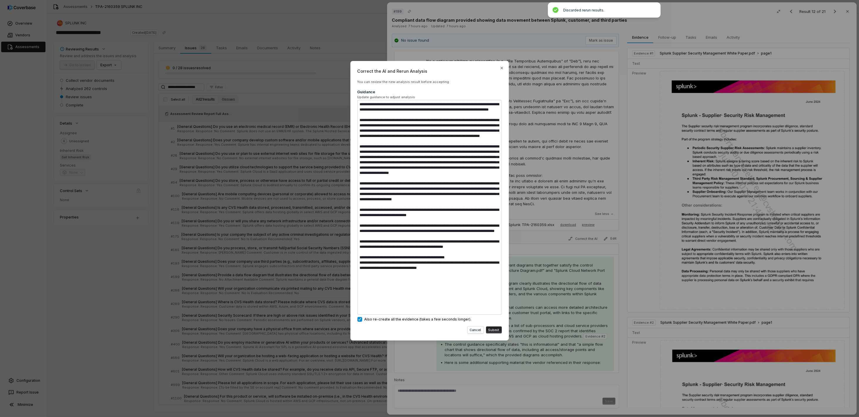
click at [494, 312] on button "Submit" at bounding box center [494, 330] width 16 height 7
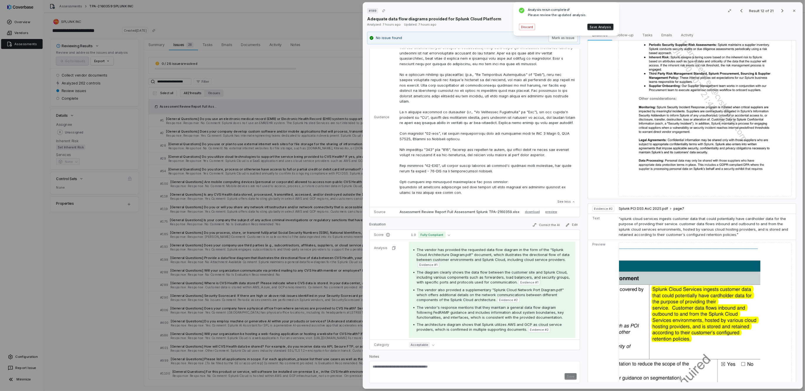
scroll to position [0, 0]
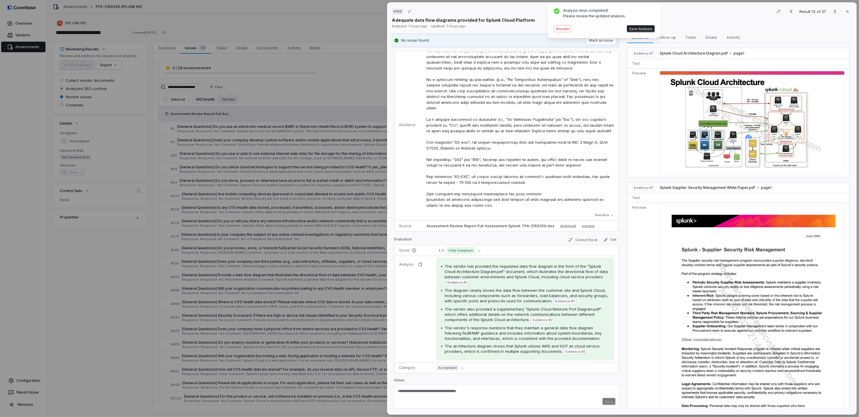
click at [108, 305] on div "# 199 Result 12 of 21 Close Adequate data flow diagrams provided for Splunk Clo…" at bounding box center [429, 208] width 859 height 417
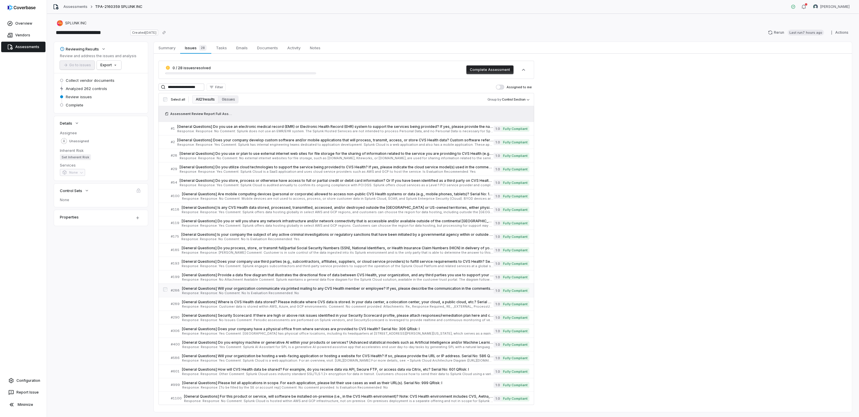
click at [245, 292] on span "Response: Response: No Comment: No Is Evaluation Recommended: No" at bounding box center [338, 293] width 312 height 3
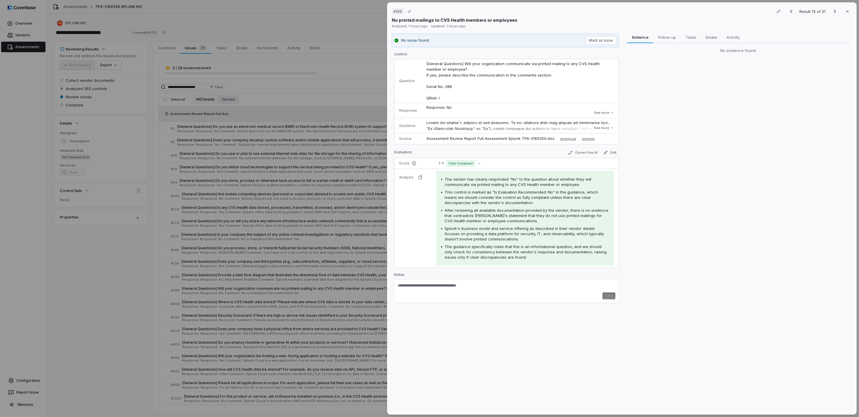
click at [13, 278] on div "# 288 Result 13 of 21 Close No printed mailings to CVS Health members or employ…" at bounding box center [429, 208] width 859 height 417
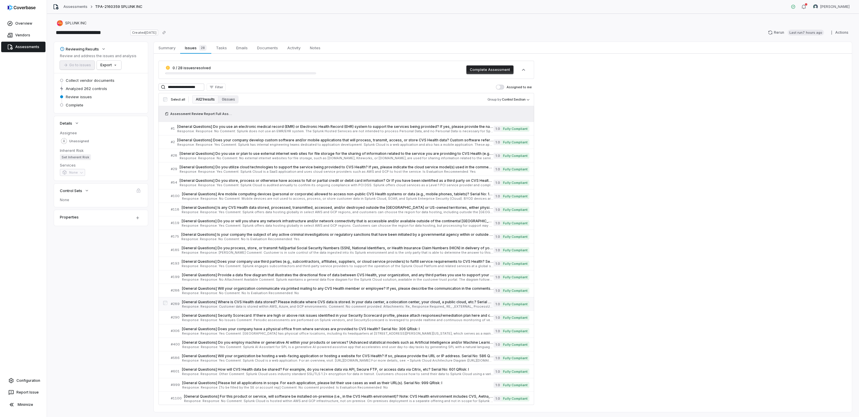
click at [197, 304] on div "[General Questions] Where is CVS Health data stored? Please indicate where CVS …" at bounding box center [338, 304] width 312 height 9
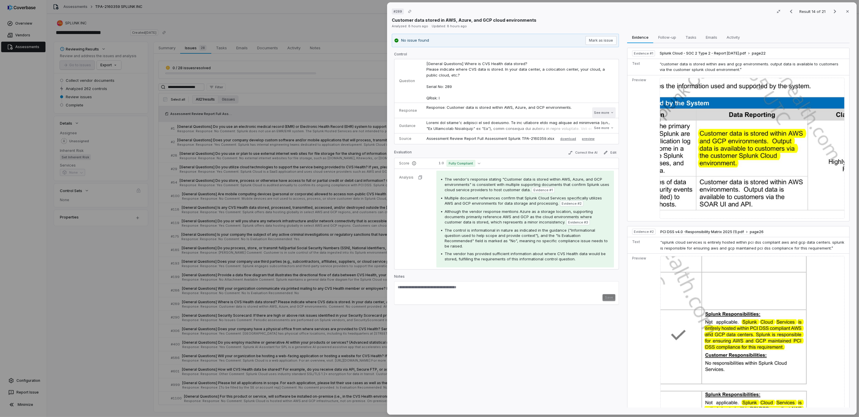
click at [607, 115] on button "See more" at bounding box center [603, 112] width 23 height 11
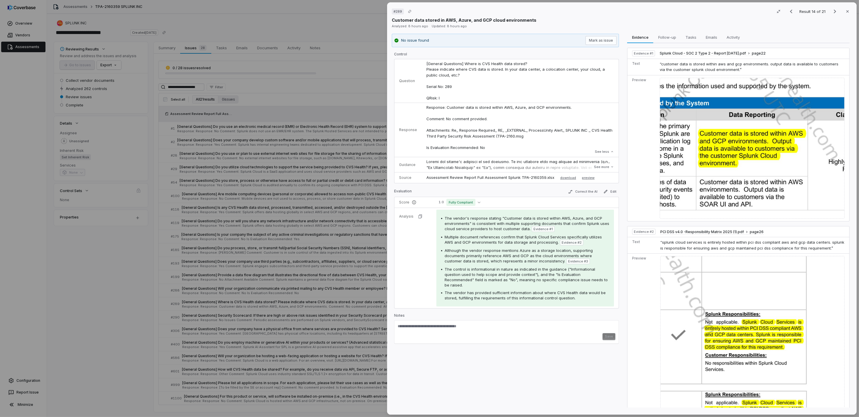
click at [97, 294] on div "# 289 Result 14 of 21 Close Customer data stored in AWS, Azure, and GCP cloud e…" at bounding box center [429, 208] width 859 height 417
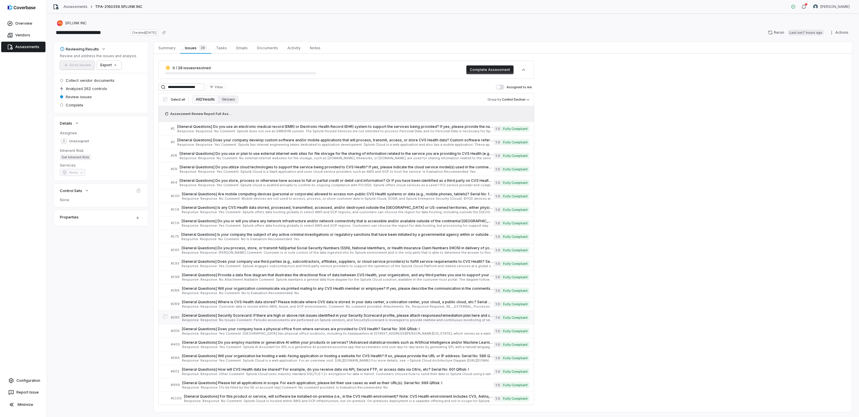
click at [232, 312] on span "Response: Response: No Issues Comment: Periodic assessments are performed on Sp…" at bounding box center [338, 320] width 312 height 3
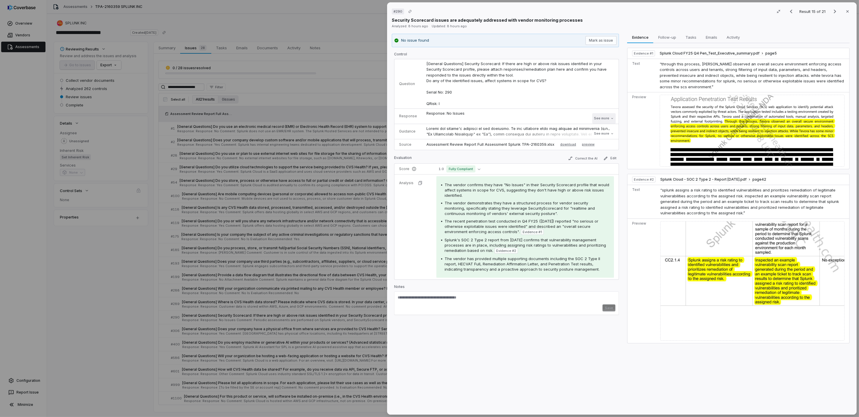
click at [607, 118] on button "See more" at bounding box center [603, 118] width 23 height 11
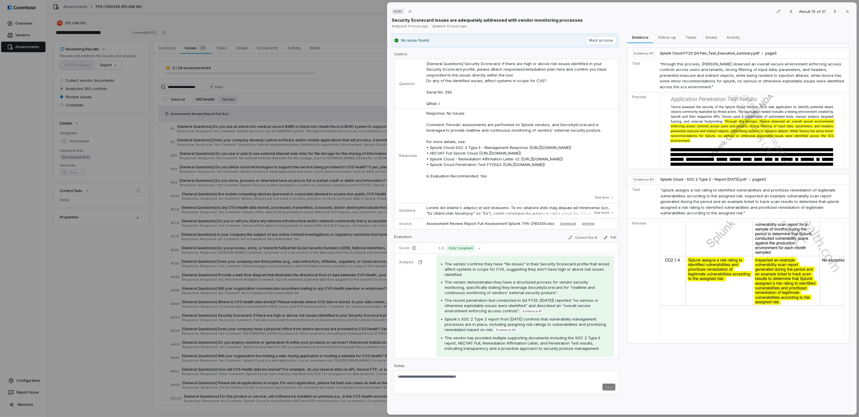
click at [432, 295] on td "The vendor confirms they have "No Issues" in their Security Scorecard profile t…" at bounding box center [525, 306] width 187 height 105
click at [109, 305] on div "# 290 Result 15 of 21 Close Security Scorecard issues are adequately addressed …" at bounding box center [429, 208] width 859 height 417
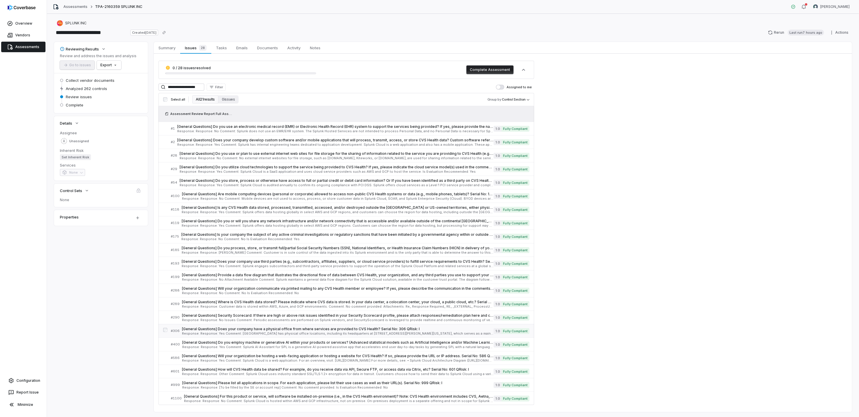
click at [215, 312] on span "Response: Response: Yes Comment: [GEOGRAPHIC_DATA] has physical office location…" at bounding box center [338, 333] width 312 height 3
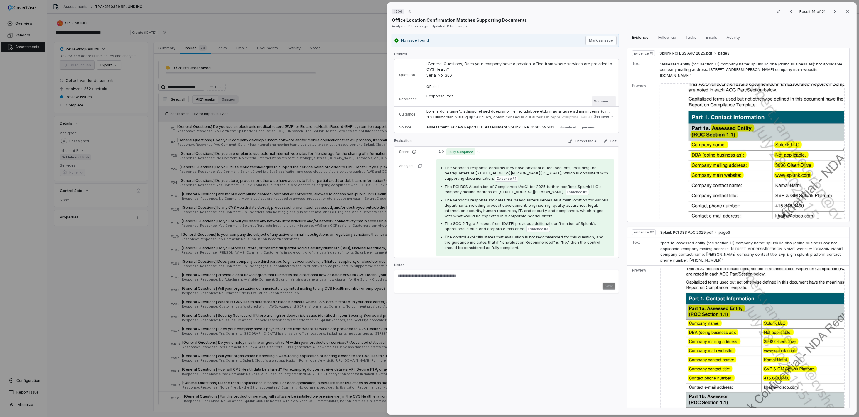
click at [609, 104] on button "See more" at bounding box center [603, 101] width 23 height 11
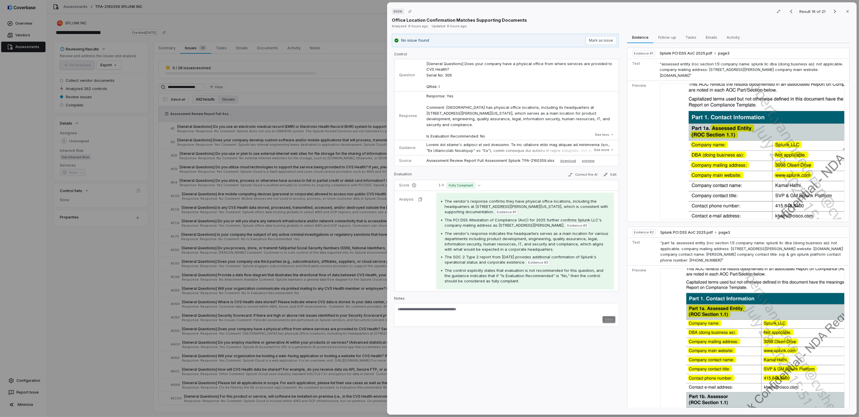
click at [134, 312] on div "# 306 Result 16 of 21 Close Office Location Confirmation Matches Supporting Doc…" at bounding box center [429, 208] width 859 height 417
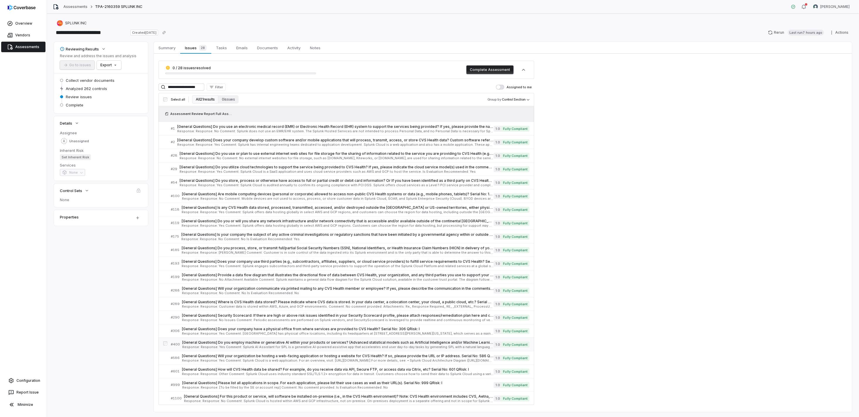
click at [220, 312] on span "Response: Response: Yes Comment: Splunk AI Assistant for SPL is a generative AI…" at bounding box center [337, 347] width 311 height 3
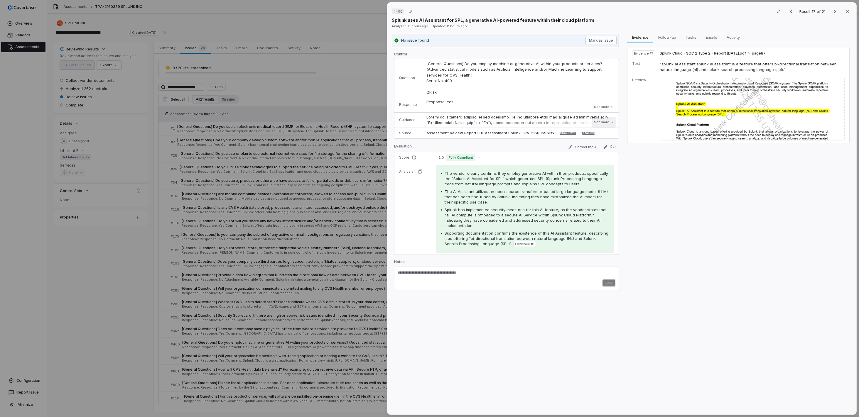
click at [598, 121] on button "See more" at bounding box center [603, 122] width 23 height 11
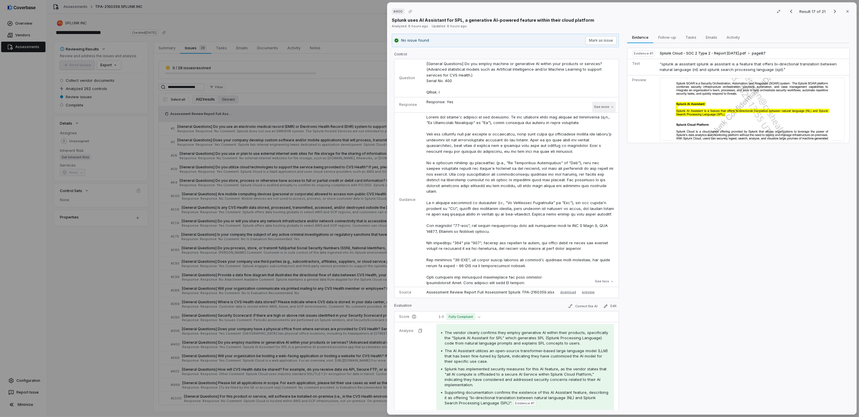
click at [594, 106] on button "See more" at bounding box center [603, 107] width 23 height 11
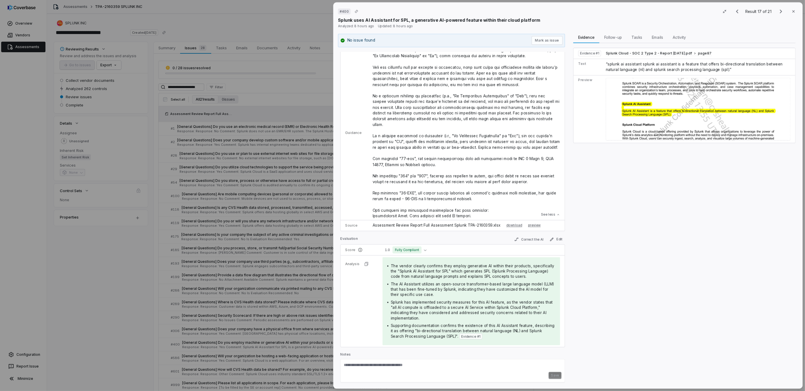
scroll to position [123, 0]
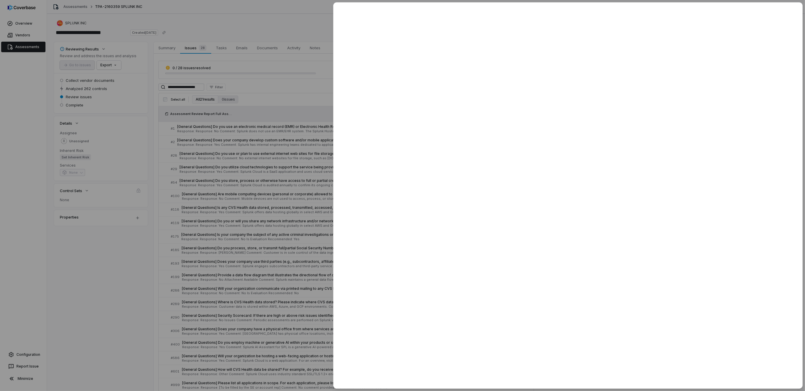
click at [114, 261] on div at bounding box center [402, 195] width 805 height 391
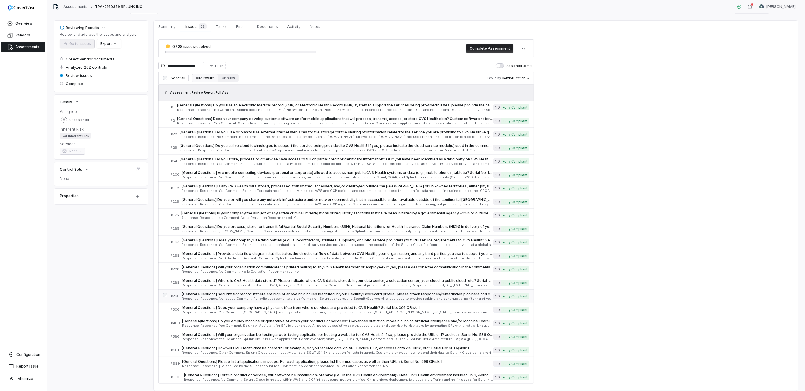
scroll to position [37, 0]
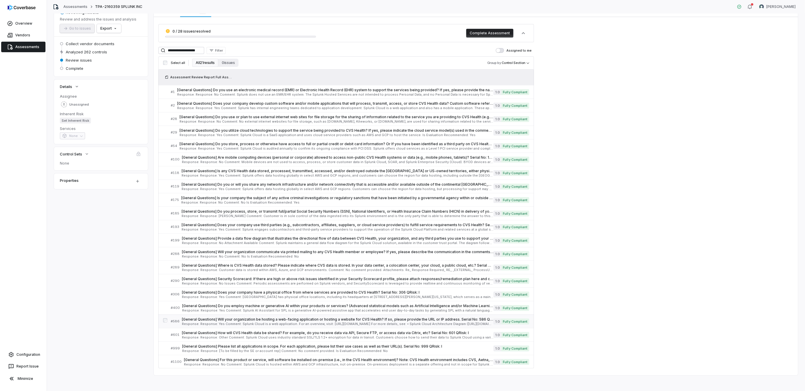
click at [204, 312] on link "# 586 [General Questions] Will your organization be hosting a web-facing applic…" at bounding box center [350, 321] width 358 height 13
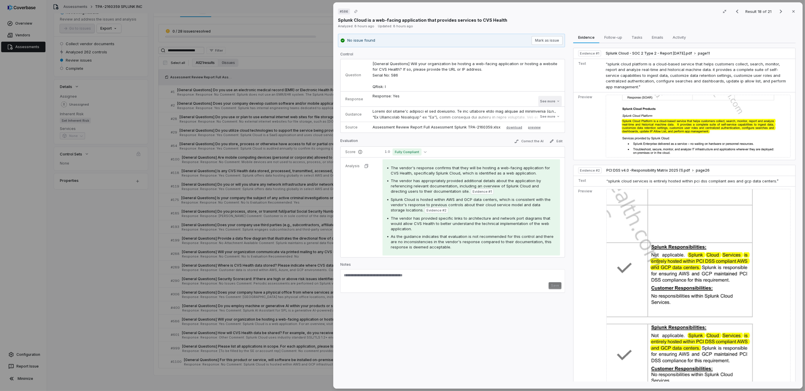
click at [551, 101] on button "See more" at bounding box center [549, 101] width 23 height 11
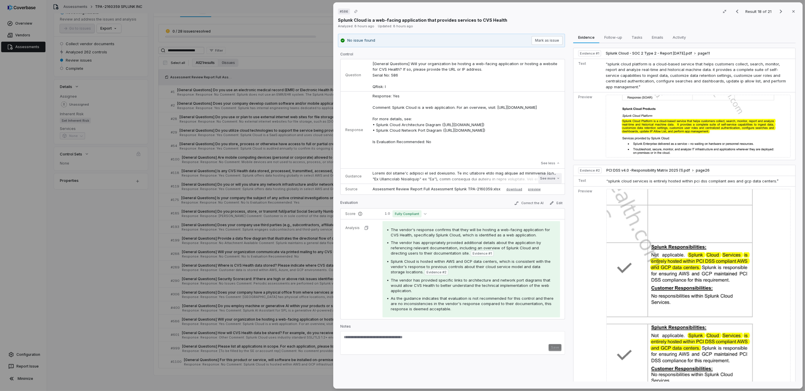
click at [548, 177] on button "See more" at bounding box center [549, 178] width 23 height 11
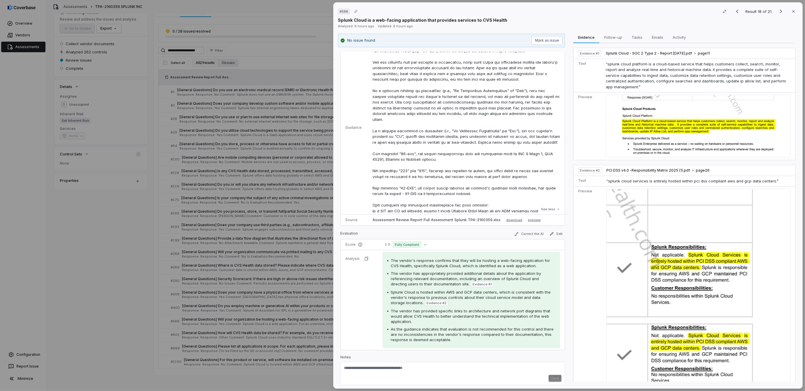
scroll to position [131, 0]
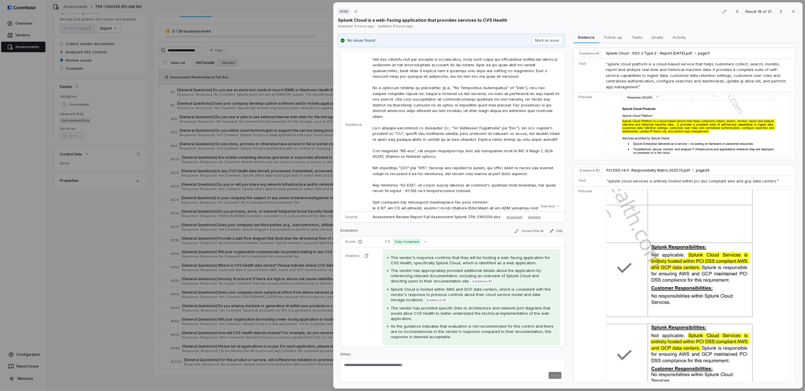
click at [136, 228] on div "# 586 Result 18 of 21 Close Splunk Cloud is a web-facing application that provi…" at bounding box center [402, 195] width 805 height 391
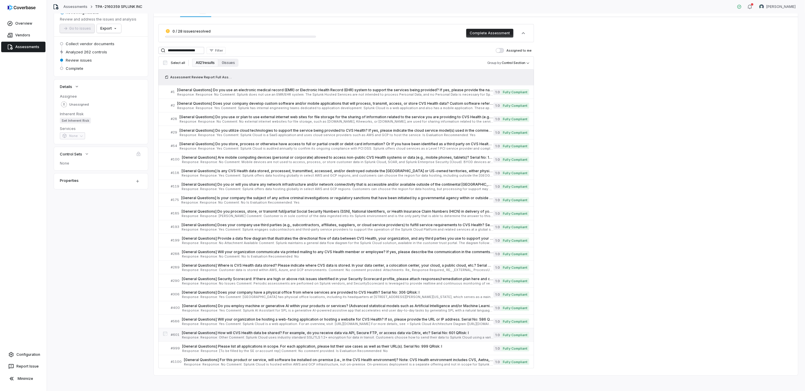
click at [216, 312] on span "[General Questions] How will CVS Health data be shared? For example, do you rec…" at bounding box center [338, 333] width 312 height 5
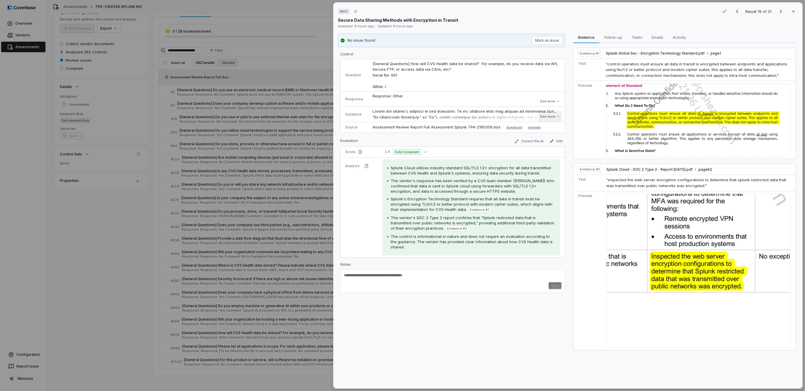
click at [554, 118] on button "See more" at bounding box center [549, 116] width 23 height 11
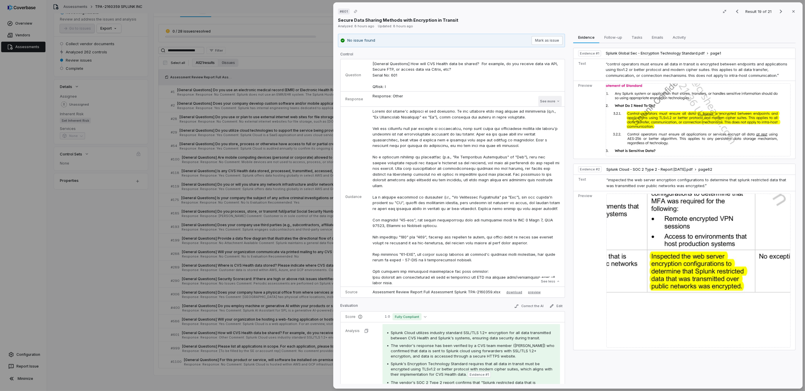
click at [544, 99] on button "See more" at bounding box center [549, 101] width 23 height 11
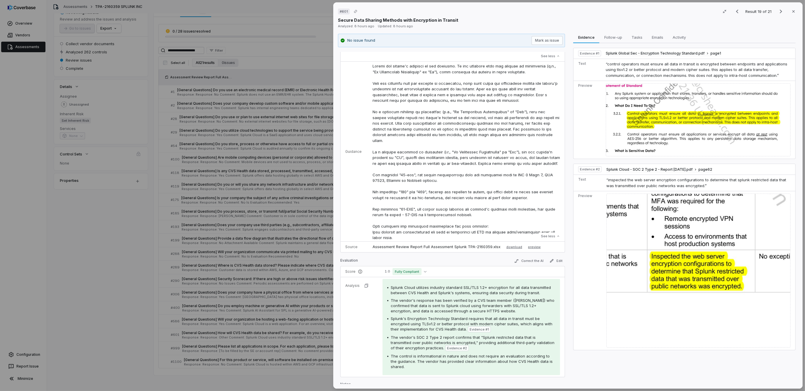
scroll to position [143, 0]
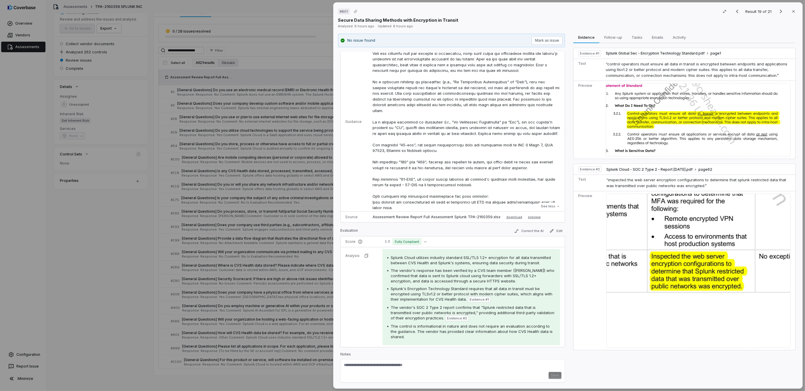
click at [463, 207] on p at bounding box center [466, 121] width 187 height 177
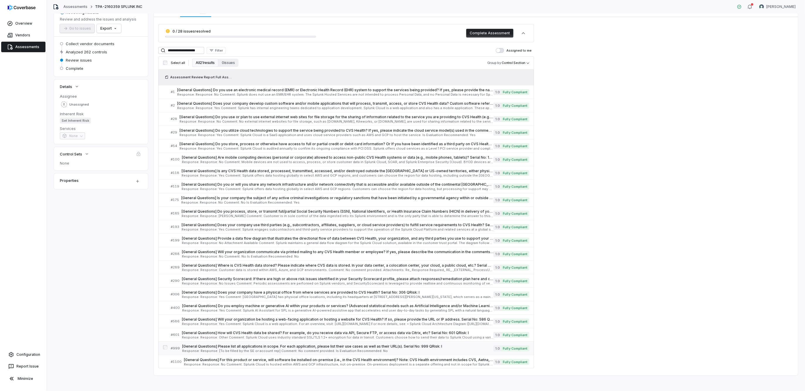
click at [191, 312] on span "[General Questions] Please list all applications in scope. For each application…" at bounding box center [338, 346] width 312 height 5
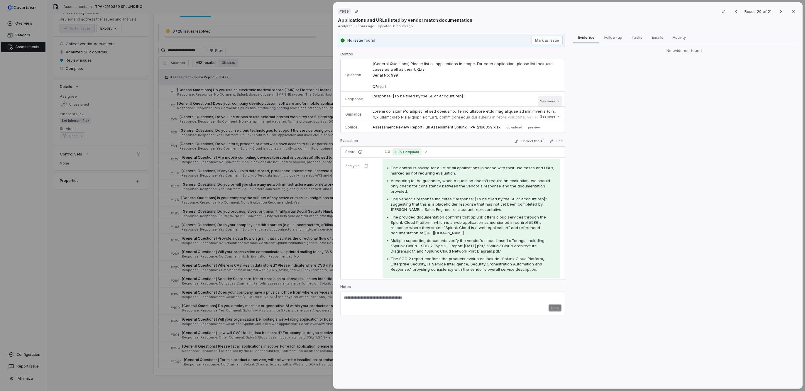
click at [546, 102] on button "See more" at bounding box center [549, 101] width 23 height 11
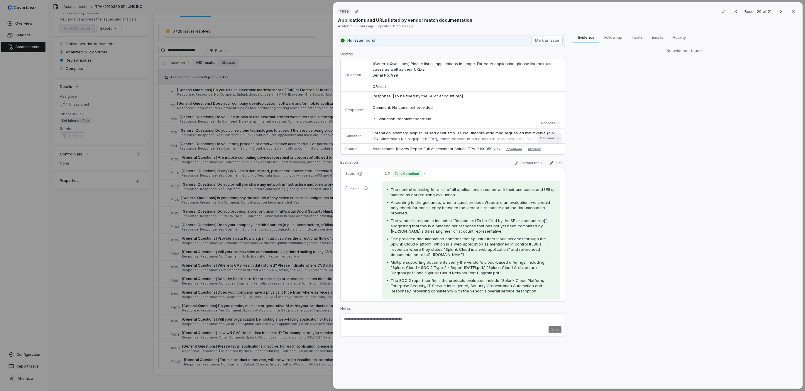
click at [552, 138] on button "See more" at bounding box center [549, 138] width 23 height 11
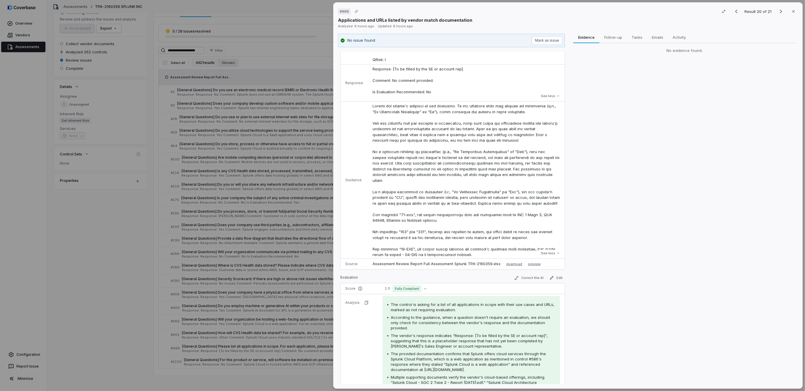
scroll to position [37, 0]
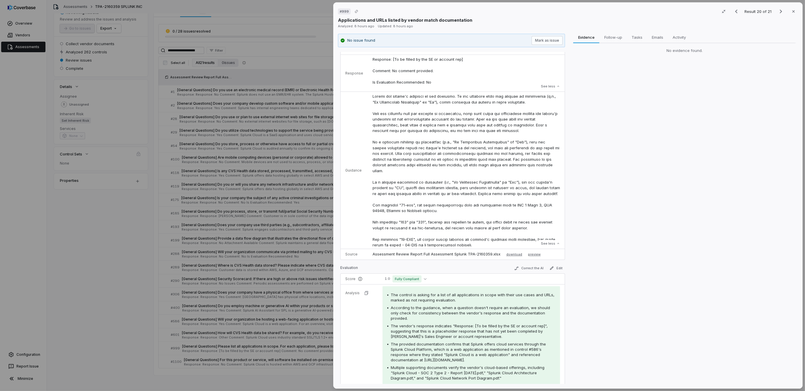
click at [97, 243] on div "# 999 Result 20 of 21 Close Applications and URLs listed by vendor match docume…" at bounding box center [402, 195] width 805 height 391
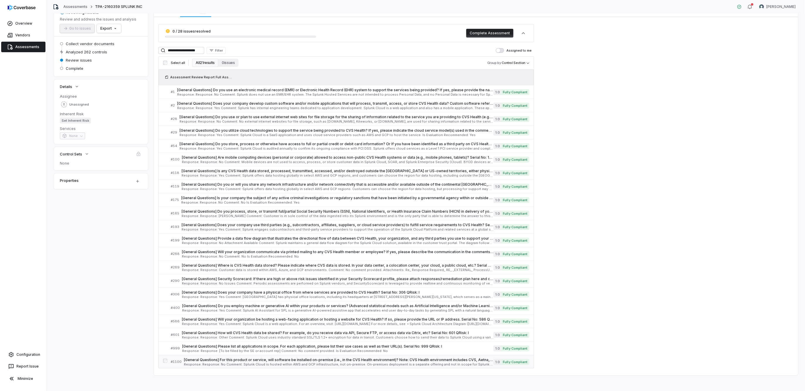
click at [233, 312] on span "[General Questions] For this product or service, will software be installed on-…" at bounding box center [339, 360] width 310 height 5
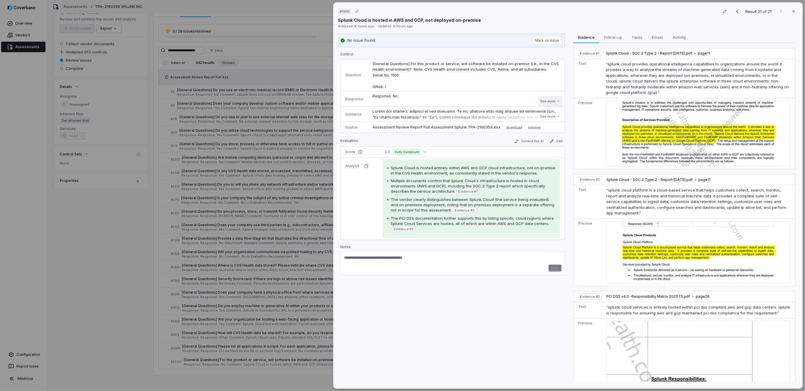
click at [549, 102] on button "See more" at bounding box center [549, 101] width 23 height 11
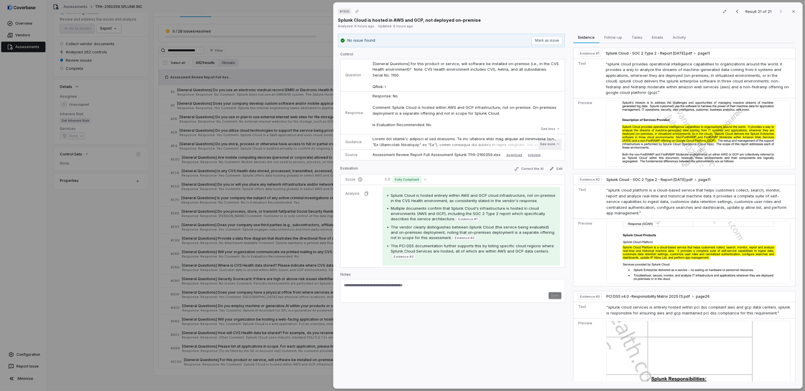
click at [547, 146] on button "See more" at bounding box center [549, 144] width 23 height 11
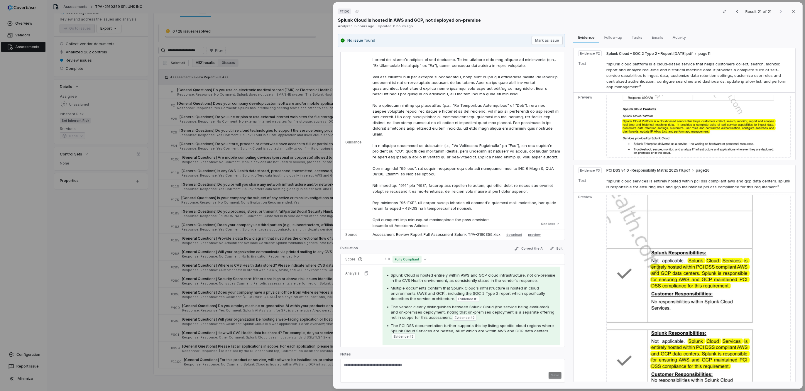
scroll to position [147, 0]
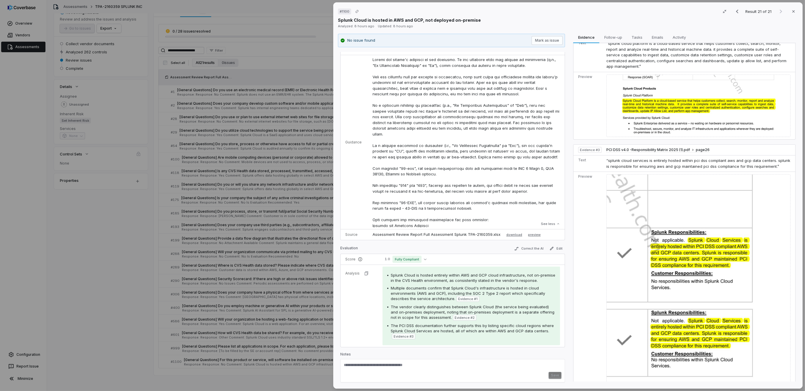
click at [113, 266] on div "# 1100 Result 21 of 21 Close Splunk Cloud is hosted in AWS and GCP, not deploye…" at bounding box center [402, 195] width 805 height 391
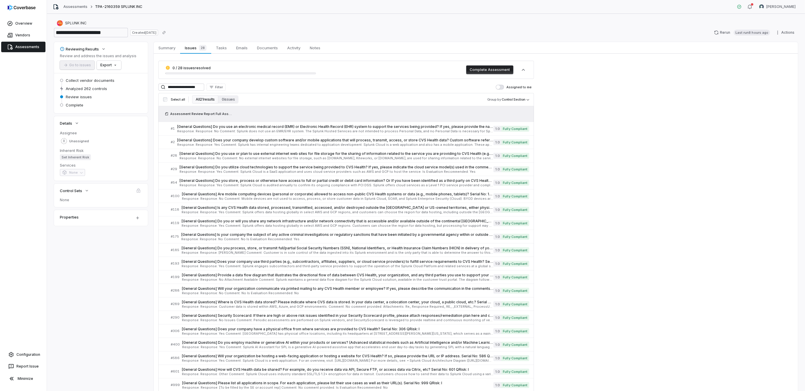
drag, startPoint x: 136, startPoint y: 246, endPoint x: 105, endPoint y: 36, distance: 212.9
drag, startPoint x: 207, startPoint y: 87, endPoint x: 117, endPoint y: 75, distance: 90.4
click at [117, 75] on div "**********" at bounding box center [426, 227] width 744 height 370
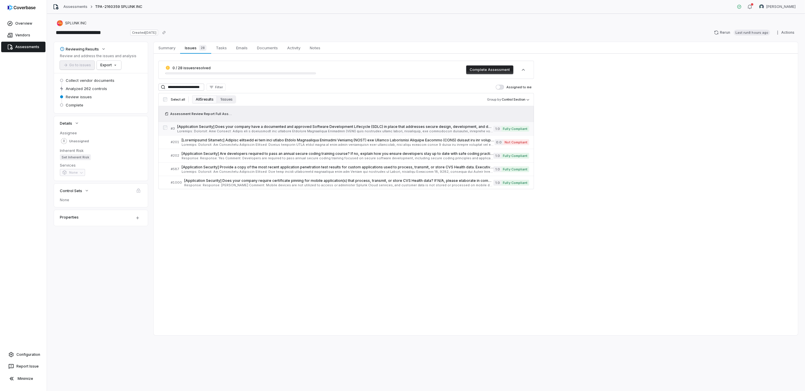
click at [411, 132] on span at bounding box center [335, 131] width 317 height 3
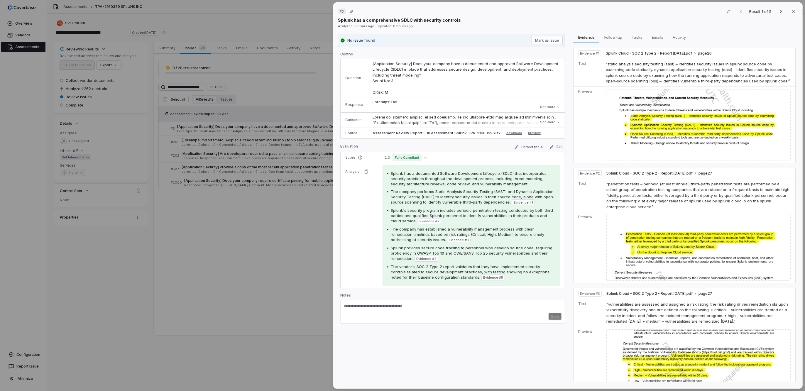
click at [246, 229] on div "# 3 Result 1 of 5 Close Splunk has a comprehensive SDLC with security controls …" at bounding box center [402, 195] width 805 height 391
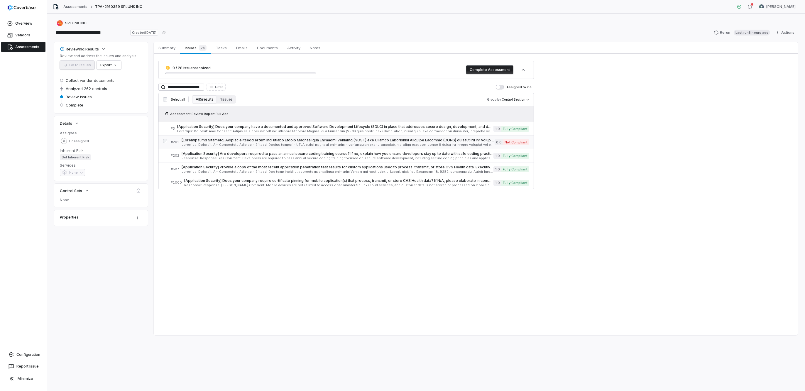
click at [266, 138] on span at bounding box center [338, 140] width 313 height 5
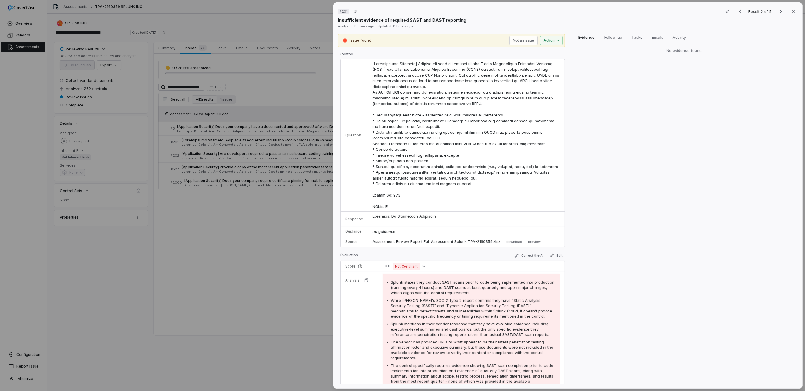
click at [269, 132] on div "# 201 Result 2 of 5 Close Insufficient evidence of required SAST and DAST repor…" at bounding box center [402, 195] width 805 height 391
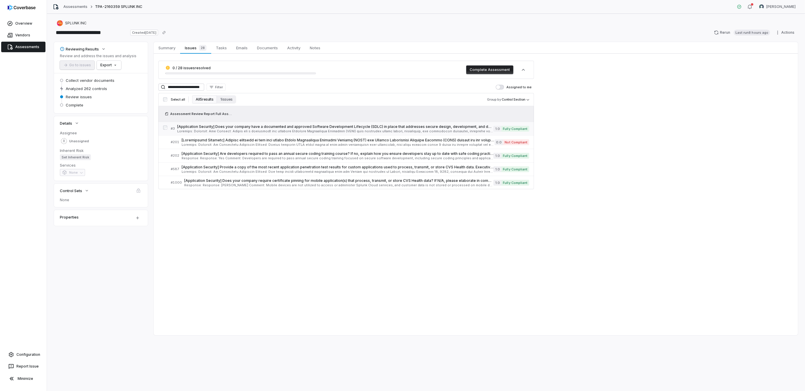
click at [268, 133] on link "# 3 [Application Security] Does your company have a documented and approved Sof…" at bounding box center [350, 128] width 358 height 13
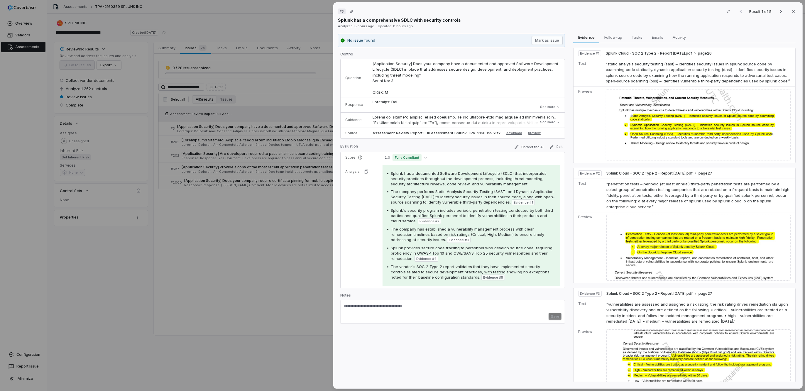
click at [295, 244] on div "# 3 Result 1 of 5 Close Splunk has a comprehensive SDLC with security controls …" at bounding box center [402, 195] width 805 height 391
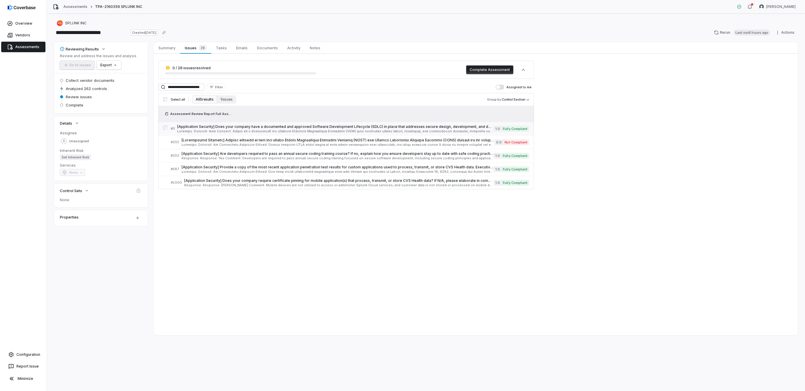
click at [275, 130] on span at bounding box center [335, 131] width 317 height 3
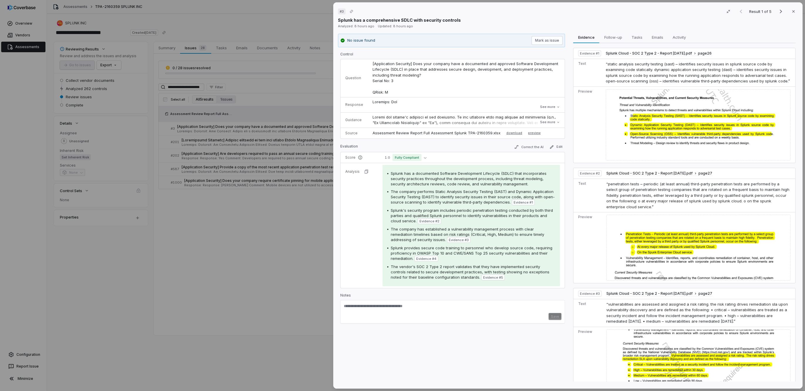
click at [192, 244] on div "# 3 Result 1 of 5 Close Splunk has a comprehensive SDLC with security controls …" at bounding box center [402, 195] width 805 height 391
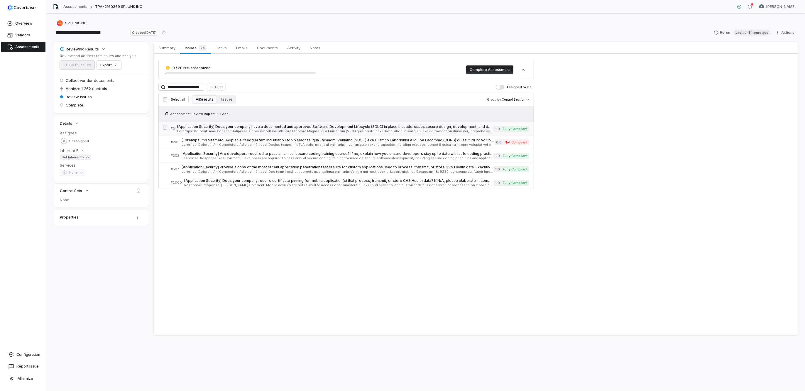
click at [320, 131] on span at bounding box center [335, 131] width 317 height 3
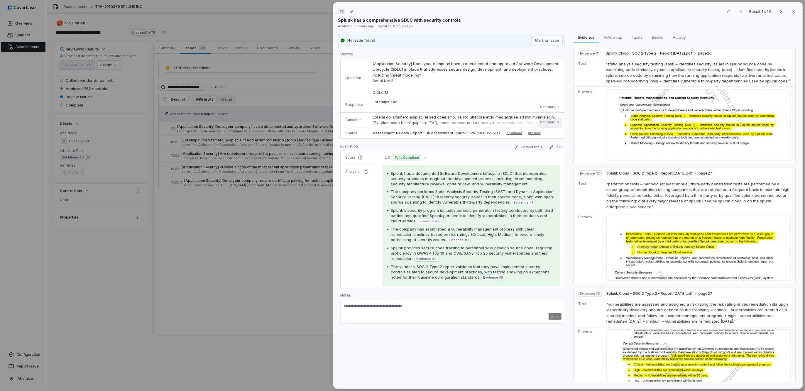
click at [548, 122] on button "See more" at bounding box center [549, 122] width 23 height 11
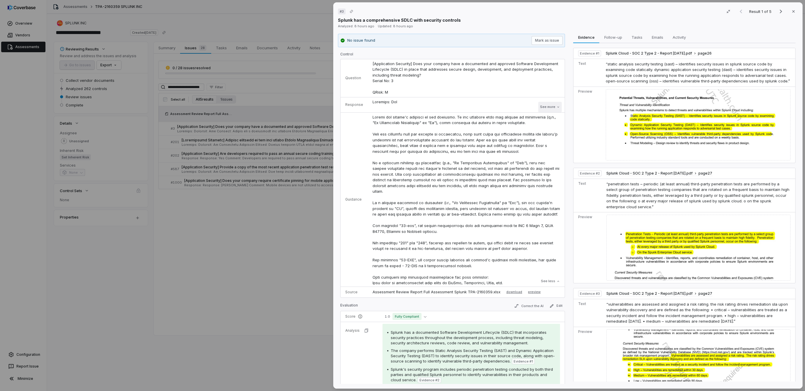
click at [538, 106] on button "See more" at bounding box center [549, 107] width 23 height 11
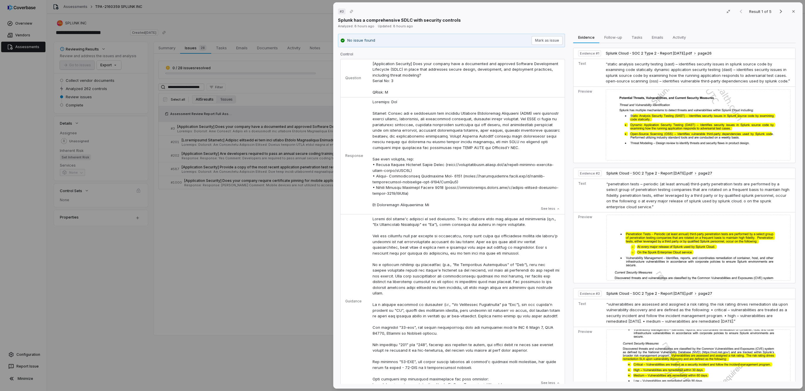
click at [235, 271] on div "# 3 Result 1 of 5 Close Splunk has a comprehensive SDLC with security controls …" at bounding box center [402, 195] width 805 height 391
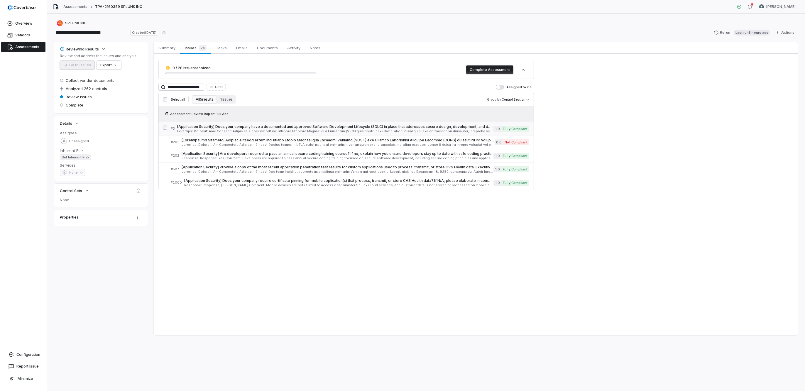
click at [291, 129] on div "[Application Security] Does your company have a documented and approved Softwar…" at bounding box center [335, 128] width 317 height 9
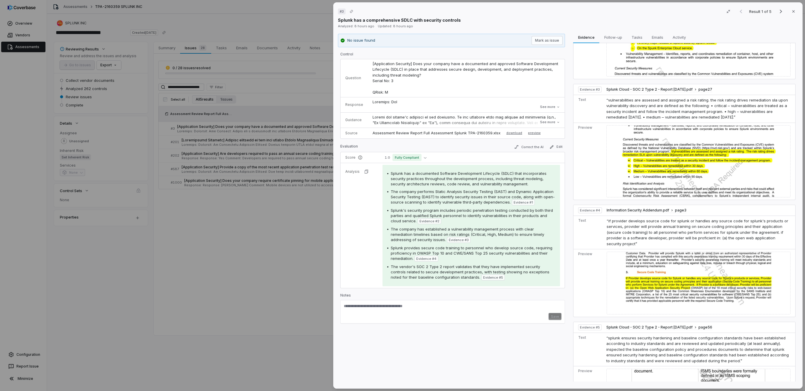
scroll to position [293, 0]
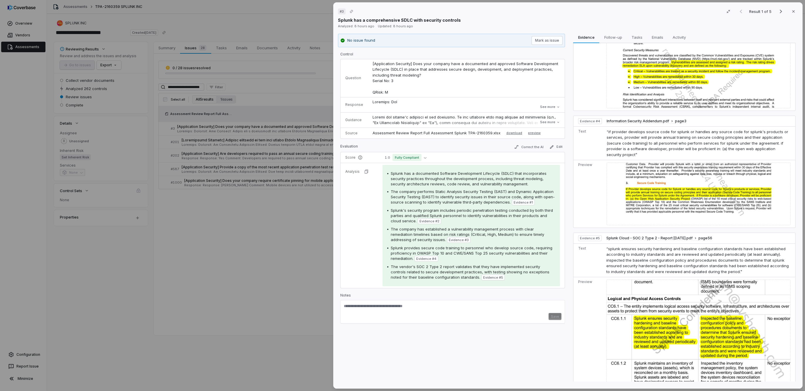
click at [174, 311] on div "# 3 Result 1 of 5 Close Splunk has a comprehensive SDLC with security controls …" at bounding box center [402, 195] width 805 height 391
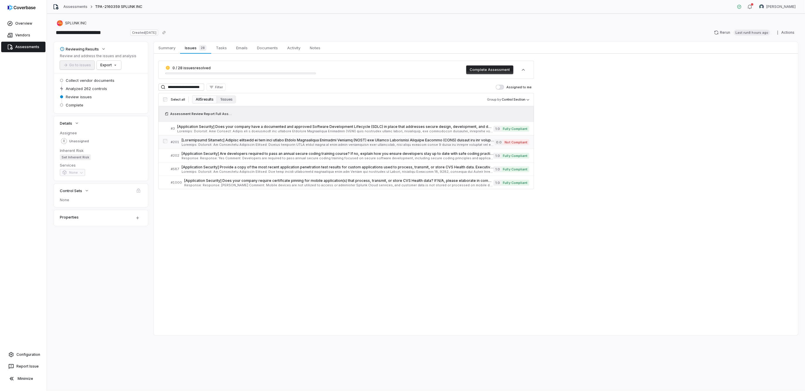
click at [228, 143] on span at bounding box center [338, 144] width 313 height 3
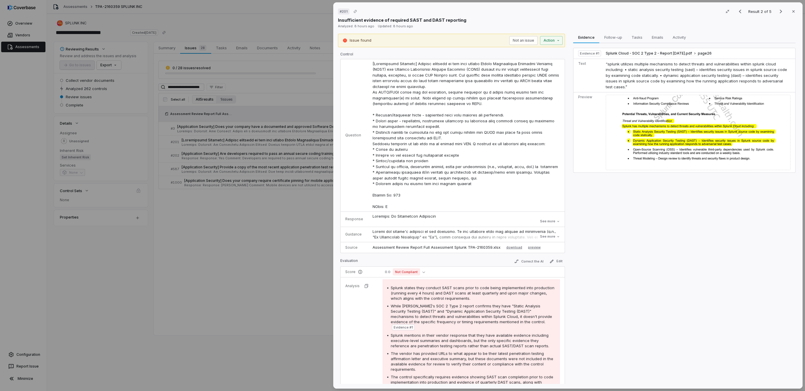
click at [400, 234] on p at bounding box center [466, 295] width 187 height 132
click at [557, 237] on icon at bounding box center [559, 237] width 4 height 4
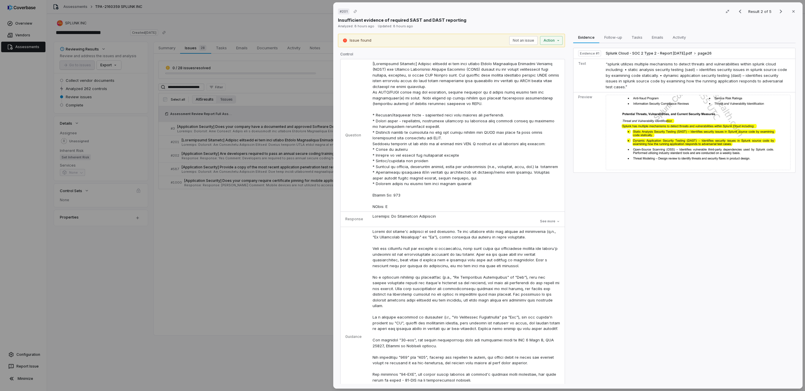
scroll to position [110, 0]
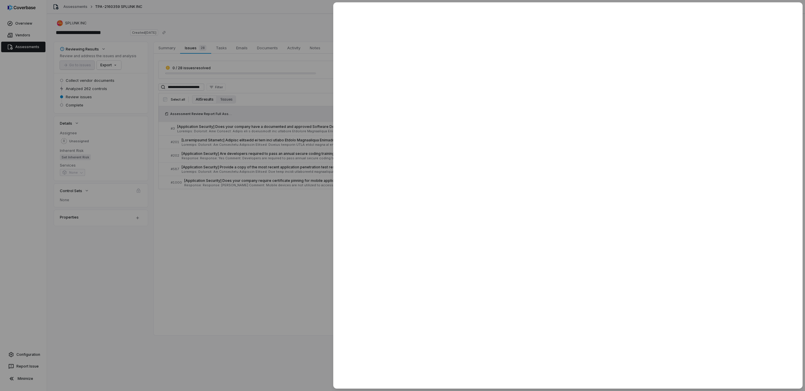
click at [199, 277] on div at bounding box center [402, 195] width 805 height 391
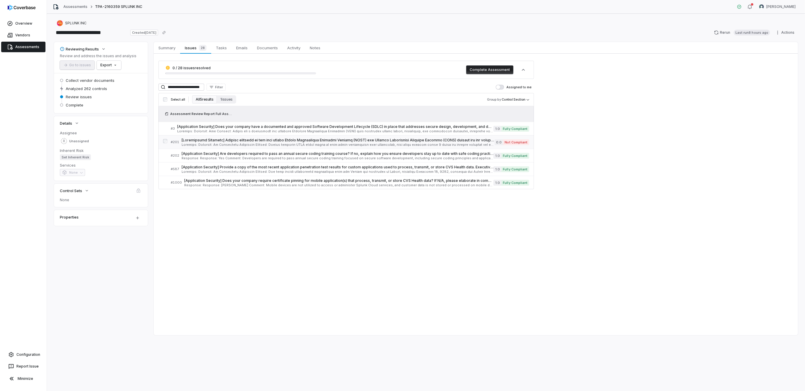
click at [223, 141] on span at bounding box center [338, 140] width 313 height 5
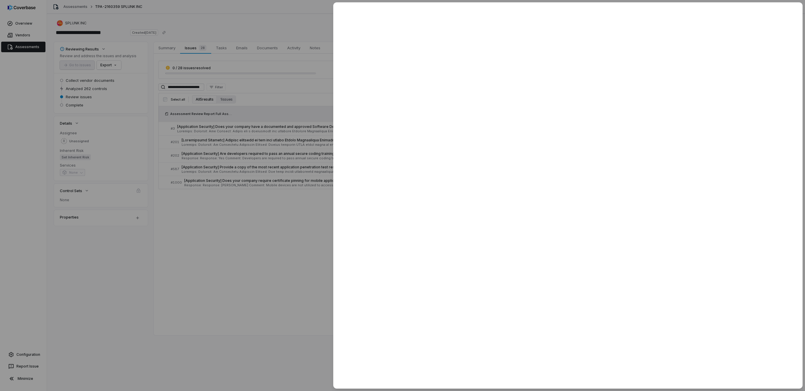
click at [240, 128] on div at bounding box center [402, 195] width 805 height 391
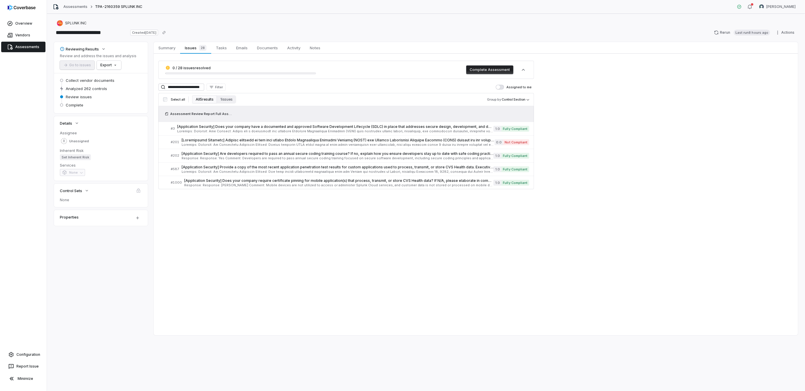
click at [241, 130] on span at bounding box center [335, 131] width 317 height 3
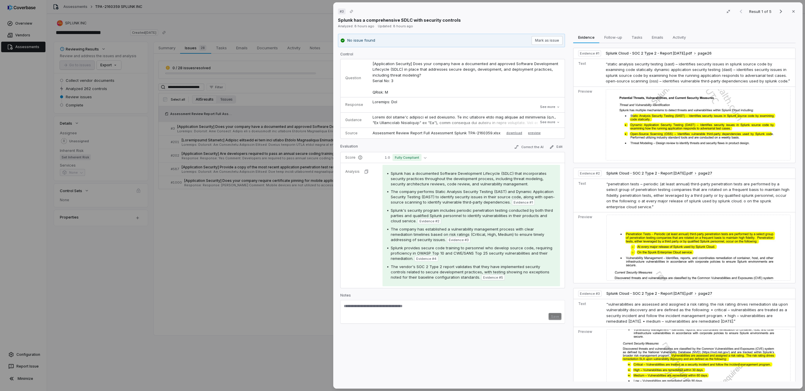
click at [199, 213] on div "# 3 Result 1 of 5 Close Splunk has a comprehensive SDLC with security controls …" at bounding box center [402, 195] width 805 height 391
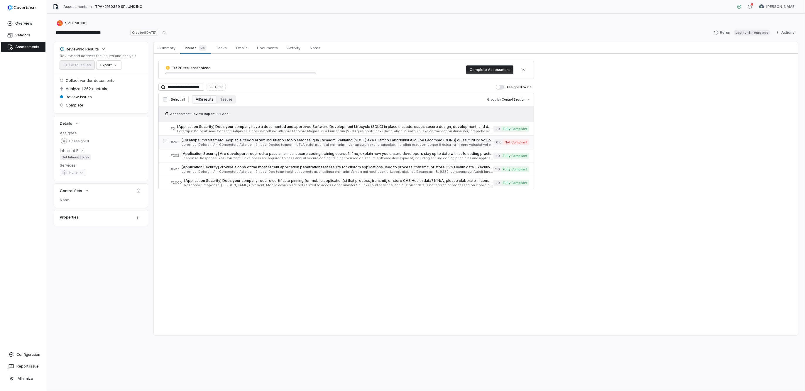
click at [236, 147] on link "# 201 0.0 Not Compliant" at bounding box center [350, 142] width 358 height 13
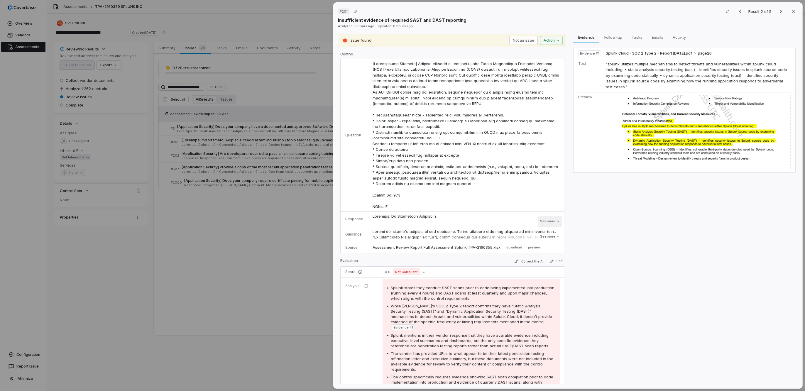
click at [547, 221] on button "See more" at bounding box center [549, 221] width 23 height 11
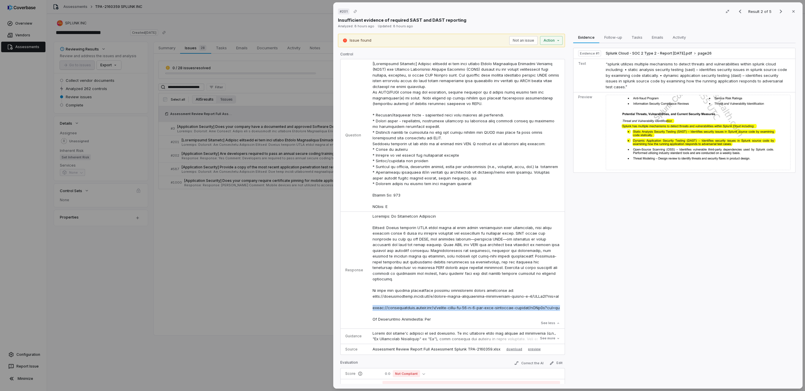
drag, startPoint x: 401, startPoint y: 311, endPoint x: 367, endPoint y: 300, distance: 35.4
click at [368, 300] on td "See less" at bounding box center [466, 270] width 197 height 117
click at [468, 290] on p at bounding box center [466, 268] width 187 height 109
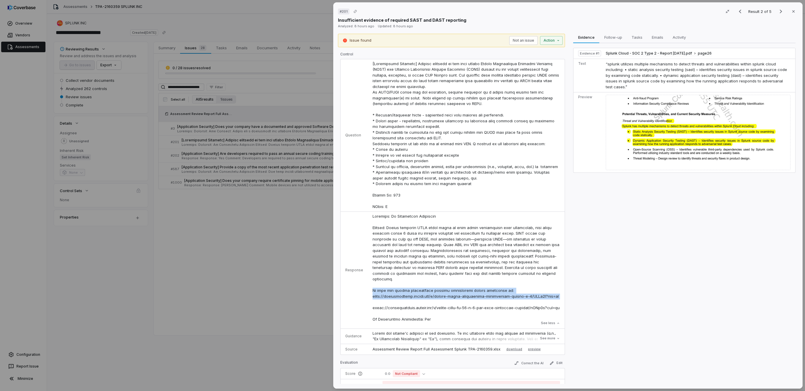
click at [468, 290] on p at bounding box center [466, 268] width 187 height 109
click at [465, 286] on p at bounding box center [466, 268] width 187 height 109
click at [527, 290] on p at bounding box center [466, 268] width 187 height 109
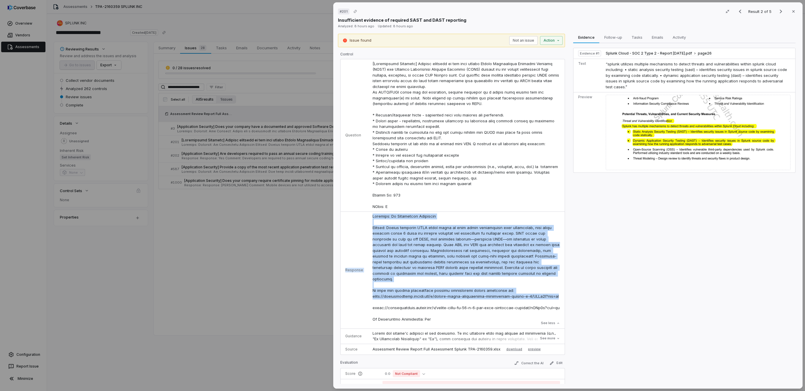
drag, startPoint x: 550, startPoint y: 290, endPoint x: 297, endPoint y: 273, distance: 254.4
click at [345, 290] on tr "Response See less" at bounding box center [453, 270] width 224 height 117
click at [549, 312] on button "See more" at bounding box center [549, 338] width 23 height 11
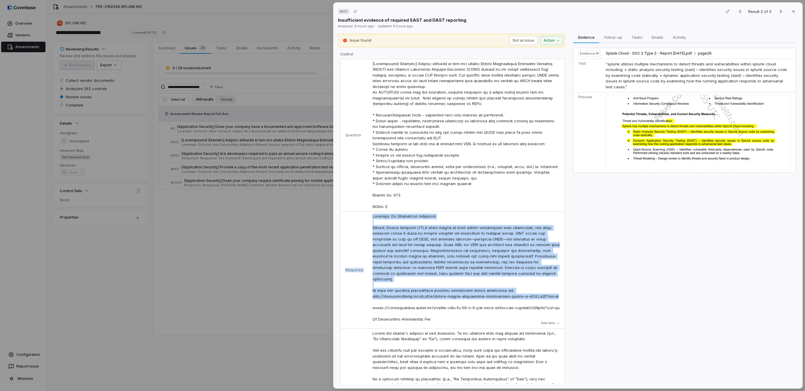
scroll to position [183, 0]
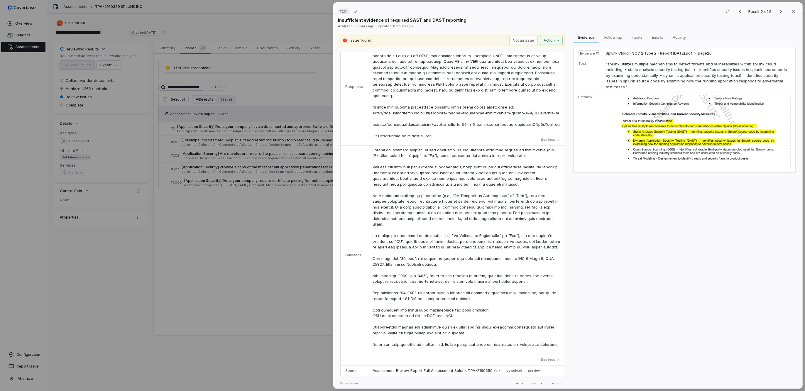
click at [273, 276] on div "# 201 Result 2 of 5 Close Insufficient evidence of required SAST and DAST repor…" at bounding box center [402, 195] width 805 height 391
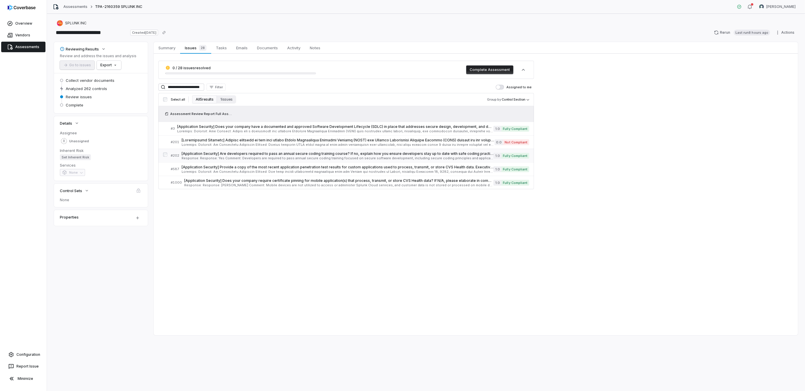
click at [315, 153] on span "[Application Security] Are developers required to pass an annual secure coding …" at bounding box center [338, 153] width 312 height 5
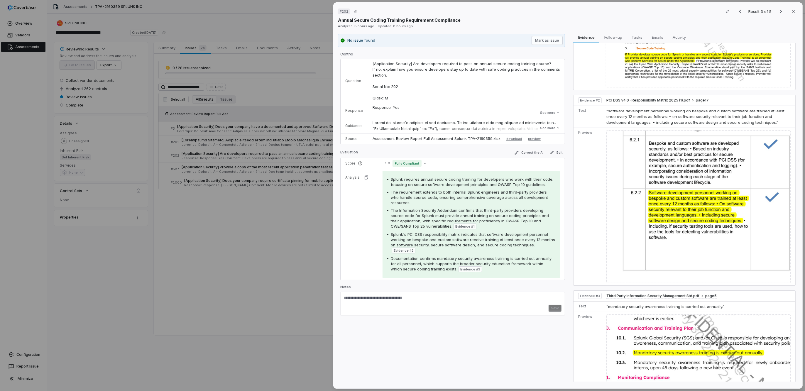
scroll to position [64, 0]
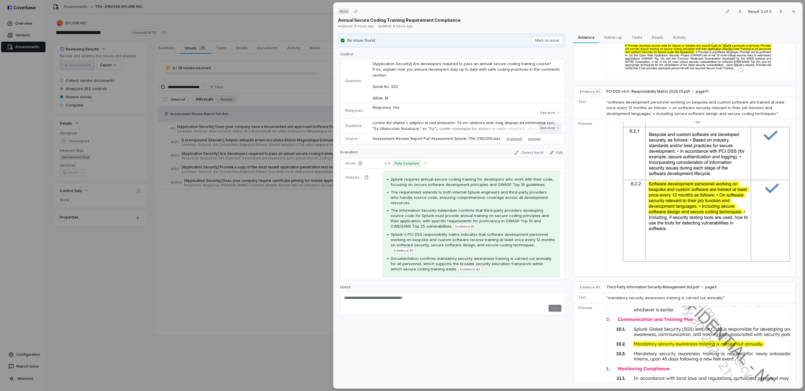
click at [548, 128] on button "See more" at bounding box center [549, 128] width 23 height 11
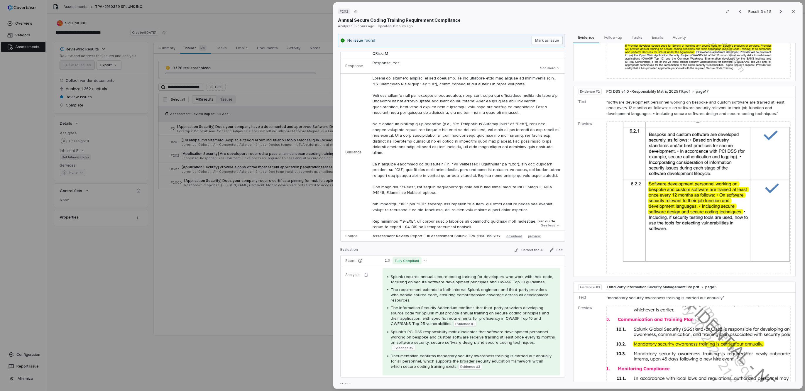
scroll to position [75, 0]
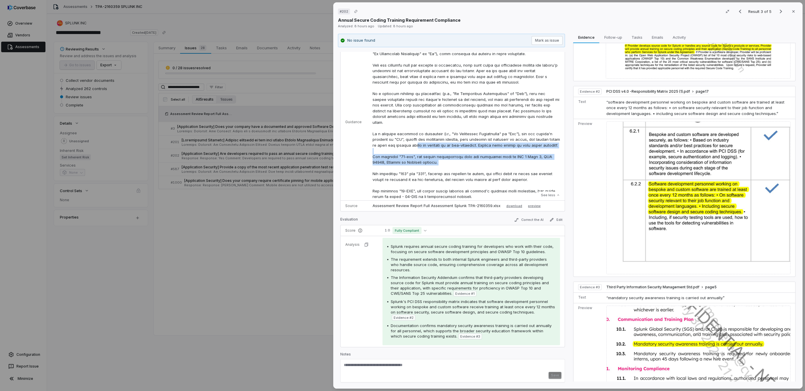
drag, startPoint x: 422, startPoint y: 149, endPoint x: 433, endPoint y: 168, distance: 22.0
click at [433, 169] on p at bounding box center [466, 122] width 187 height 155
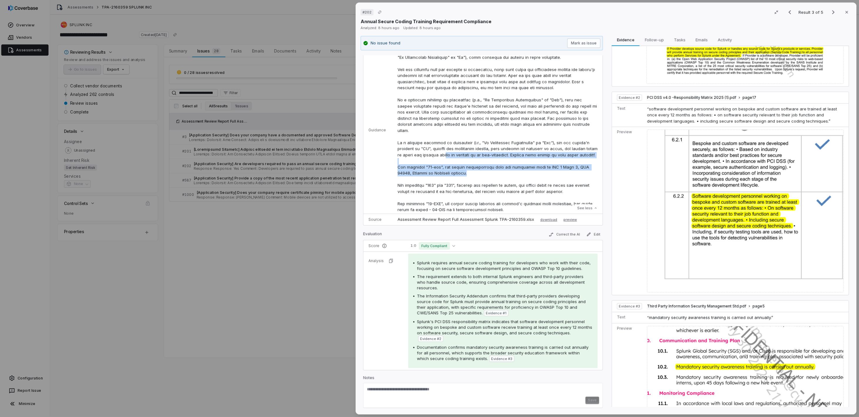
scroll to position [0, 0]
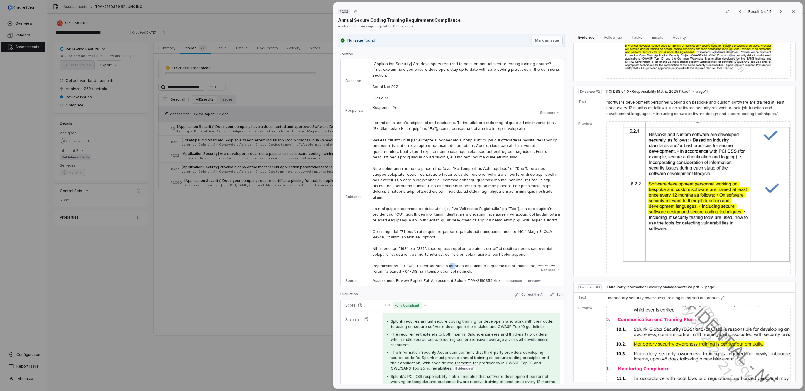
drag, startPoint x: 449, startPoint y: 270, endPoint x: 461, endPoint y: 272, distance: 12.4
click at [455, 270] on p at bounding box center [466, 197] width 187 height 155
click at [544, 270] on button "See less" at bounding box center [550, 270] width 23 height 11
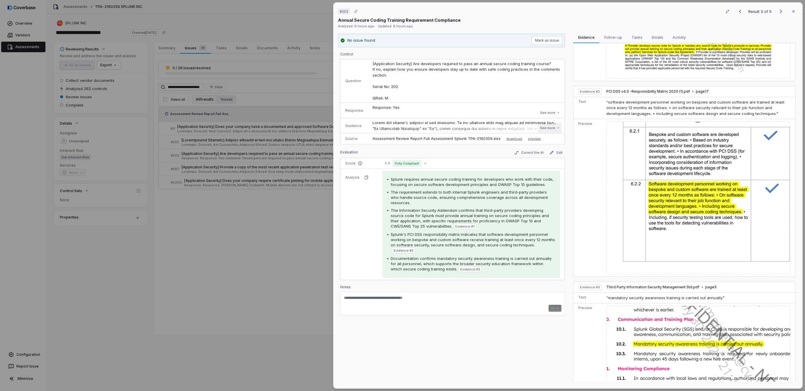
click at [552, 130] on button "See more" at bounding box center [549, 128] width 23 height 11
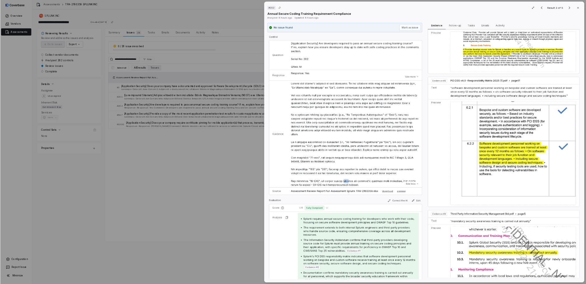
scroll to position [37, 0]
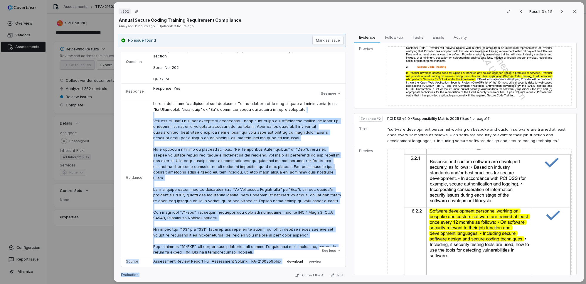
drag, startPoint x: 310, startPoint y: 126, endPoint x: 291, endPoint y: 257, distance: 132.1
click at [292, 266] on div "Control Question [Application Security] Are developers required to pass an annu…" at bounding box center [233, 165] width 225 height 226
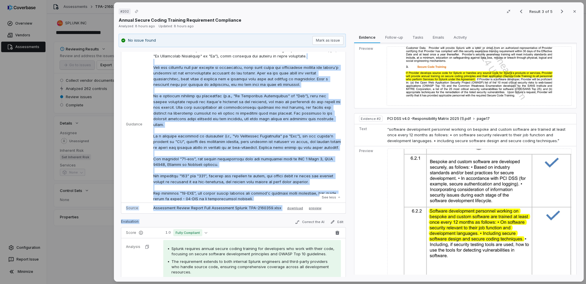
scroll to position [103, 0]
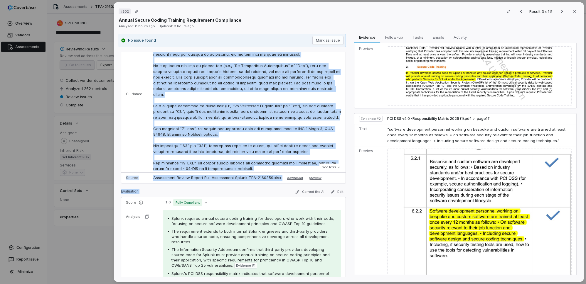
click at [271, 150] on p at bounding box center [246, 94] width 187 height 155
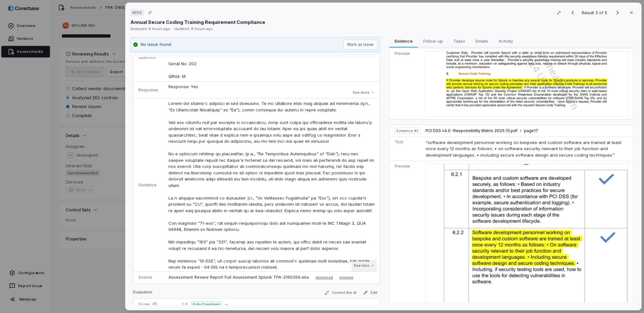
scroll to position [23, 0]
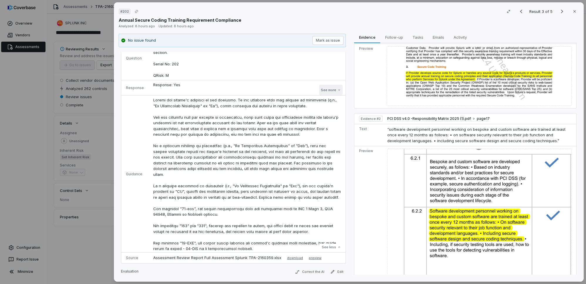
click at [327, 91] on button "See more" at bounding box center [330, 90] width 23 height 11
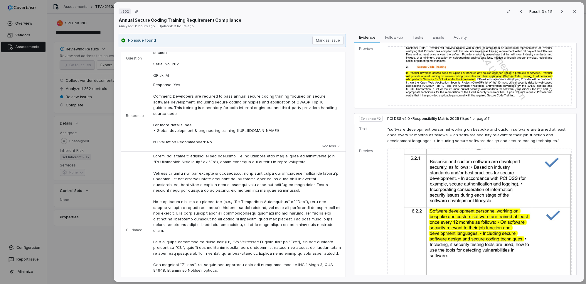
click at [66, 260] on div "# 202 Result 3 of 5 Close Annual Secure Coding Training Requirement Compliance …" at bounding box center [293, 142] width 586 height 284
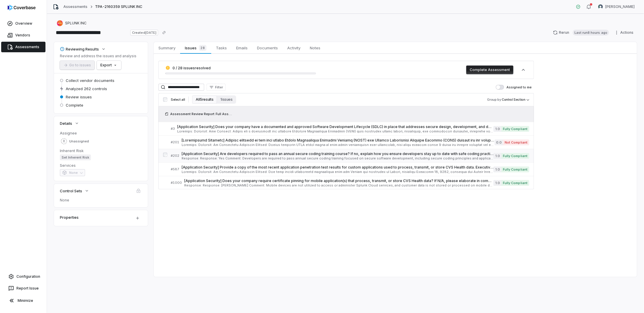
click at [222, 155] on span "[Application Security] Are developers required to pass an annual secure coding …" at bounding box center [338, 153] width 312 height 5
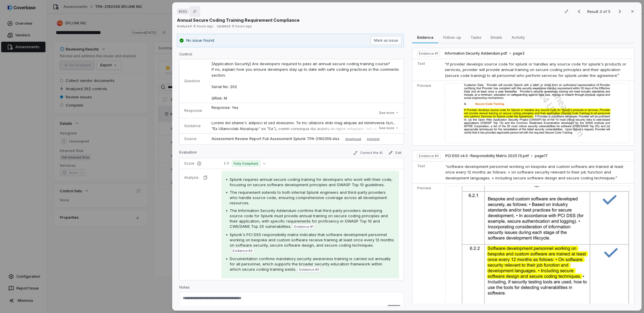
click at [193, 13] on icon "Copy link" at bounding box center [195, 12] width 4 height 4
click at [378, 127] on button "See more" at bounding box center [388, 128] width 23 height 11
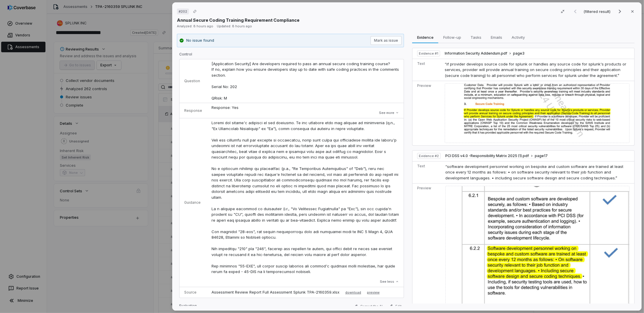
scroll to position [29, 0]
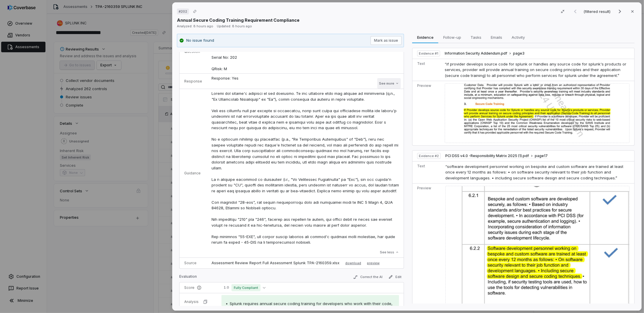
click at [377, 83] on button "See more" at bounding box center [388, 83] width 23 height 11
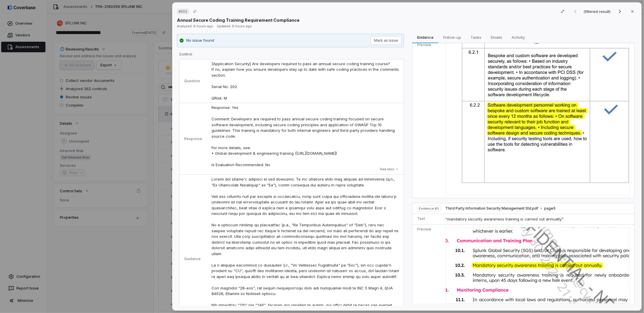
scroll to position [59, 0]
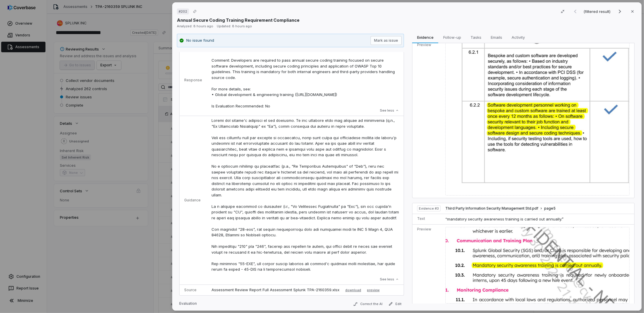
click at [92, 250] on div "# 202 (filtered result) Close Annual Secure Coding Training Requirement Complia…" at bounding box center [322, 156] width 644 height 313
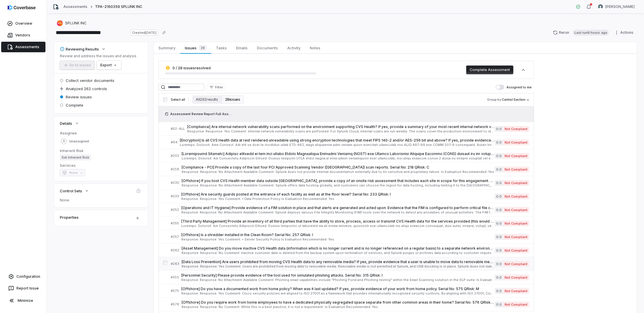
click at [244, 261] on span "[Data Loss Prevention] Are users prohibited from moving CVS Health data to any …" at bounding box center [338, 261] width 313 height 5
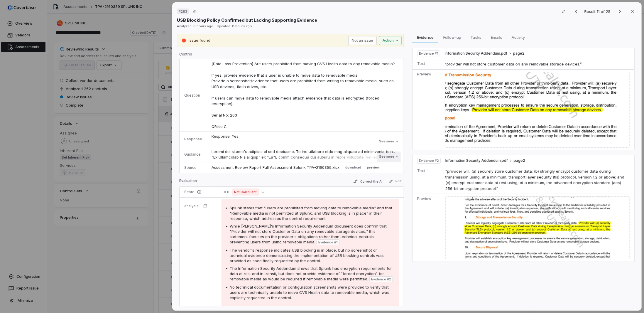
click at [385, 157] on button "See more" at bounding box center [388, 156] width 23 height 11
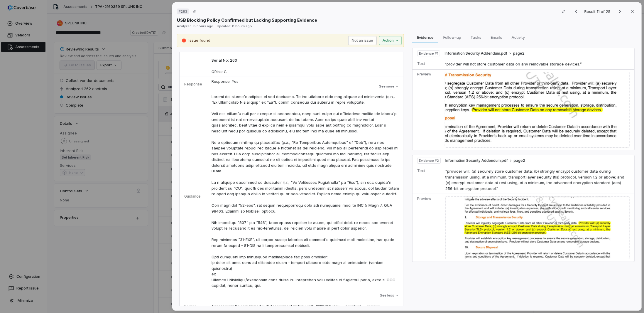
scroll to position [88, 0]
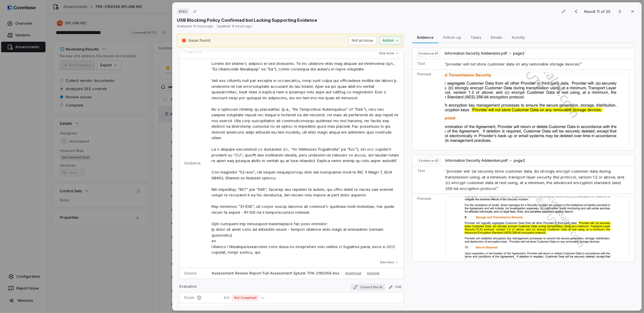
click at [353, 289] on button "Correct the AI" at bounding box center [368, 286] width 34 height 7
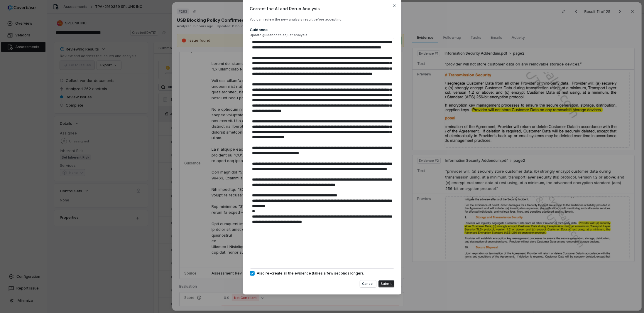
scroll to position [0, 0]
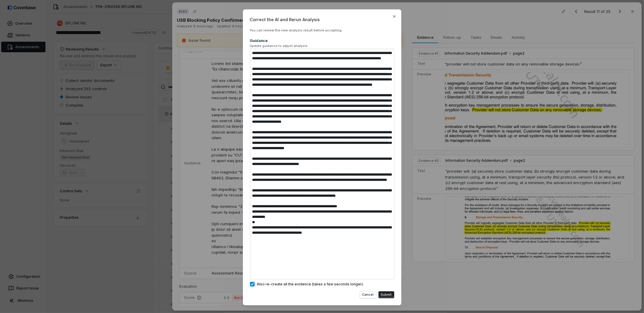
drag, startPoint x: 380, startPoint y: 224, endPoint x: 380, endPoint y: 255, distance: 30.5
click at [380, 228] on textarea at bounding box center [322, 164] width 144 height 231
drag, startPoint x: 372, startPoint y: 269, endPoint x: 275, endPoint y: 265, distance: 97.2
click at [275, 265] on textarea at bounding box center [322, 164] width 144 height 231
type textarea "*"
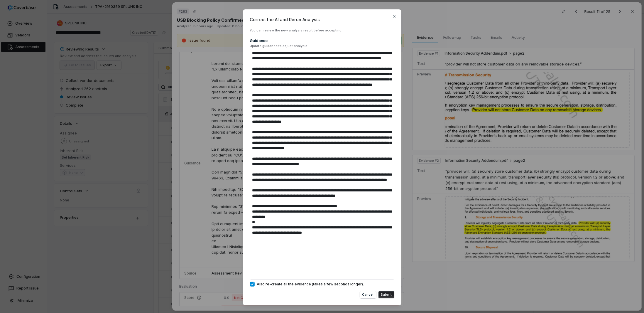
click at [180, 248] on div "Correct the AI and Rerun Analysis You can review the new analysis result before…" at bounding box center [322, 162] width 644 height 324
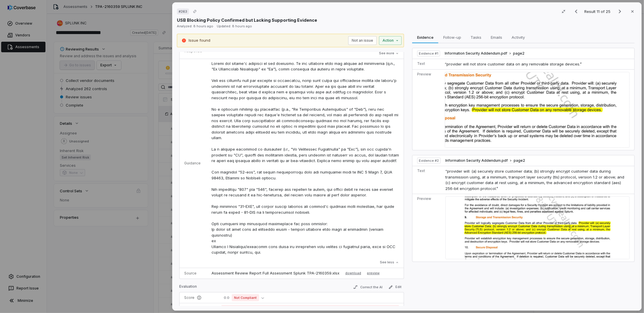
click at [153, 268] on div "# 263 Result 11 of 25 Close USB Blocking Policy Confirmed but Lacking Supportin…" at bounding box center [322, 156] width 644 height 313
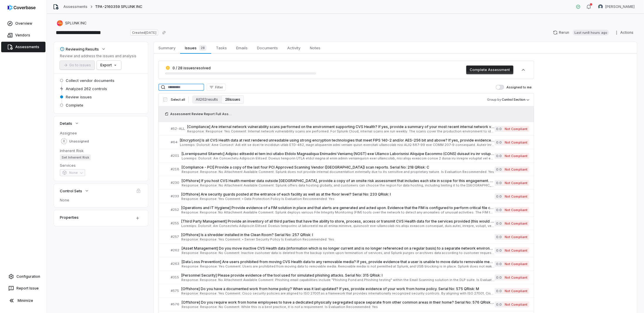
click at [188, 85] on input at bounding box center [181, 87] width 46 height 7
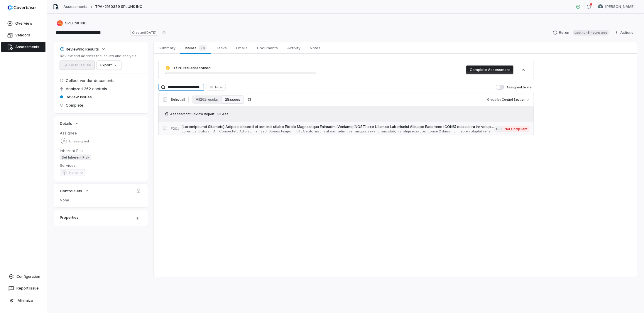
type input "**********"
click at [234, 130] on span at bounding box center [338, 131] width 313 height 3
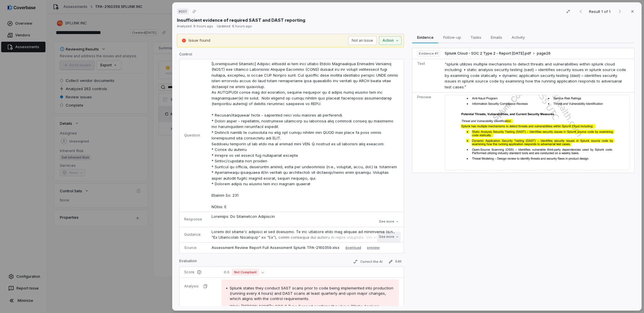
click at [390, 237] on button "See more" at bounding box center [388, 236] width 23 height 11
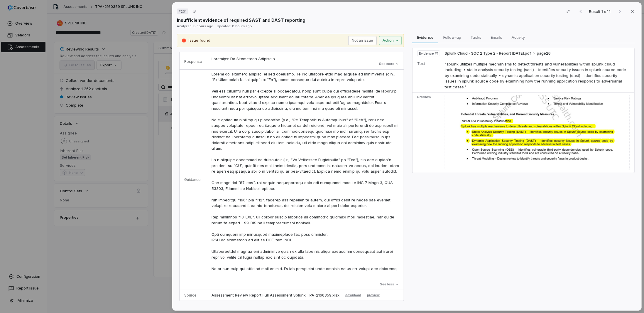
scroll to position [115, 0]
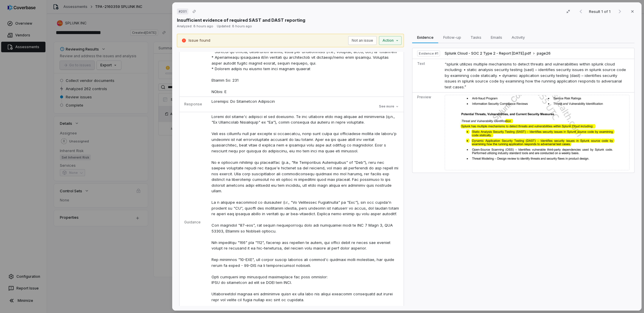
click at [110, 264] on div "# 201 Result 1 of 1 Close Insufficient evidence of required SAST and DAST repor…" at bounding box center [322, 156] width 644 height 313
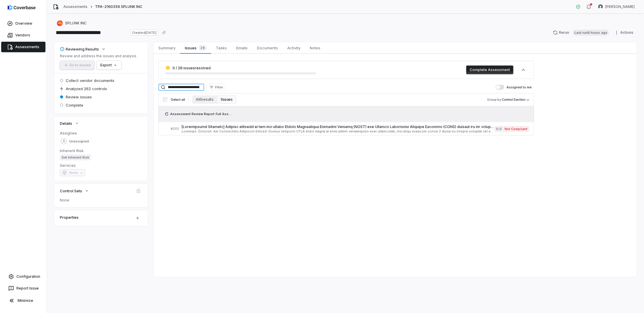
click at [204, 85] on input "**********" at bounding box center [181, 87] width 46 height 7
click at [206, 101] on button "All 5 results" at bounding box center [204, 99] width 25 height 8
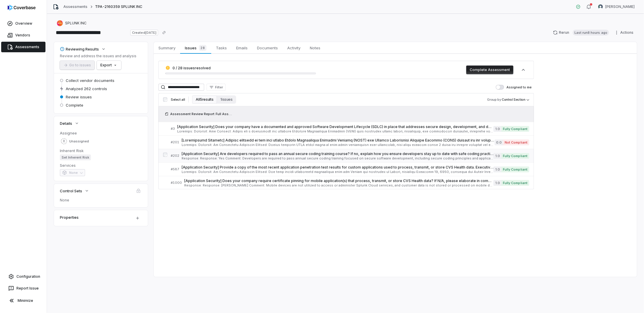
click at [233, 153] on span "[Application Security] Are developers required to pass an annual secure coding …" at bounding box center [338, 153] width 312 height 5
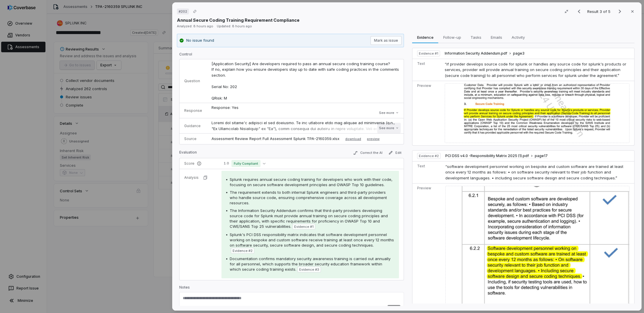
click at [377, 127] on button "See more" at bounding box center [388, 128] width 23 height 11
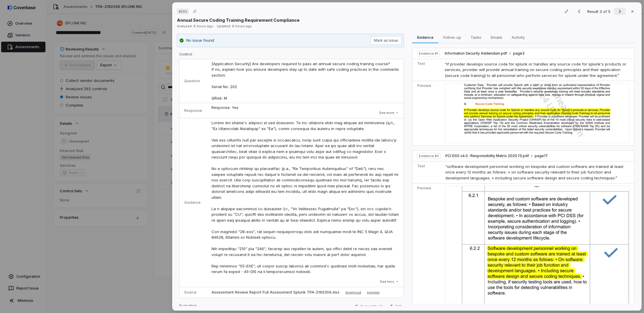
click at [614, 12] on button "Next result" at bounding box center [620, 11] width 12 height 7
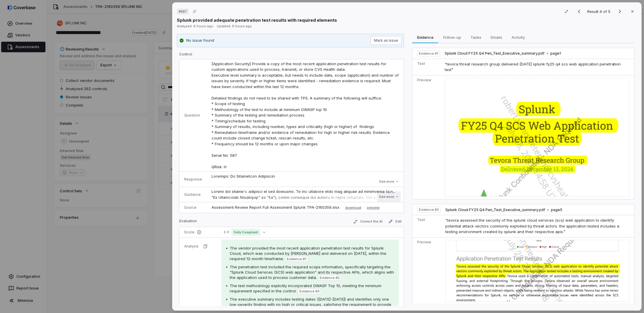
click at [381, 193] on button "See more" at bounding box center [388, 196] width 23 height 11
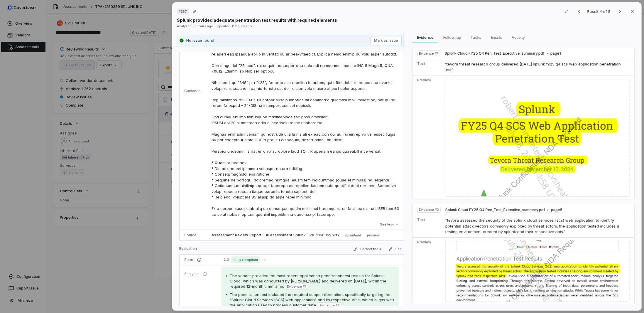
scroll to position [59, 0]
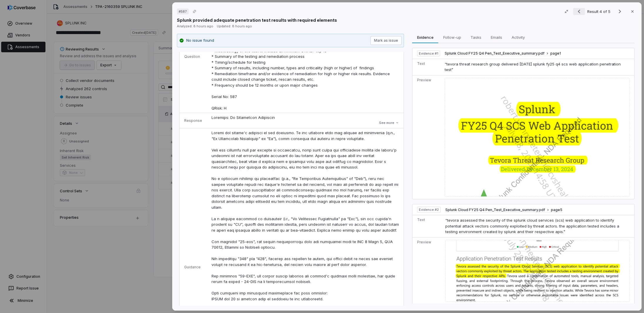
click at [576, 10] on icon "Previous result" at bounding box center [579, 11] width 7 height 7
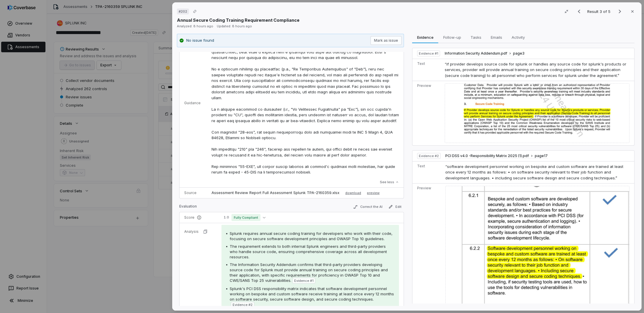
scroll to position [147, 0]
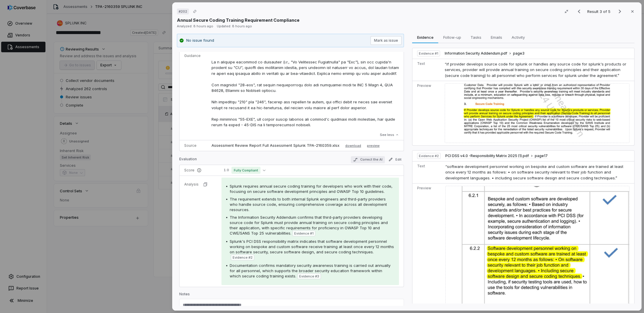
click at [357, 160] on button "Correct the AI" at bounding box center [368, 159] width 34 height 7
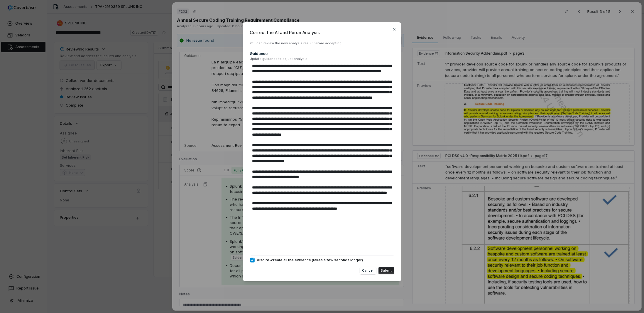
click at [316, 195] on textarea at bounding box center [322, 159] width 144 height 194
drag, startPoint x: 315, startPoint y: 192, endPoint x: 318, endPoint y: 256, distance: 64.0
click at [326, 298] on div "Correct the AI and Rerun Analysis You can review the new analysis result before…" at bounding box center [322, 156] width 644 height 287
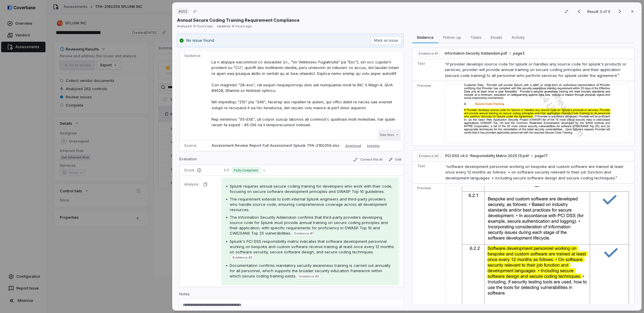
click at [380, 134] on button "See less" at bounding box center [389, 134] width 23 height 11
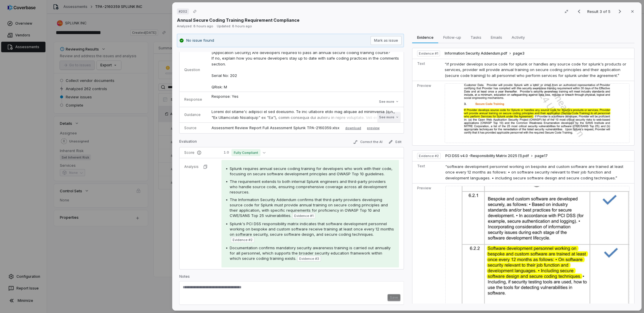
scroll to position [11, 0]
click at [370, 141] on button "Correct the AI" at bounding box center [368, 142] width 34 height 7
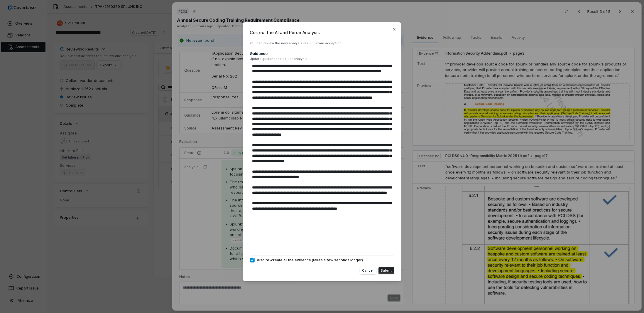
click at [194, 203] on div "Correct the AI and Rerun Analysis You can review the new analysis result before…" at bounding box center [322, 156] width 644 height 287
type textarea "*"
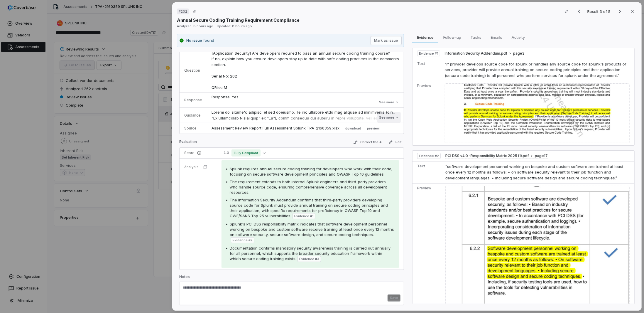
click at [384, 118] on button "See more" at bounding box center [388, 117] width 23 height 11
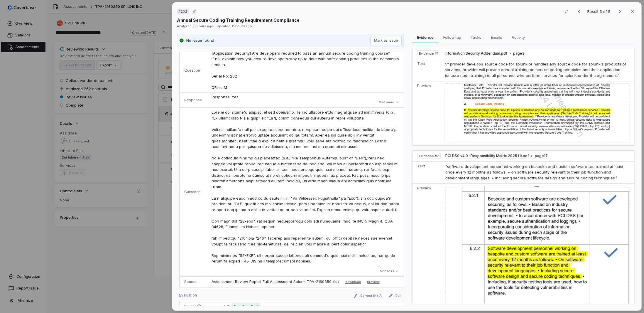
click at [165, 251] on div "# 202 Result 3 of 5 Close Annual Secure Coding Training Requirement Compliance …" at bounding box center [322, 156] width 644 height 313
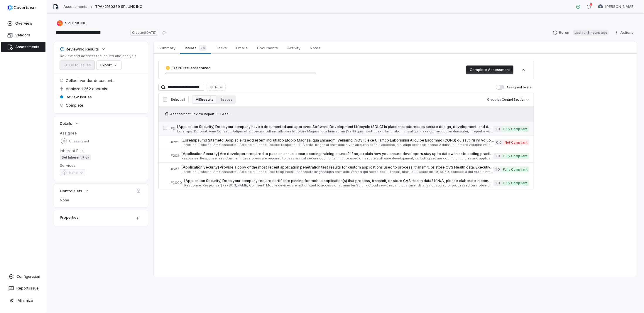
click at [217, 126] on span "[Application Security] Does your company have a documented and approved Softwar…" at bounding box center [335, 126] width 316 height 5
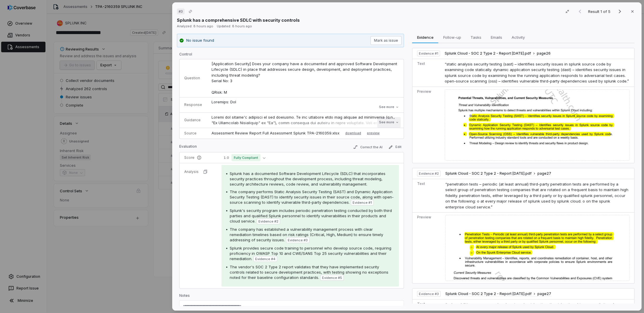
click at [389, 123] on button "See more" at bounding box center [388, 122] width 23 height 11
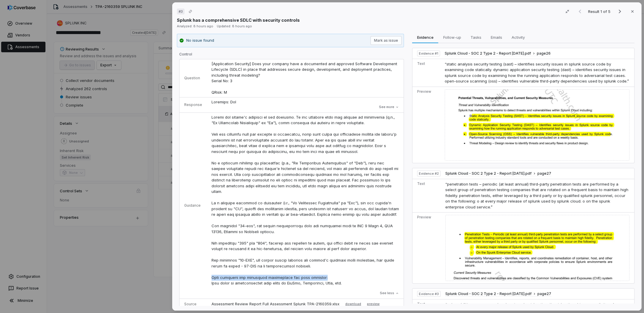
drag, startPoint x: 312, startPoint y: 283, endPoint x: 208, endPoint y: 285, distance: 103.9
click at [208, 285] on td "See less" at bounding box center [305, 205] width 197 height 186
copy p "Also consider the following instruction for this question:"
click at [77, 279] on div "# 3 Result 1 of 5 Close Splunk has a comprehensive SDLC with security controls …" at bounding box center [322, 156] width 644 height 313
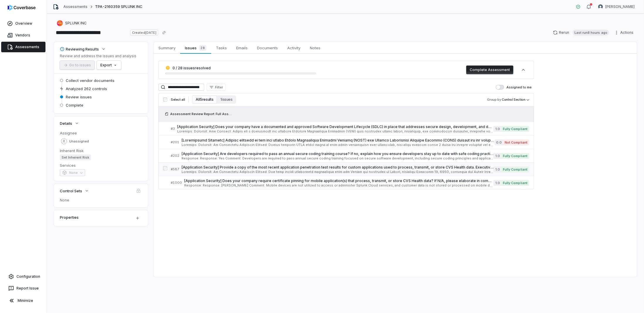
click at [218, 169] on div "[Application Security] Provide a copy of the most recent application penetratio…" at bounding box center [338, 169] width 312 height 9
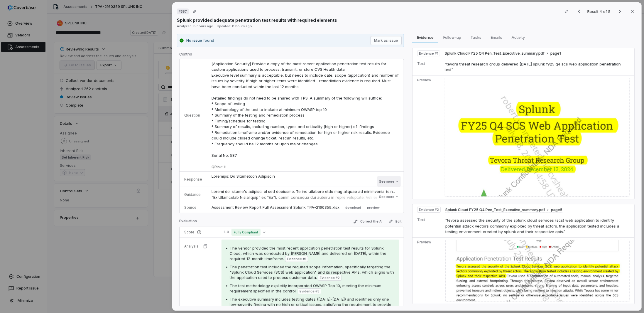
click at [379, 183] on button "See more" at bounding box center [388, 181] width 23 height 11
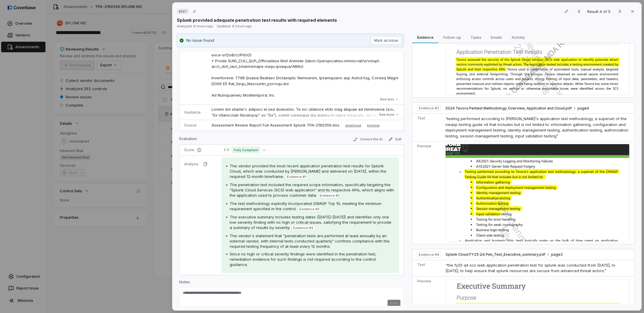
scroll to position [243, 0]
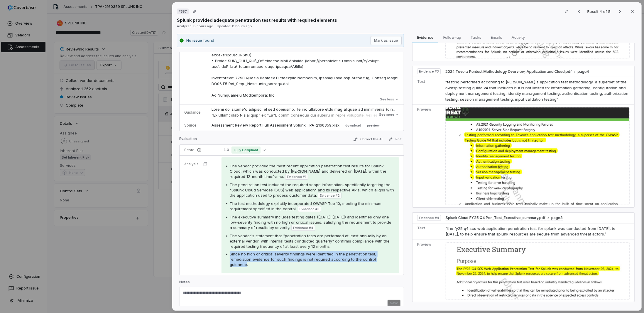
drag, startPoint x: 388, startPoint y: 257, endPoint x: 229, endPoint y: 252, distance: 159.7
click at [229, 252] on div "Since no high or critical severity findings were identified in the penetration …" at bounding box center [310, 259] width 168 height 16
copy span "Since no high or critical severity findings were identified in the penetration …"
click at [149, 263] on div "# 587 Result 4 of 5 Close Splunk provided adequate penetration test results wit…" at bounding box center [322, 156] width 644 height 313
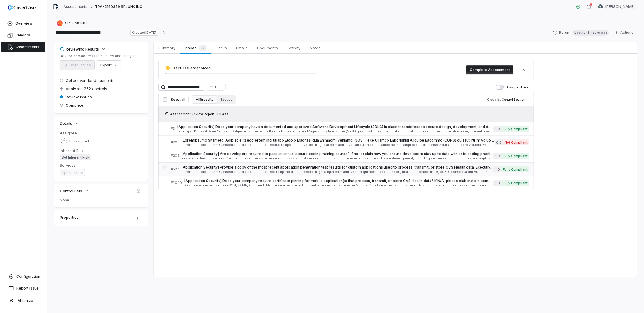
click at [228, 168] on span "[Application Security] Provide a copy of the most recent application penetratio…" at bounding box center [338, 167] width 312 height 5
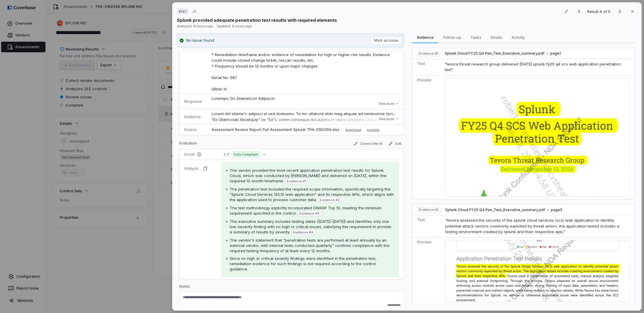
scroll to position [82, 0]
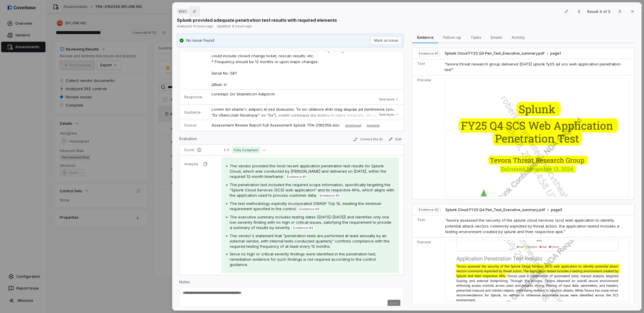
click at [194, 11] on icon "Copy link" at bounding box center [195, 12] width 4 height 4
click at [148, 269] on div "# 587 Result 4 of 5 Close Splunk provided adequate penetration test results wit…" at bounding box center [322, 156] width 644 height 313
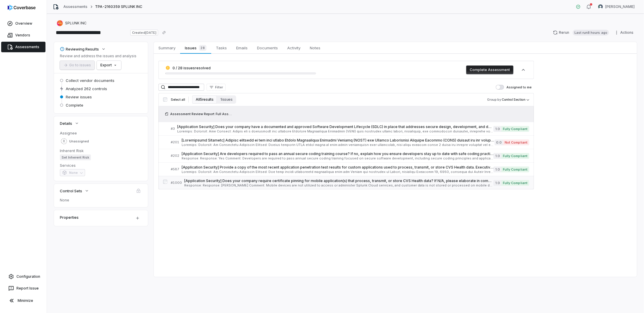
click at [208, 184] on span "Response: Response: [PERSON_NAME] Comment: Mobile devices are not utilized to a…" at bounding box center [338, 185] width 309 height 3
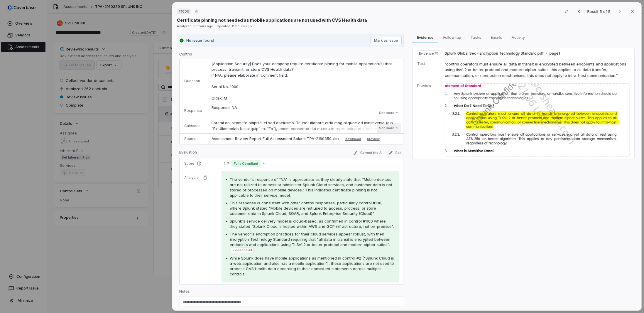
click at [390, 130] on button "See more" at bounding box center [388, 128] width 23 height 11
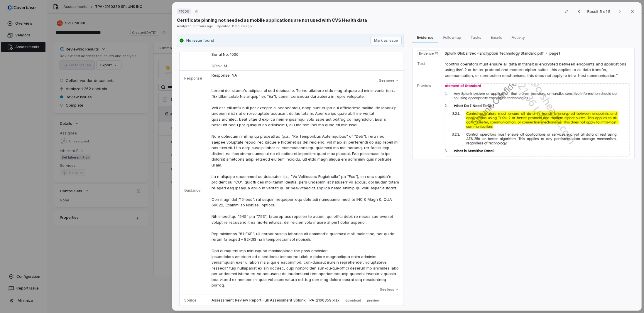
scroll to position [59, 0]
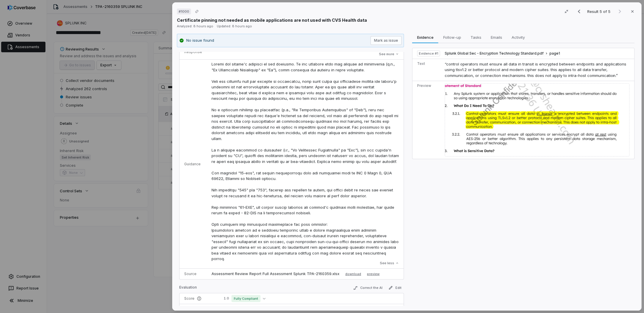
click at [110, 275] on div "# 1000 Result 5 of 5 Close Certificate pinning not needed as mobile application…" at bounding box center [322, 156] width 644 height 313
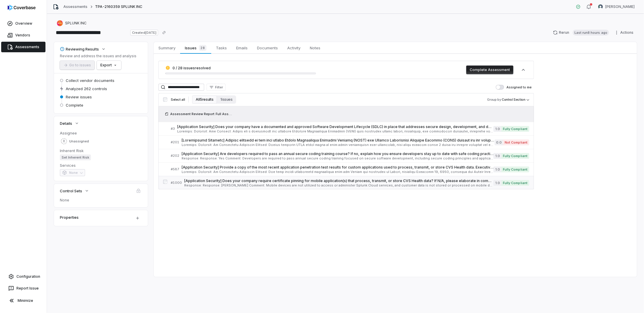
click at [237, 181] on span "[Application Security] Does your company require certificate pinning for mobile…" at bounding box center [338, 180] width 309 height 5
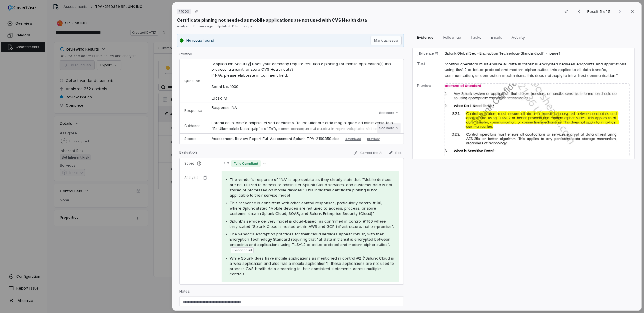
click at [377, 128] on button "See more" at bounding box center [388, 128] width 23 height 11
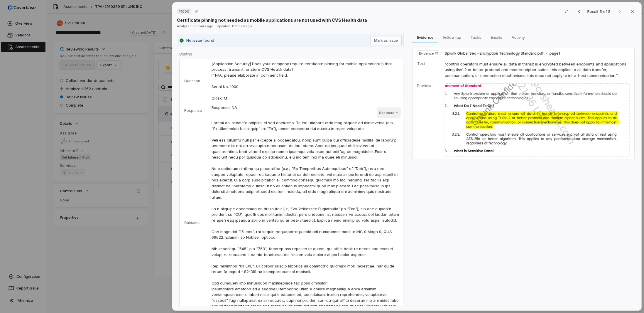
click at [377, 113] on button "See more" at bounding box center [388, 112] width 23 height 11
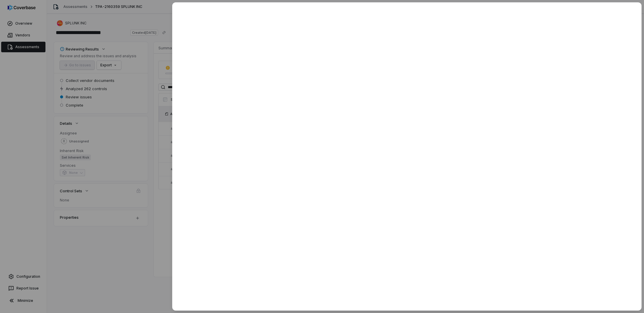
click at [150, 250] on div at bounding box center [322, 156] width 644 height 313
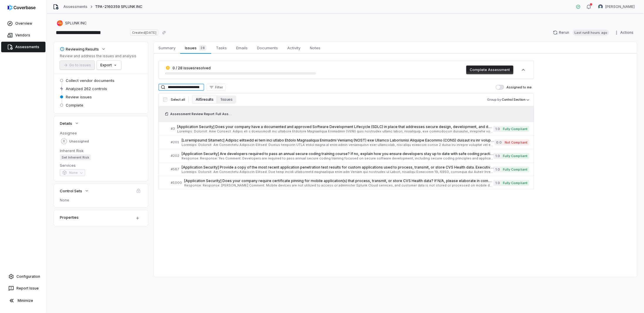
click at [188, 86] on input "**********" at bounding box center [181, 87] width 46 height 7
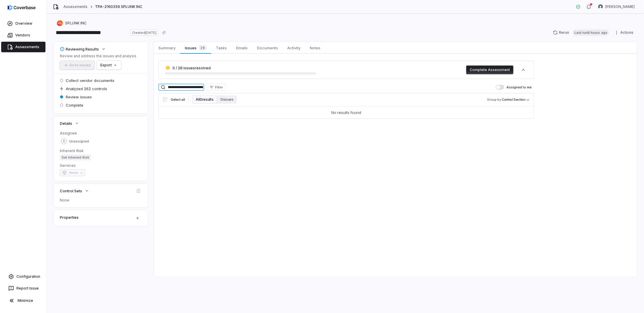
type input "**********"
